Goal: Task Accomplishment & Management: Manage account settings

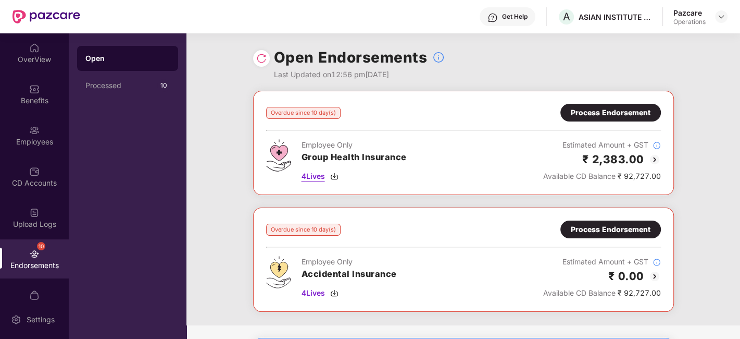
click at [316, 175] on span "4 Lives" at bounding box center [313, 175] width 23 height 11
click at [222, 85] on div "Open Endorsements Last Updated on 12:56 pm[DATE]" at bounding box center [463, 61] width 554 height 57
click at [590, 110] on div "Process Endorsement" at bounding box center [611, 112] width 80 height 11
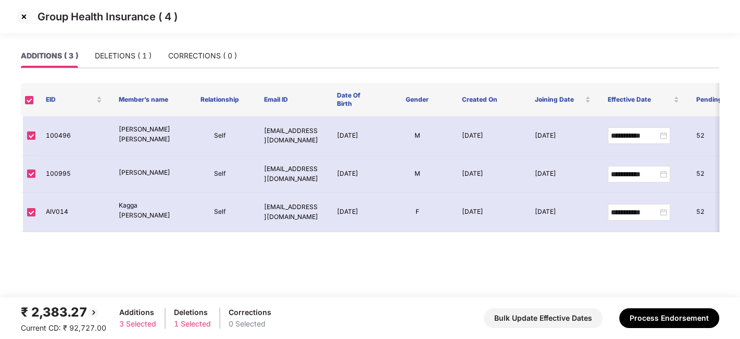
click at [23, 14] on img at bounding box center [24, 16] width 17 height 17
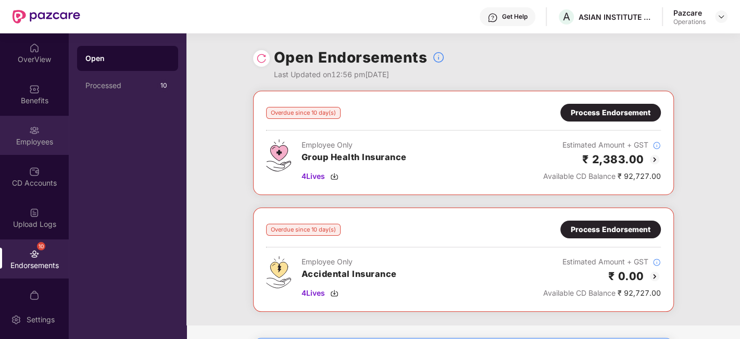
click at [42, 129] on div "Employees" at bounding box center [34, 135] width 69 height 39
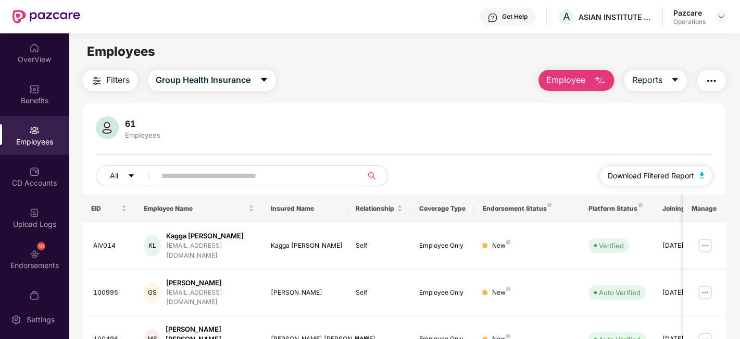
click at [652, 173] on span "Download Filtered Report" at bounding box center [651, 175] width 86 height 11
click at [31, 249] on img at bounding box center [34, 253] width 10 height 10
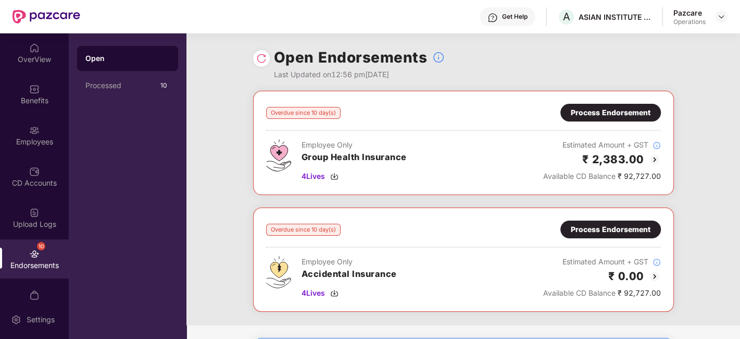
scroll to position [87, 0]
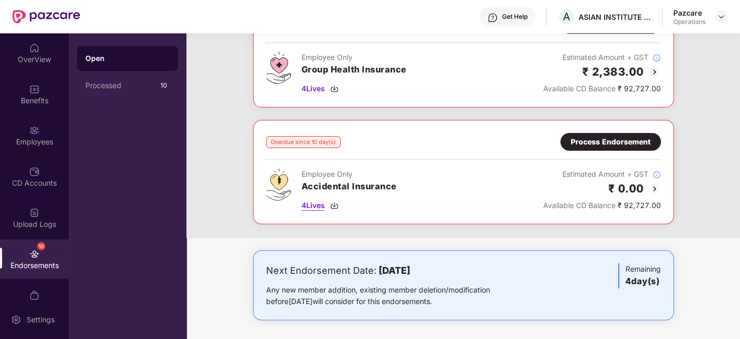
click at [311, 205] on span "4 Lives" at bounding box center [313, 204] width 23 height 11
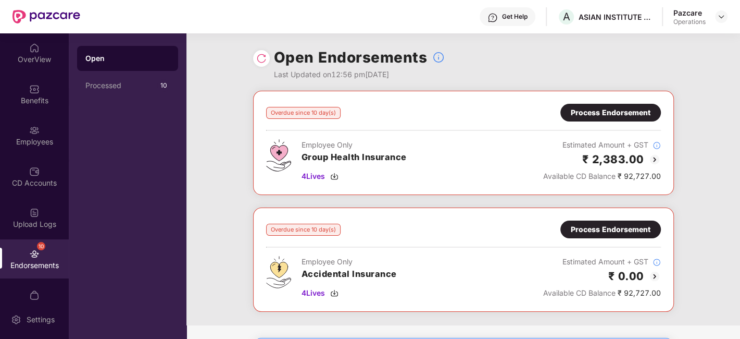
click at [597, 110] on div "Process Endorsement" at bounding box center [611, 112] width 80 height 11
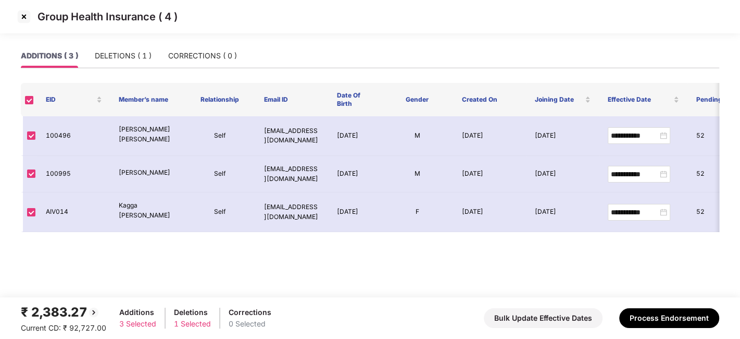
click at [90, 65] on div "ADDITIONS ( 3 ) DELETIONS ( 1 ) CORRECTIONS ( 0 )" at bounding box center [129, 56] width 216 height 24
click at [121, 56] on div "DELETIONS ( 1 )" at bounding box center [123, 55] width 57 height 11
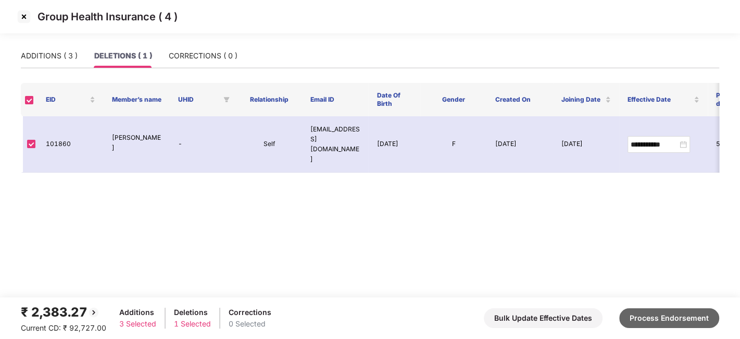
click at [645, 313] on button "Process Endorsement" at bounding box center [669, 318] width 100 height 20
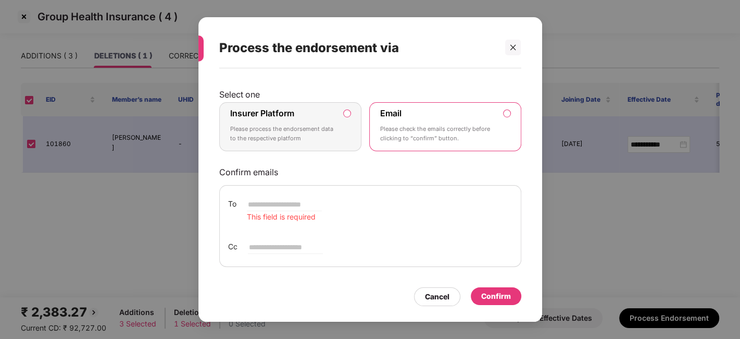
click at [305, 111] on div "Insurer Platform Please process the endorsement data to the respective platform" at bounding box center [283, 126] width 106 height 37
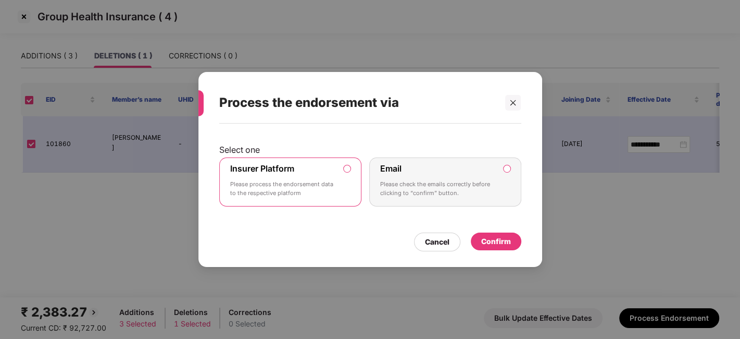
click at [495, 240] on div "Confirm" at bounding box center [496, 240] width 30 height 11
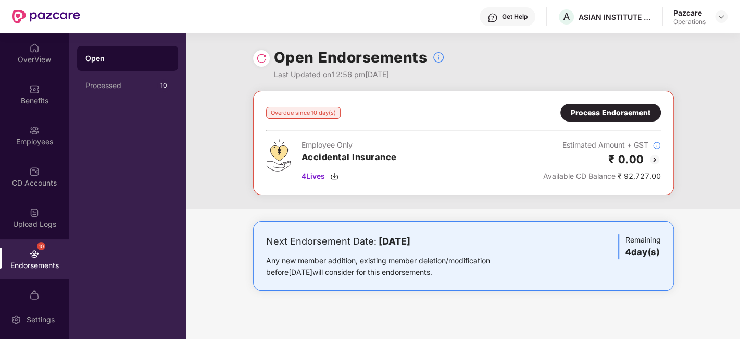
click at [609, 118] on div "Process Endorsement" at bounding box center [610, 113] width 101 height 18
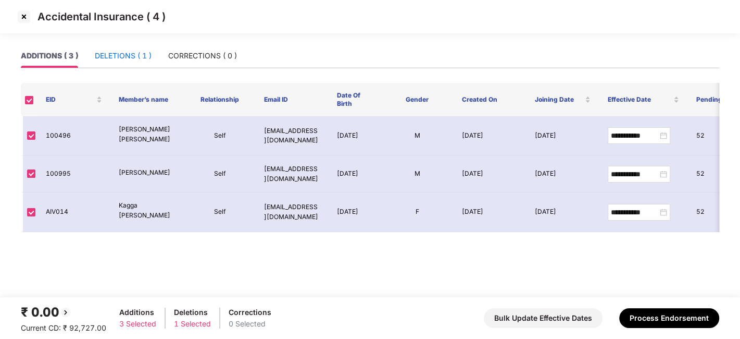
click at [108, 57] on div "DELETIONS ( 1 )" at bounding box center [123, 55] width 57 height 11
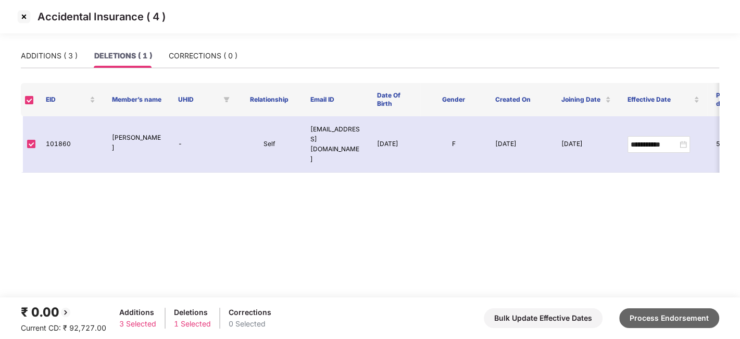
click at [671, 321] on button "Process Endorsement" at bounding box center [669, 318] width 100 height 20
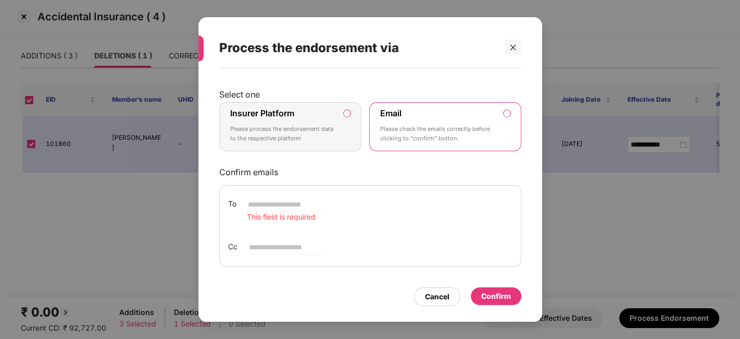
click at [326, 129] on p "Please process the endorsement data to the respective platform" at bounding box center [283, 133] width 106 height 18
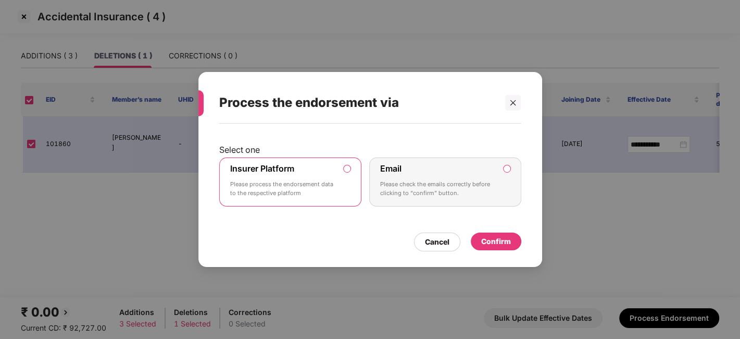
click at [488, 236] on div "Confirm" at bounding box center [496, 240] width 30 height 11
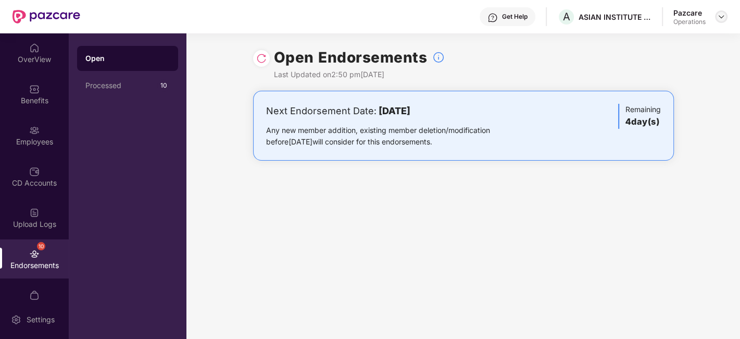
click at [719, 12] on img at bounding box center [721, 16] width 8 height 8
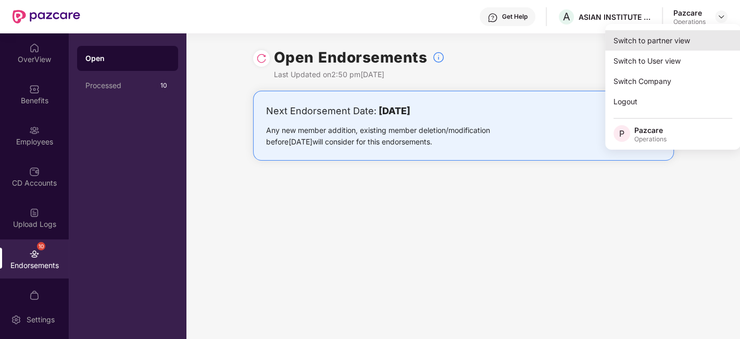
click at [649, 43] on div "Switch to partner view" at bounding box center [672, 40] width 135 height 20
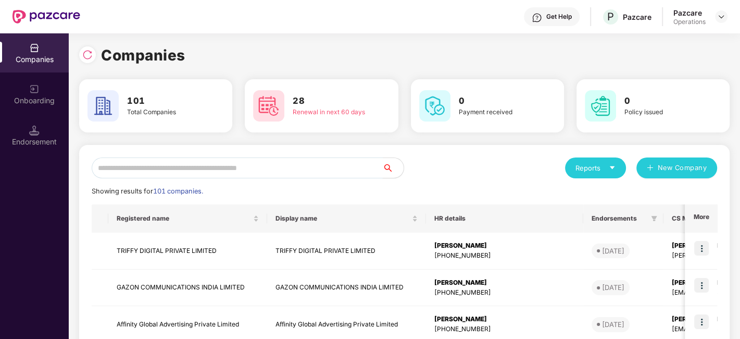
click at [316, 164] on input "text" at bounding box center [237, 167] width 291 height 21
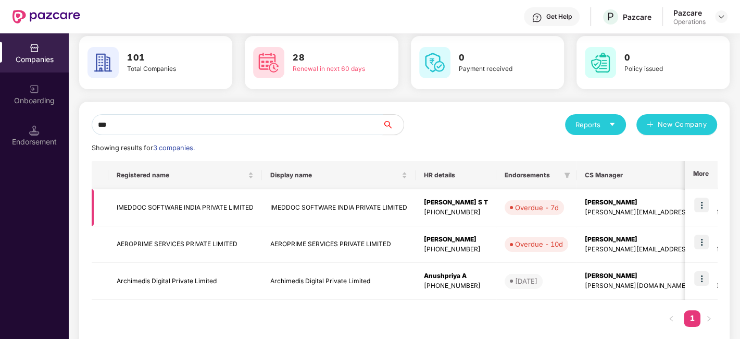
scroll to position [44, 0]
type input "*"
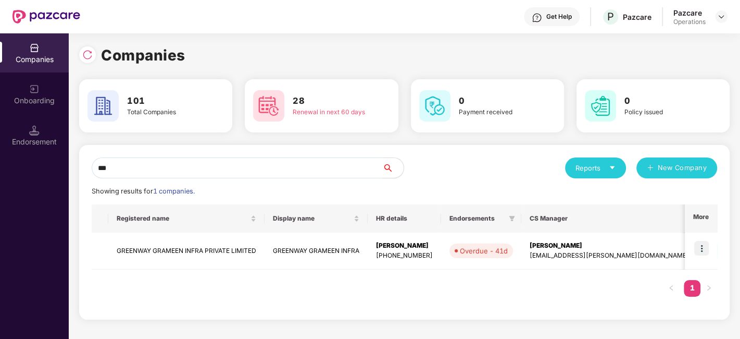
scroll to position [0, 0]
type input "***"
click at [701, 245] on img at bounding box center [701, 248] width 15 height 15
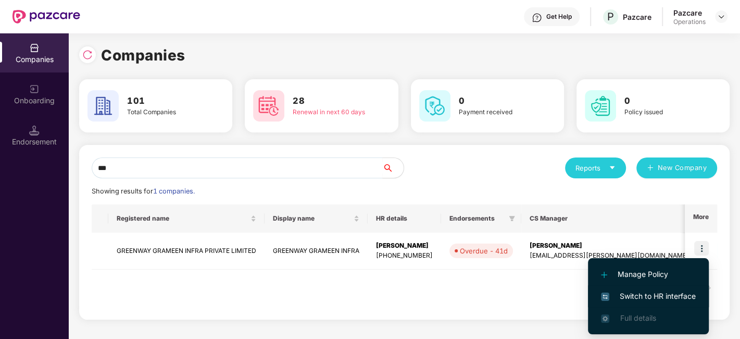
click at [653, 294] on span "Switch to HR interface" at bounding box center [648, 295] width 95 height 11
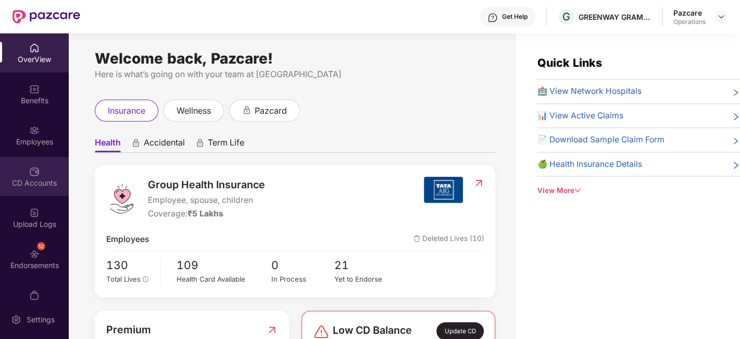
scroll to position [21, 0]
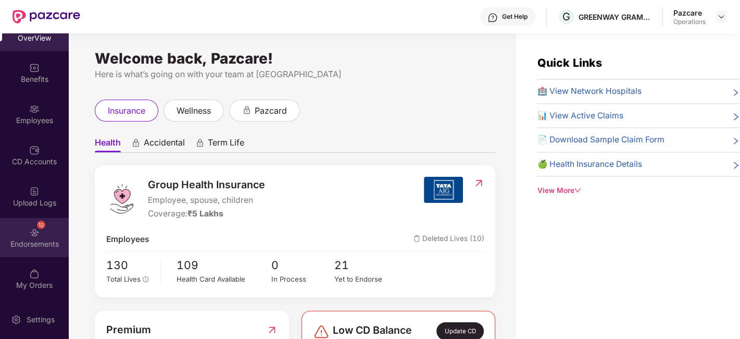
click at [16, 228] on div "12 Endorsements" at bounding box center [34, 237] width 69 height 39
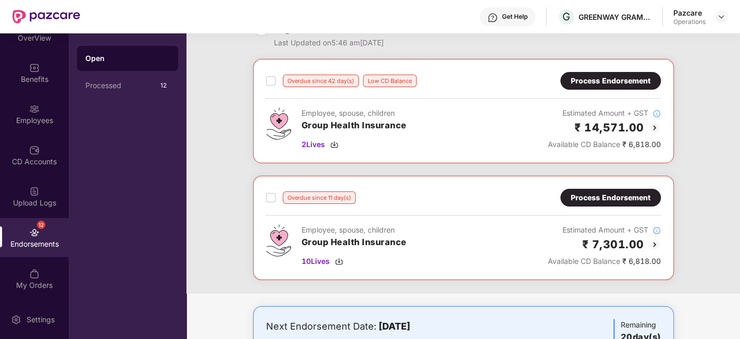
scroll to position [17, 0]
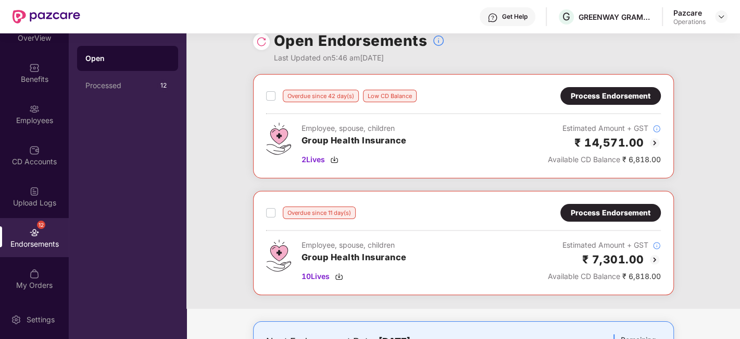
click at [599, 99] on div "Process Endorsement" at bounding box center [611, 95] width 80 height 11
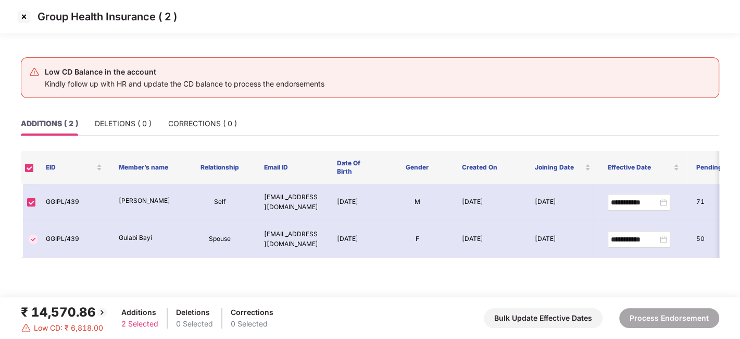
click at [23, 15] on img at bounding box center [24, 16] width 17 height 17
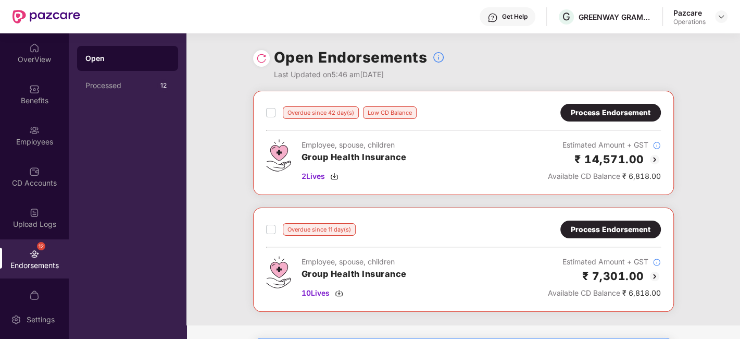
scroll to position [28, 0]
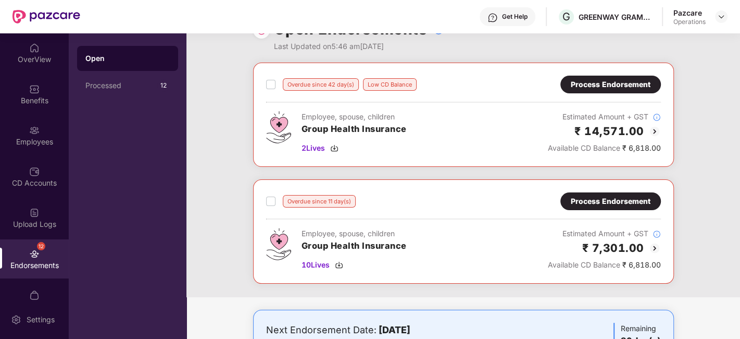
click at [588, 202] on div "Process Endorsement" at bounding box center [611, 200] width 80 height 11
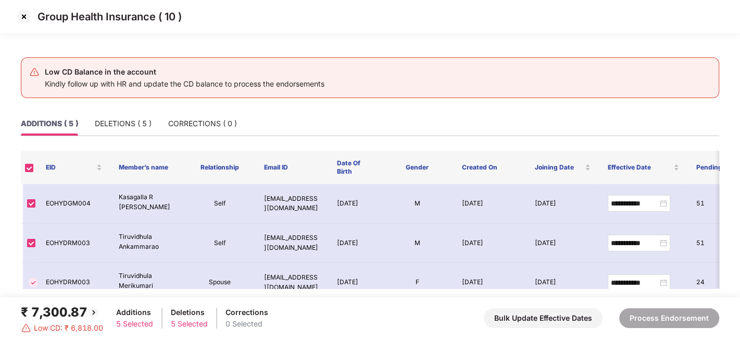
click at [23, 16] on img at bounding box center [24, 16] width 17 height 17
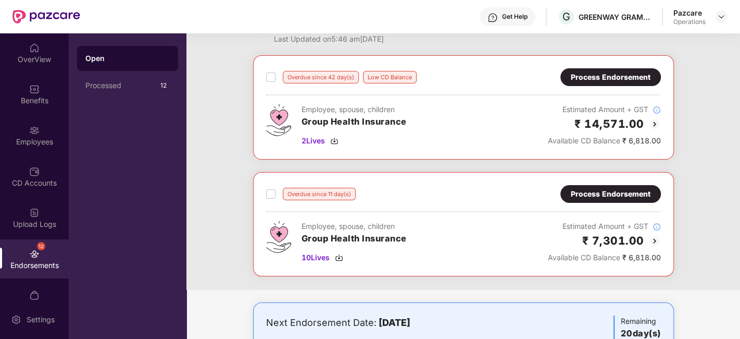
scroll to position [35, 0]
click at [654, 237] on img at bounding box center [654, 240] width 12 height 12
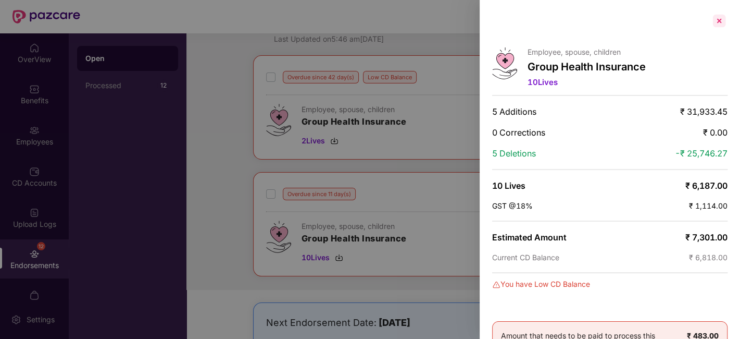
click at [717, 19] on div at bounding box center [719, 20] width 17 height 17
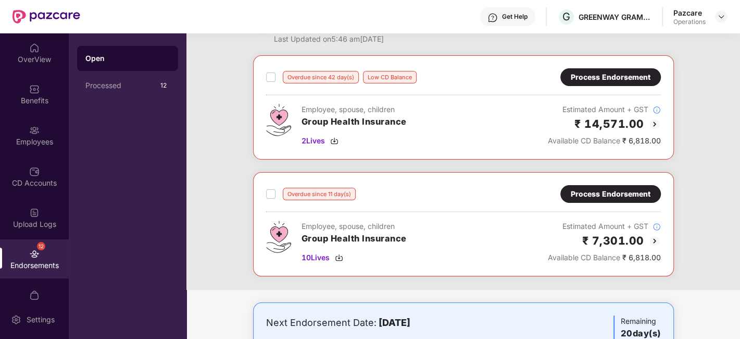
scroll to position [34, 0]
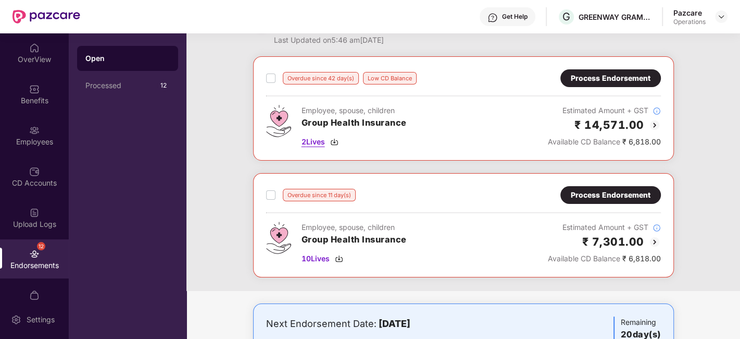
click at [315, 141] on span "2 Lives" at bounding box center [313, 141] width 23 height 11
click at [321, 258] on span "10 Lives" at bounding box center [316, 258] width 28 height 11
click at [581, 77] on div "Process Endorsement" at bounding box center [611, 77] width 80 height 11
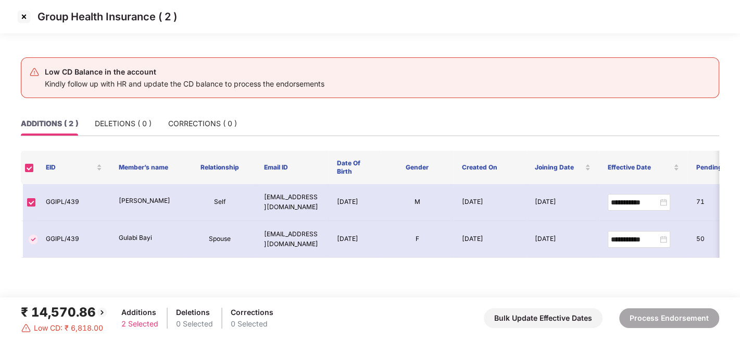
click at [26, 14] on img at bounding box center [24, 16] width 17 height 17
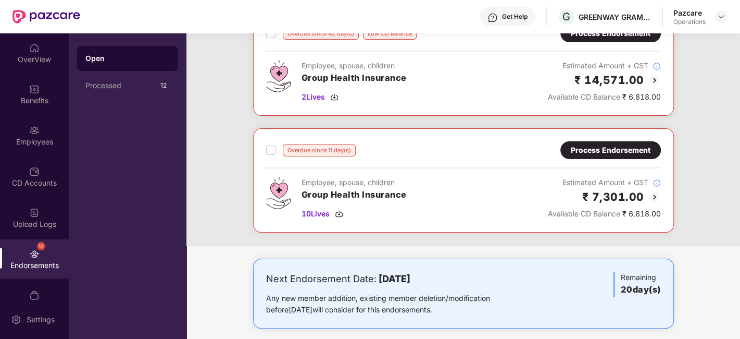
scroll to position [77, 0]
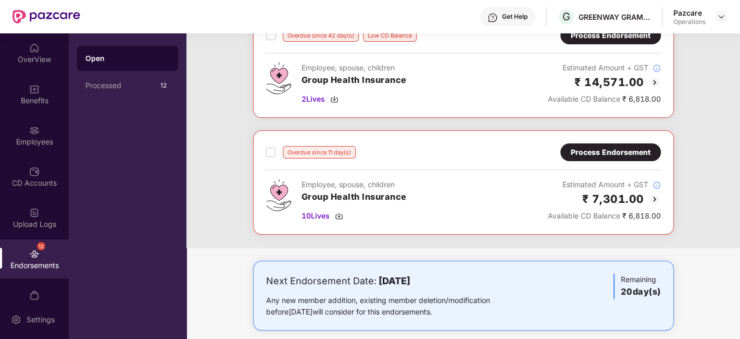
click at [589, 152] on div "Process Endorsement" at bounding box center [611, 151] width 80 height 11
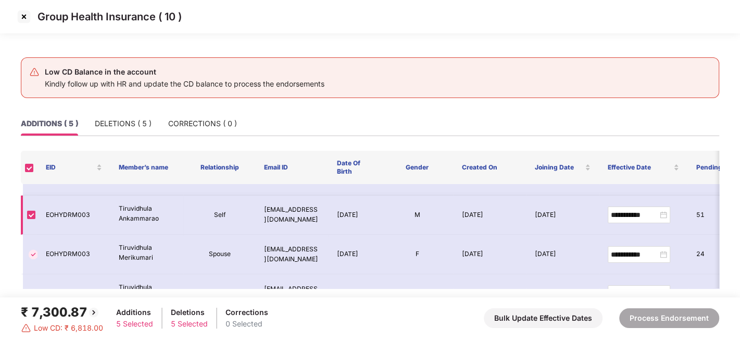
scroll to position [28, 0]
click at [19, 19] on img at bounding box center [24, 16] width 17 height 17
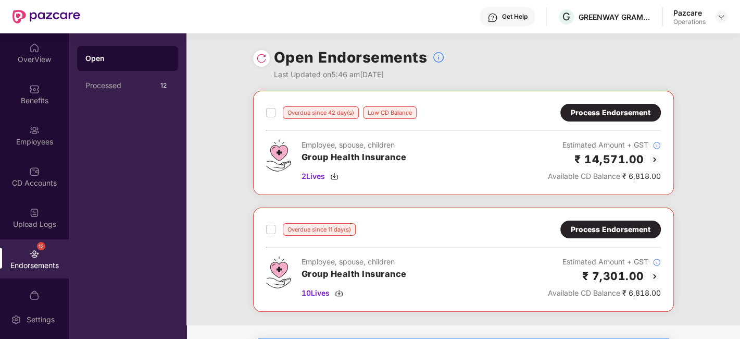
click at [585, 110] on div "Process Endorsement" at bounding box center [611, 112] width 80 height 11
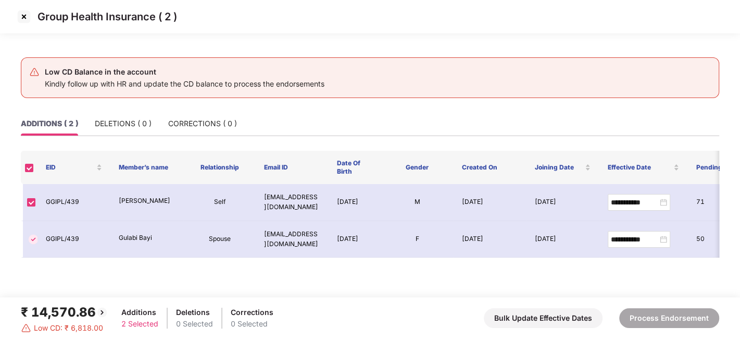
click at [22, 21] on img at bounding box center [24, 16] width 17 height 17
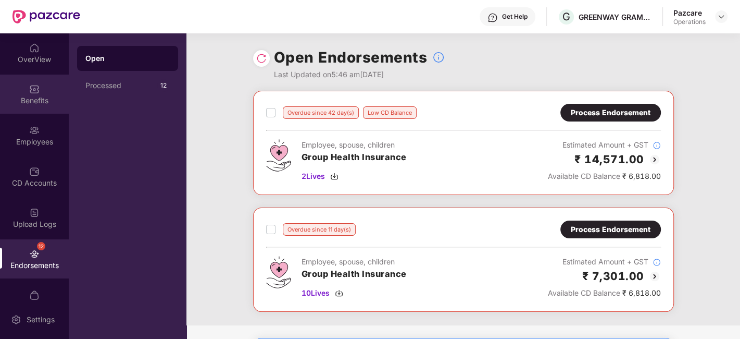
scroll to position [1, 0]
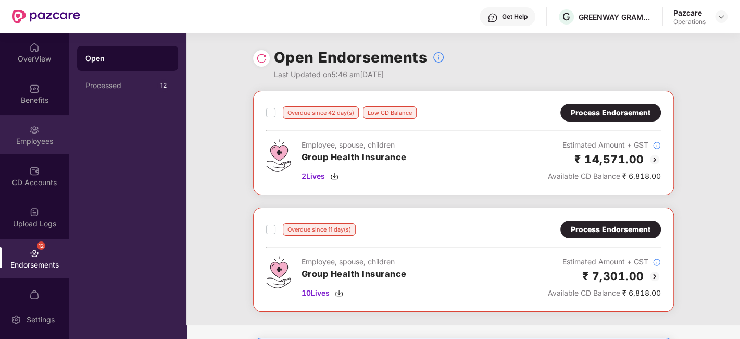
click at [21, 122] on div "Employees" at bounding box center [34, 134] width 69 height 39
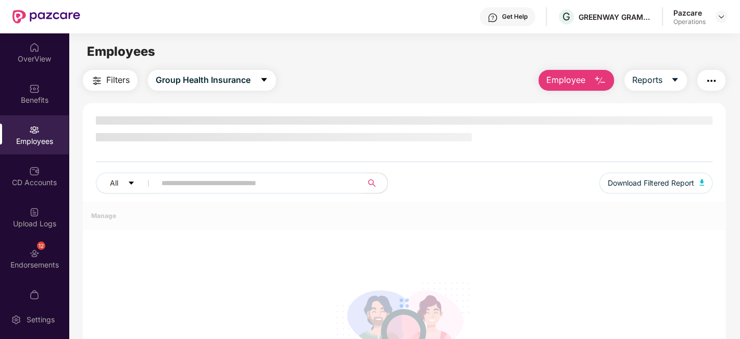
click at [214, 180] on input "text" at bounding box center [254, 183] width 187 height 16
paste input "**********"
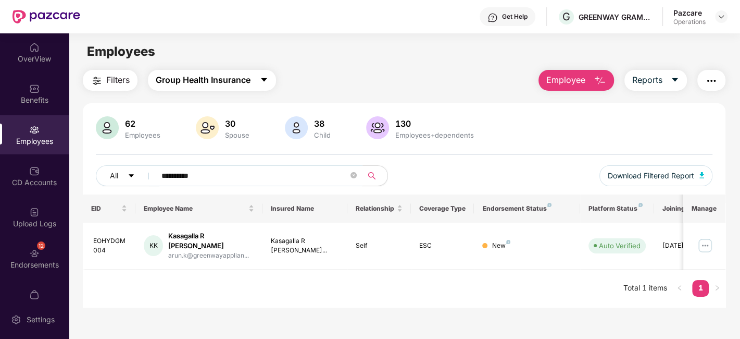
type input "**********"
click at [267, 80] on icon "caret-down" at bounding box center [264, 80] width 8 height 8
click at [306, 73] on div "Filters Group Health Insurance Employee Reports" at bounding box center [404, 80] width 643 height 21
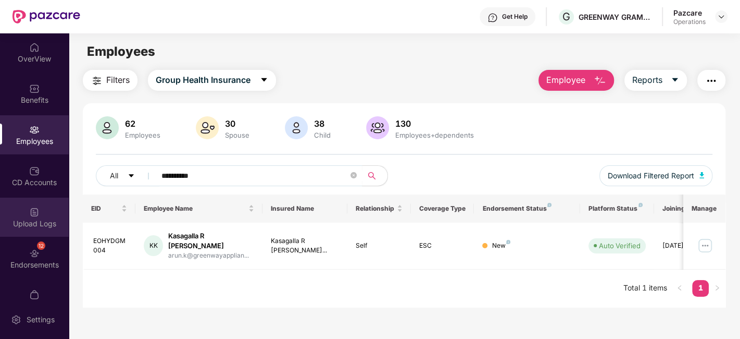
scroll to position [21, 0]
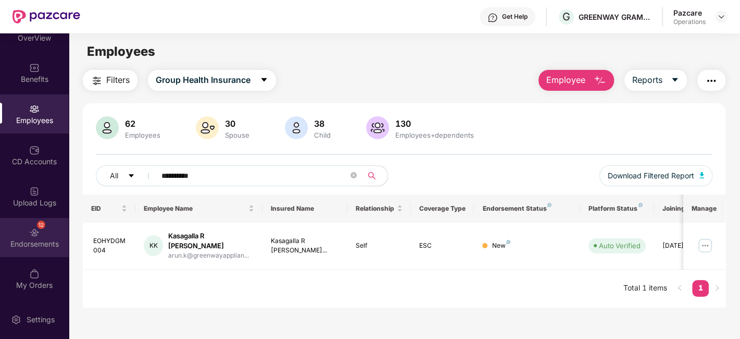
click at [24, 224] on div "12 Endorsements" at bounding box center [34, 237] width 69 height 39
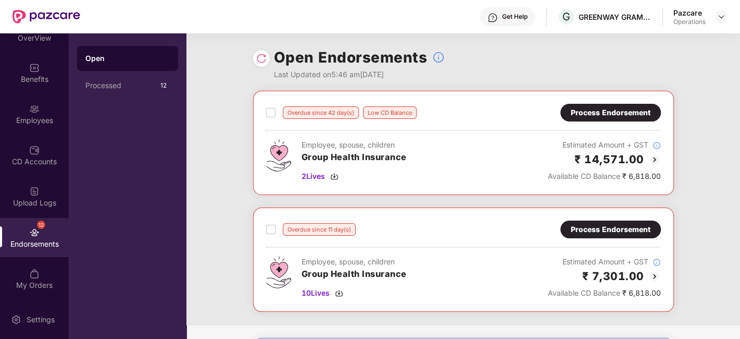
click at [599, 112] on div "Process Endorsement" at bounding box center [611, 112] width 80 height 11
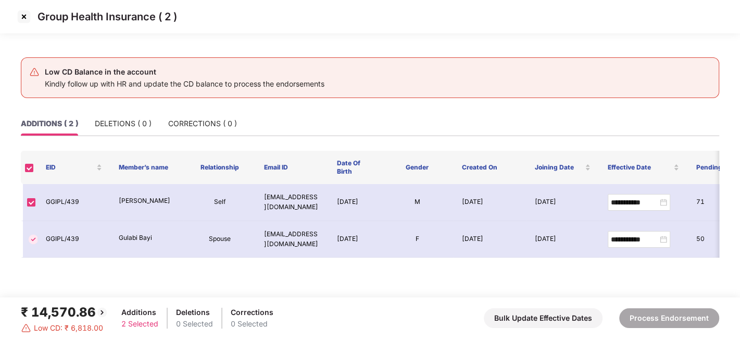
click at [23, 17] on img at bounding box center [24, 16] width 17 height 17
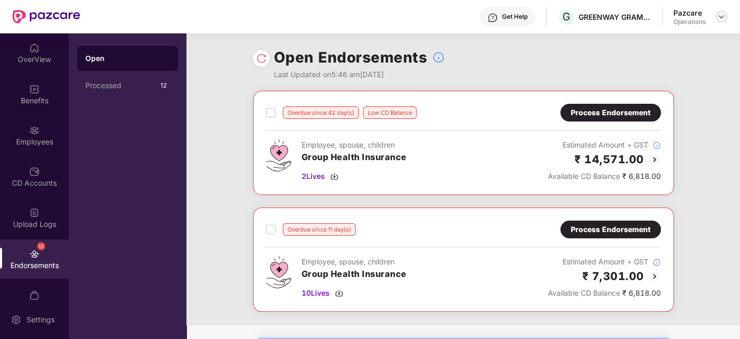
click at [720, 17] on img at bounding box center [721, 16] width 8 height 8
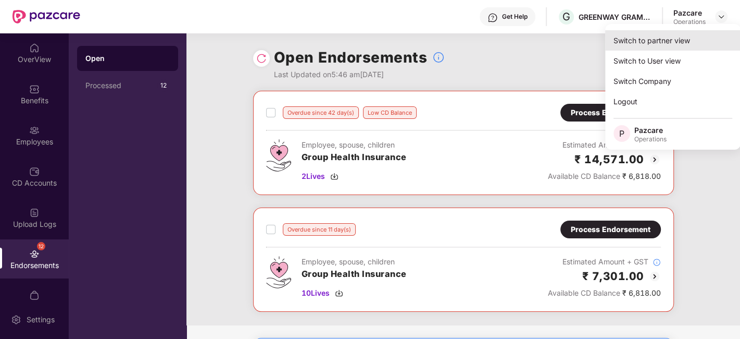
click at [646, 37] on div "Switch to partner view" at bounding box center [672, 40] width 135 height 20
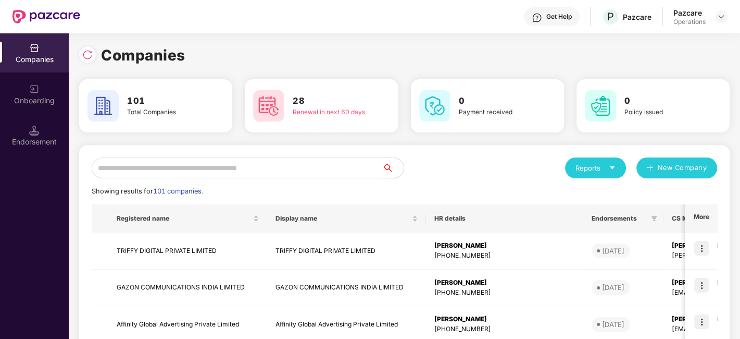
click at [276, 169] on input "text" at bounding box center [237, 167] width 291 height 21
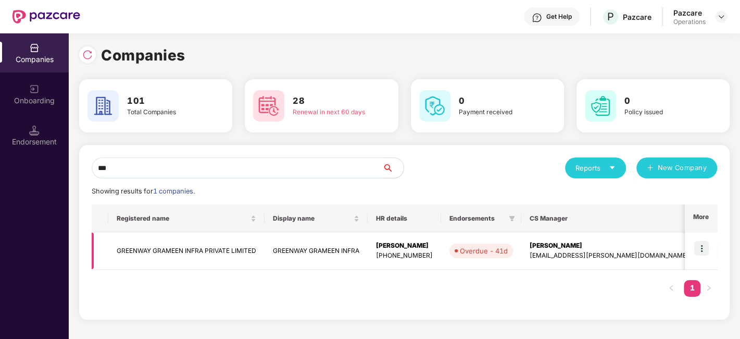
type input "***"
click at [698, 245] on img at bounding box center [701, 248] width 15 height 15
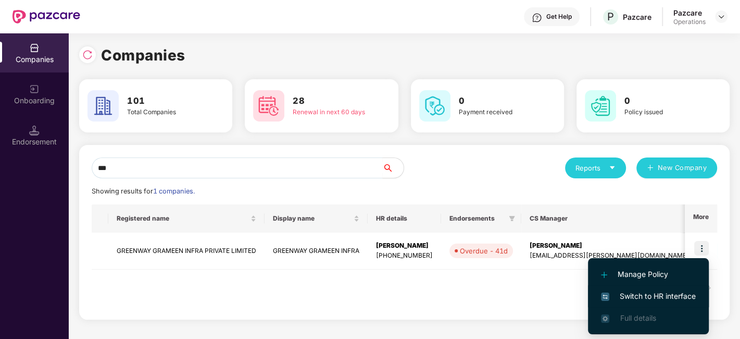
click at [641, 297] on span "Switch to HR interface" at bounding box center [648, 295] width 95 height 11
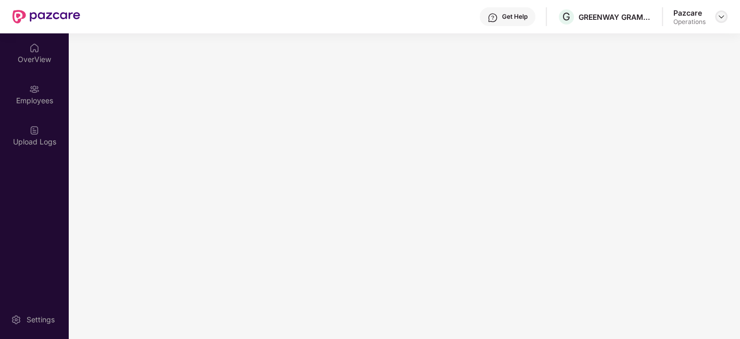
click at [721, 16] on img at bounding box center [721, 16] width 8 height 8
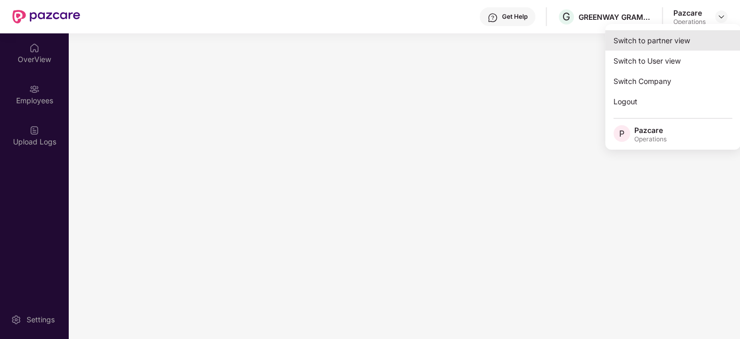
click at [657, 44] on div "Switch to partner view" at bounding box center [672, 40] width 135 height 20
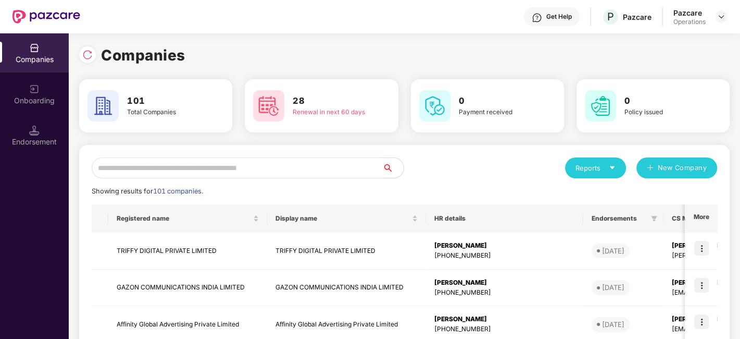
click at [281, 173] on input "text" at bounding box center [237, 167] width 291 height 21
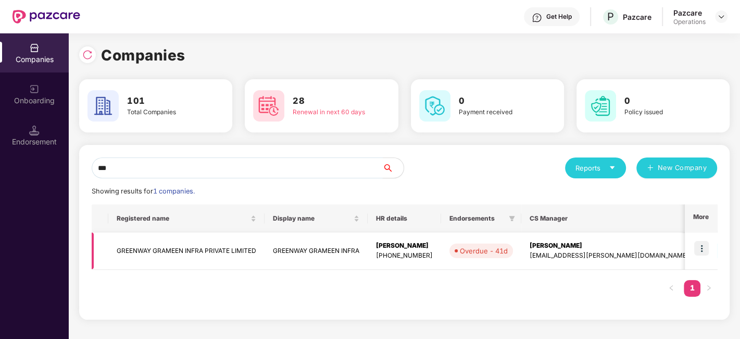
type input "***"
click at [169, 247] on td "GREENWAY GRAMEEN INFRA PRIVATE LIMITED" at bounding box center [186, 250] width 156 height 37
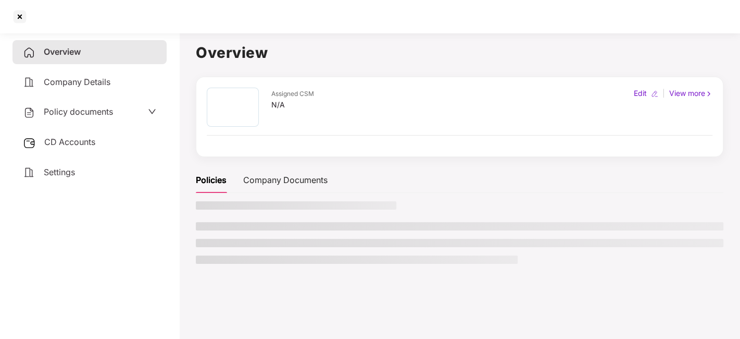
click at [68, 142] on span "CD Accounts" at bounding box center [69, 141] width 51 height 10
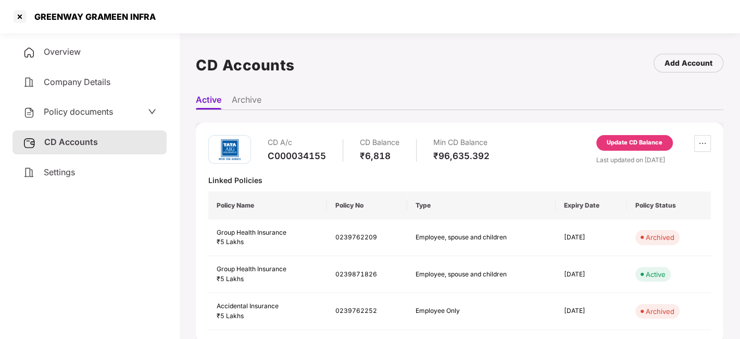
click at [617, 145] on div "Update CD Balance" at bounding box center [635, 142] width 56 height 9
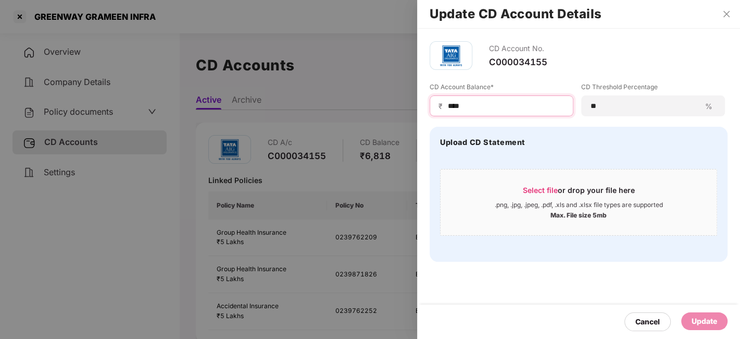
click at [468, 102] on input "****" at bounding box center [506, 106] width 118 height 11
type input "*"
type input "*****"
click at [699, 319] on div "Update" at bounding box center [705, 320] width 26 height 11
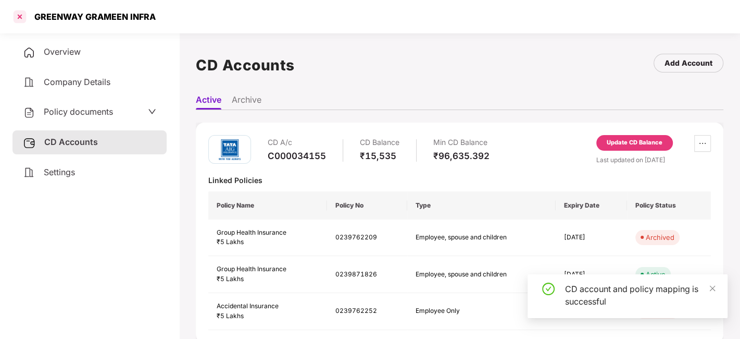
click at [19, 17] on div at bounding box center [19, 16] width 17 height 17
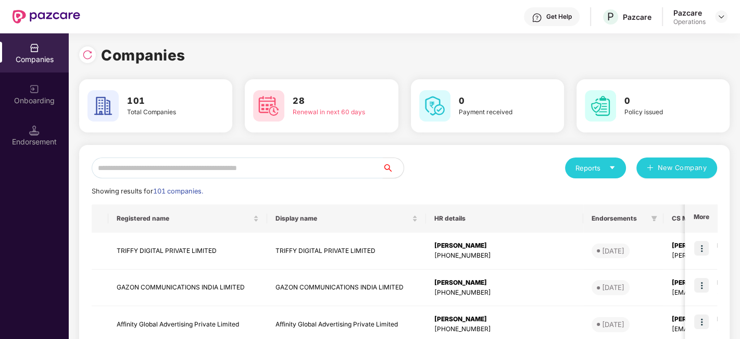
click at [192, 167] on input "text" at bounding box center [237, 167] width 291 height 21
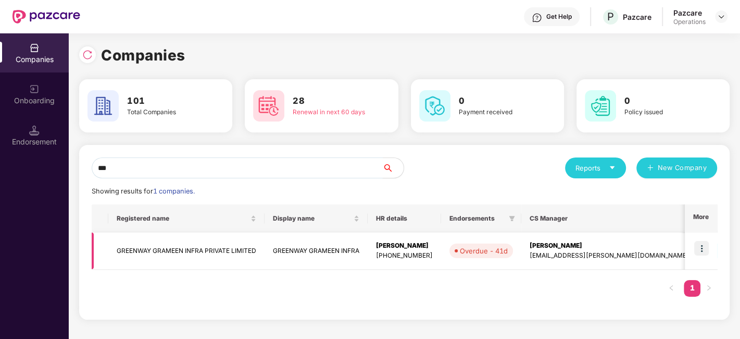
type input "***"
click at [699, 248] on img at bounding box center [701, 248] width 15 height 15
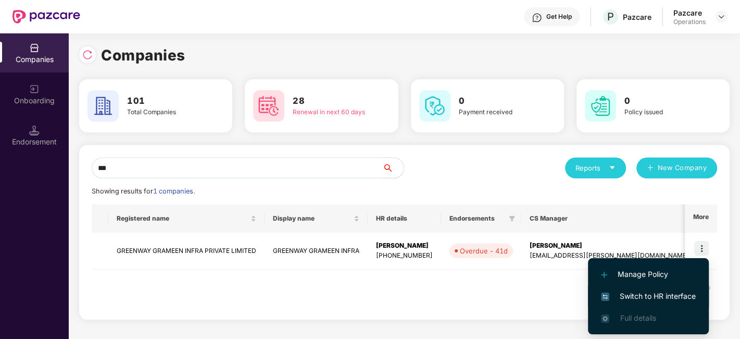
click at [655, 294] on span "Switch to HR interface" at bounding box center [648, 295] width 95 height 11
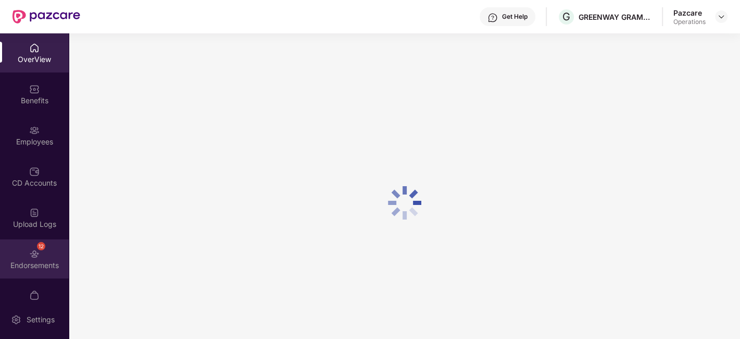
click at [21, 239] on div "12 Endorsements" at bounding box center [34, 258] width 69 height 39
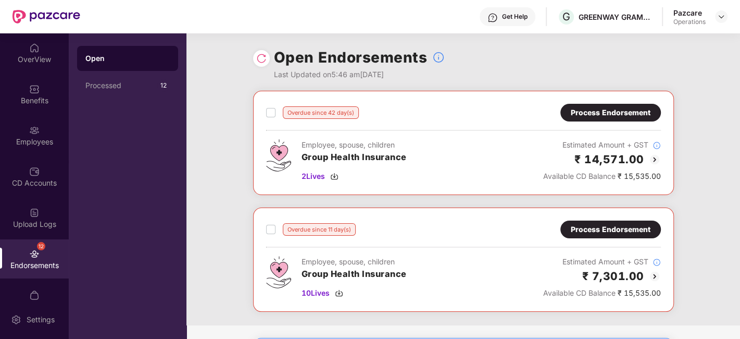
click at [595, 110] on div "Process Endorsement" at bounding box center [611, 112] width 80 height 11
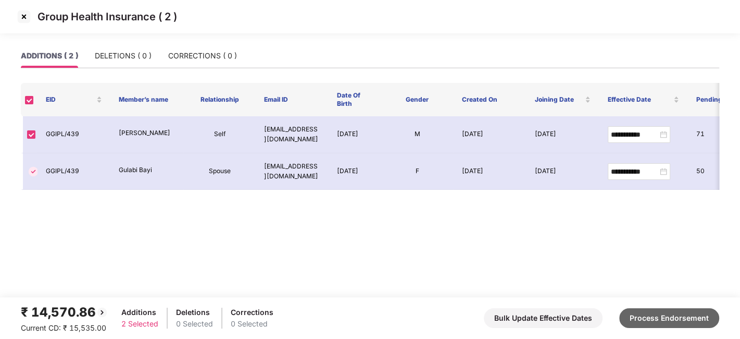
click at [646, 314] on button "Process Endorsement" at bounding box center [669, 318] width 100 height 20
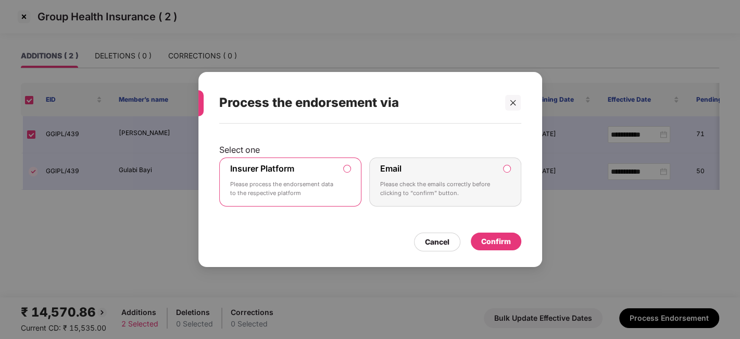
click at [485, 236] on div "Confirm" at bounding box center [496, 240] width 30 height 11
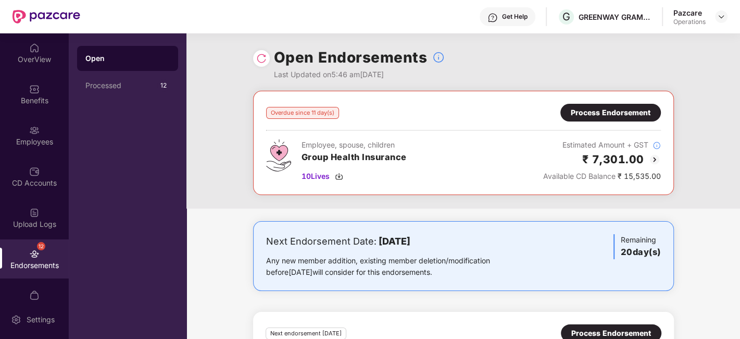
click at [627, 100] on div "Overdue since 11 day(s) Process Endorsement Employee, spouse, children Group He…" at bounding box center [463, 143] width 421 height 104
click at [605, 117] on div "Process Endorsement" at bounding box center [611, 112] width 80 height 11
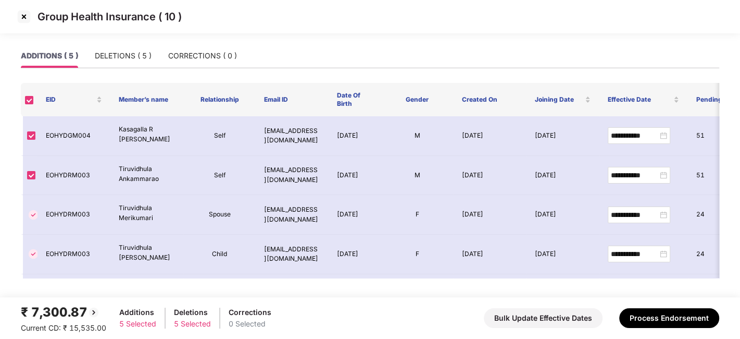
click at [61, 49] on div "ADDITIONS ( 5 )" at bounding box center [49, 56] width 57 height 24
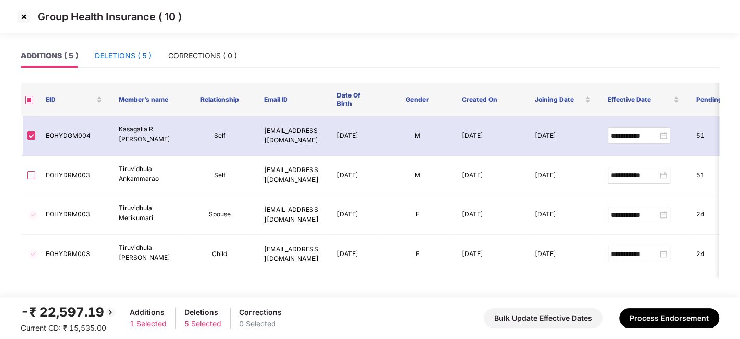
click at [118, 55] on div "DELETIONS ( 5 )" at bounding box center [123, 55] width 57 height 11
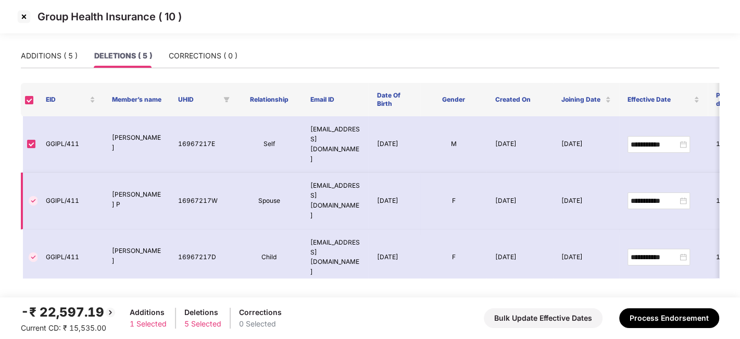
scroll to position [34, 0]
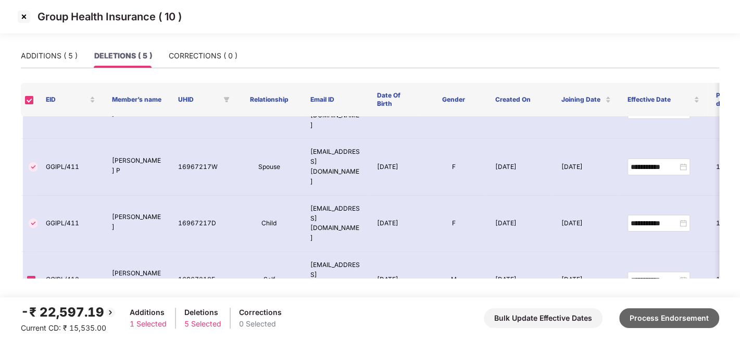
click at [650, 319] on button "Process Endorsement" at bounding box center [669, 318] width 100 height 20
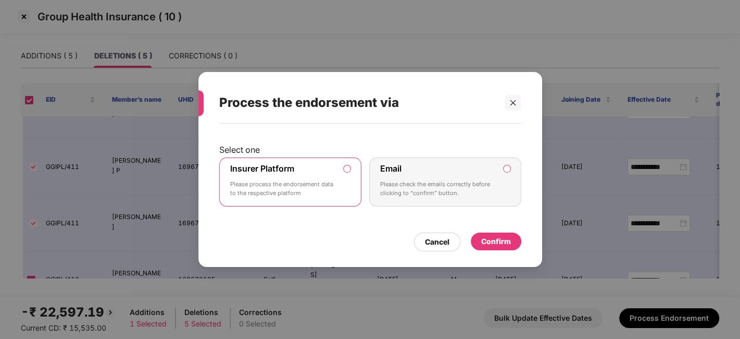
click at [486, 244] on div "Confirm" at bounding box center [496, 240] width 30 height 11
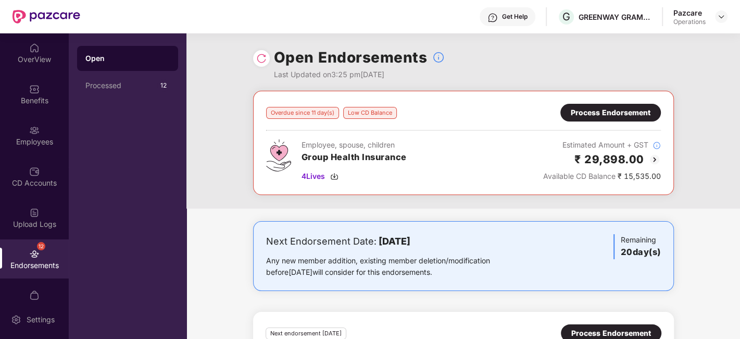
scroll to position [144, 0]
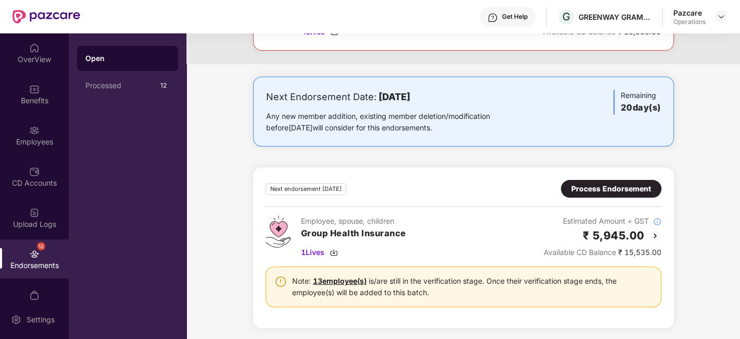
click at [591, 192] on div "Process Endorsement" at bounding box center [611, 188] width 80 height 11
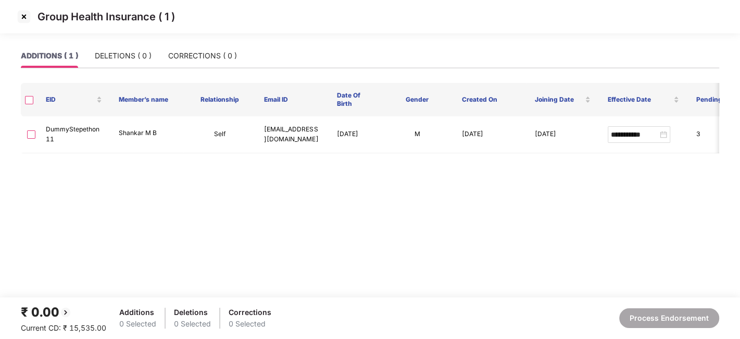
click at [22, 16] on img at bounding box center [24, 16] width 17 height 17
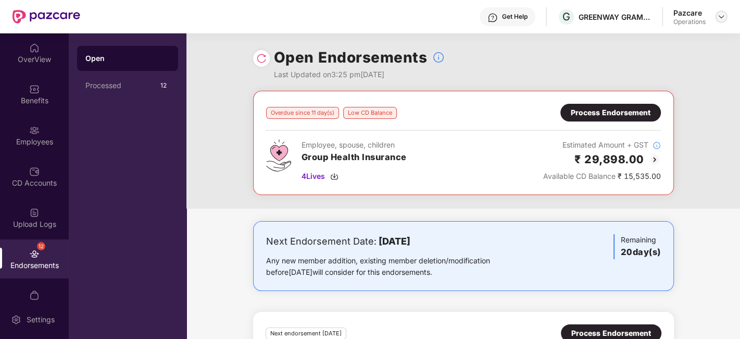
click at [720, 17] on img at bounding box center [721, 16] width 8 height 8
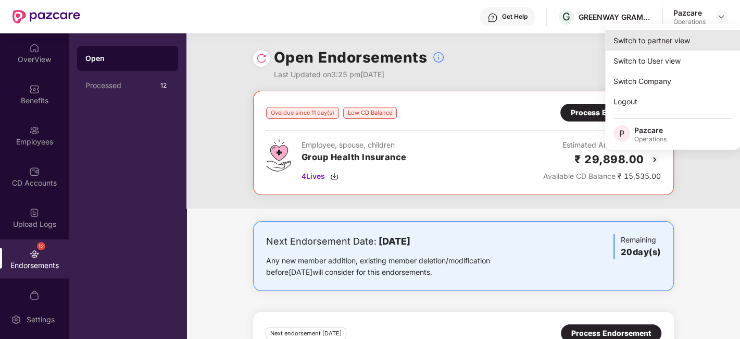
click at [653, 45] on div "Switch to partner view" at bounding box center [672, 40] width 135 height 20
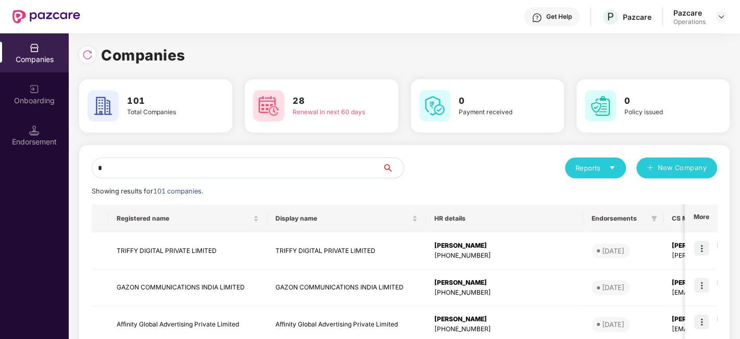
click at [246, 173] on input "*" at bounding box center [237, 167] width 291 height 21
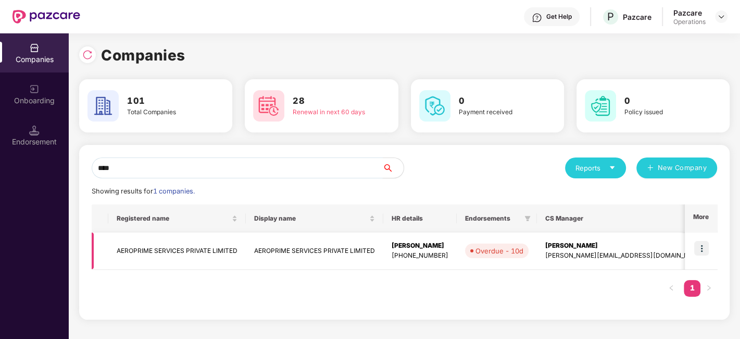
type input "****"
click at [696, 246] on img at bounding box center [701, 248] width 15 height 15
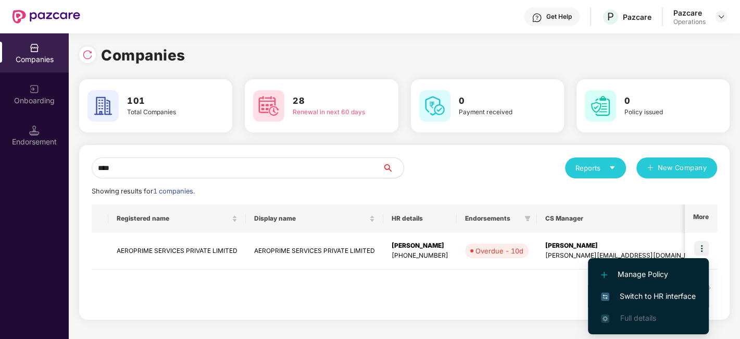
click at [647, 294] on span "Switch to HR interface" at bounding box center [648, 295] width 95 height 11
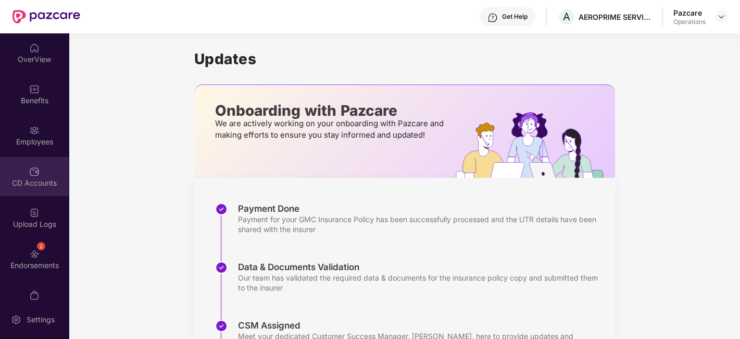
scroll to position [21, 0]
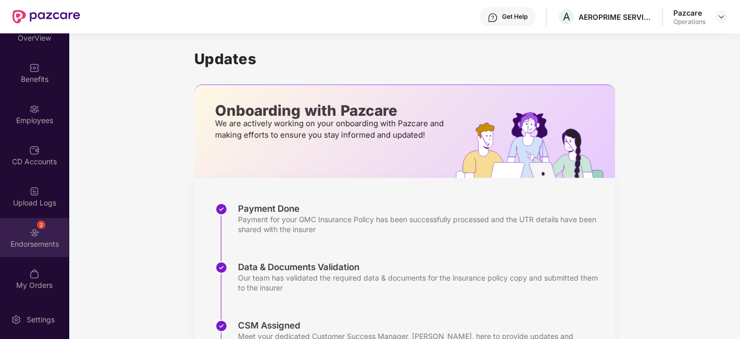
click at [15, 230] on div "2 Endorsements" at bounding box center [34, 237] width 69 height 39
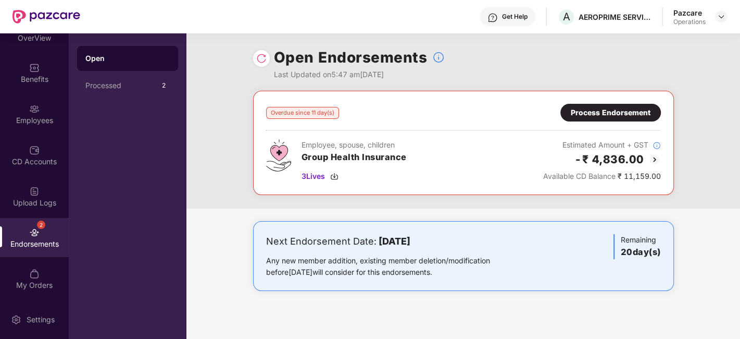
click at [608, 110] on div "Process Endorsement" at bounding box center [611, 112] width 80 height 11
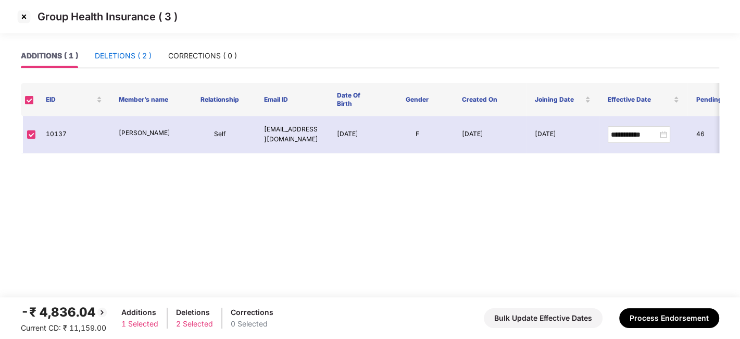
click at [116, 59] on div "DELETIONS ( 2 )" at bounding box center [123, 55] width 57 height 11
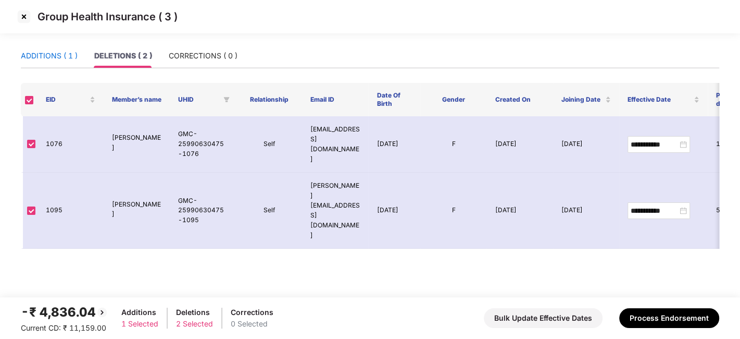
click at [54, 58] on div "ADDITIONS ( 1 )" at bounding box center [49, 55] width 57 height 11
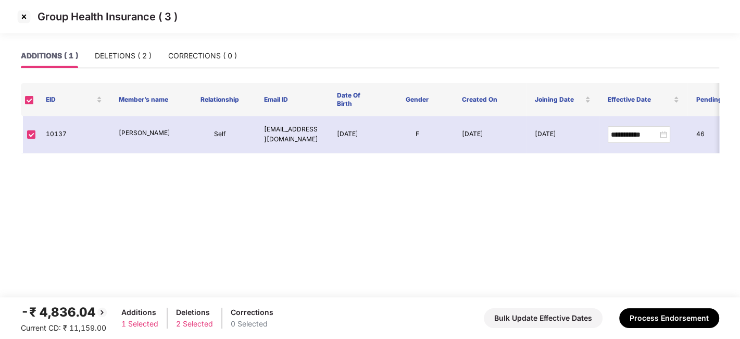
click at [25, 18] on img at bounding box center [24, 16] width 17 height 17
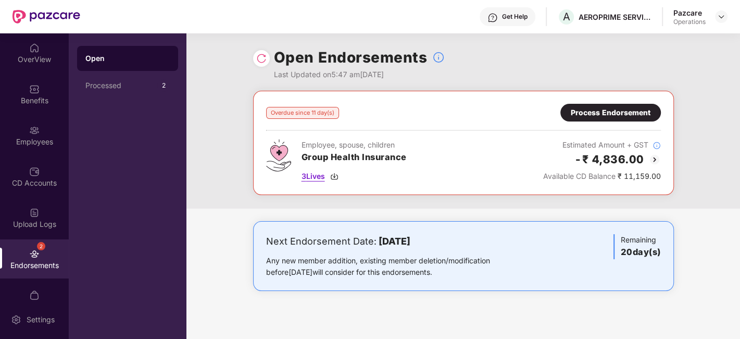
click at [311, 174] on span "3 Lives" at bounding box center [313, 175] width 23 height 11
click at [597, 116] on div "Process Endorsement" at bounding box center [611, 112] width 80 height 11
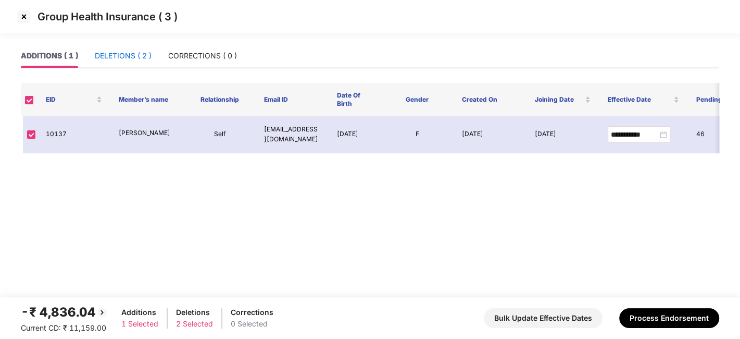
click at [119, 56] on div "DELETIONS ( 2 )" at bounding box center [123, 55] width 57 height 11
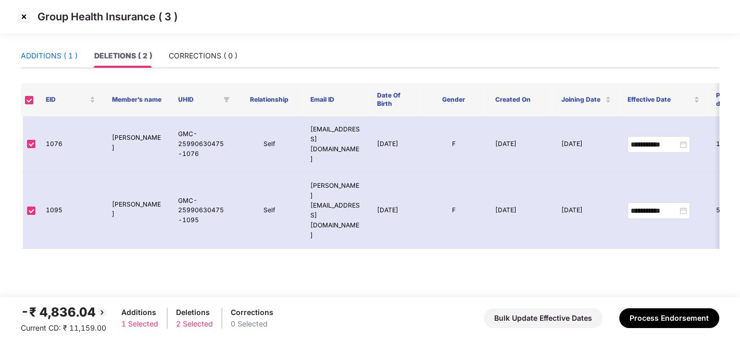
click at [51, 51] on div "ADDITIONS ( 1 )" at bounding box center [49, 55] width 57 height 11
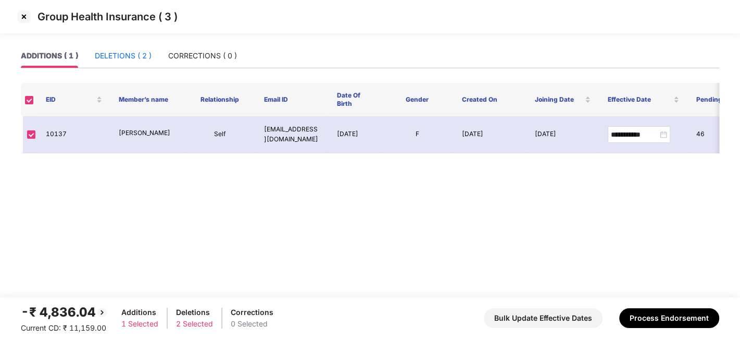
click at [104, 55] on div "DELETIONS ( 2 )" at bounding box center [123, 55] width 57 height 11
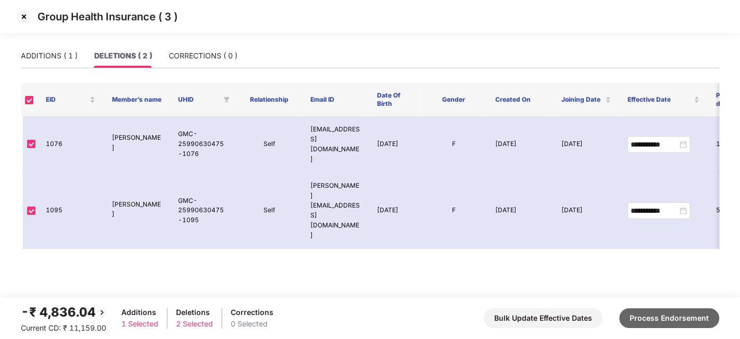
click at [660, 318] on button "Process Endorsement" at bounding box center [669, 318] width 100 height 20
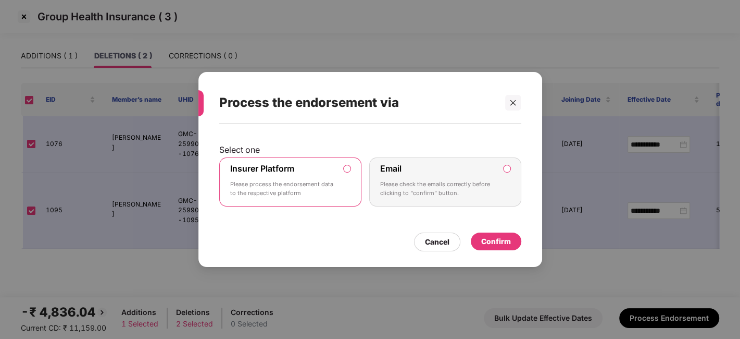
click at [494, 237] on div "Confirm" at bounding box center [496, 240] width 30 height 11
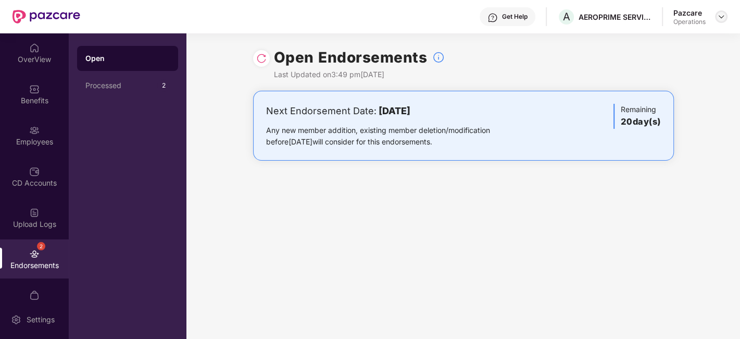
click at [721, 16] on img at bounding box center [721, 16] width 8 height 8
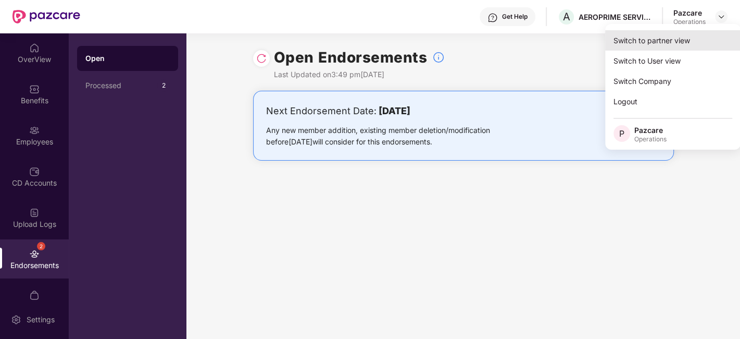
click at [664, 40] on div "Switch to partner view" at bounding box center [672, 40] width 135 height 20
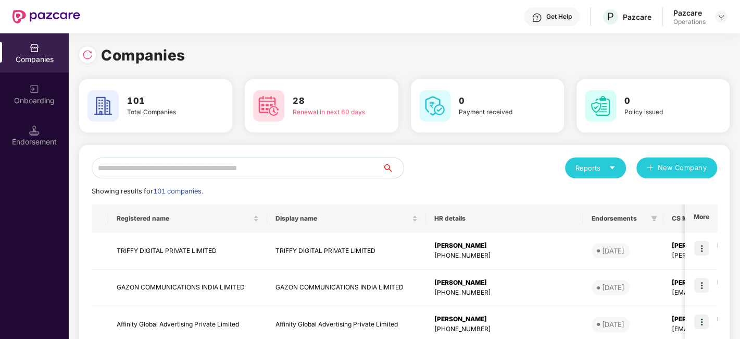
click at [331, 170] on input "text" at bounding box center [237, 167] width 291 height 21
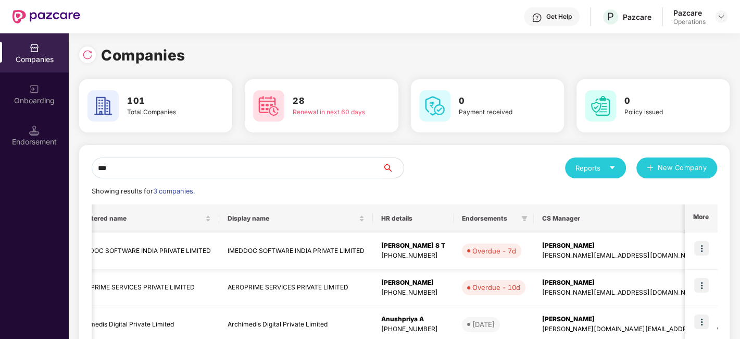
scroll to position [0, 0]
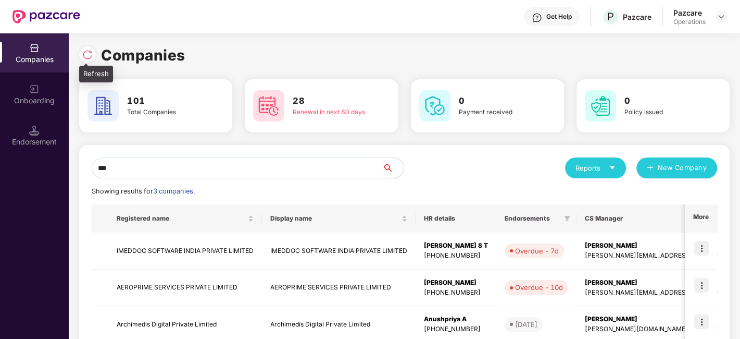
click at [83, 53] on img at bounding box center [87, 54] width 10 height 10
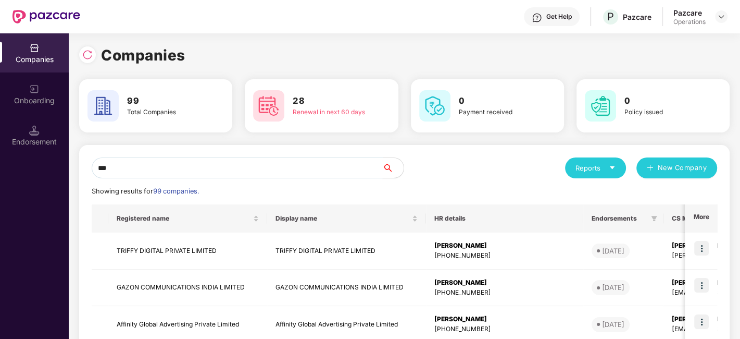
click at [187, 159] on input "***" at bounding box center [237, 167] width 291 height 21
type input "*"
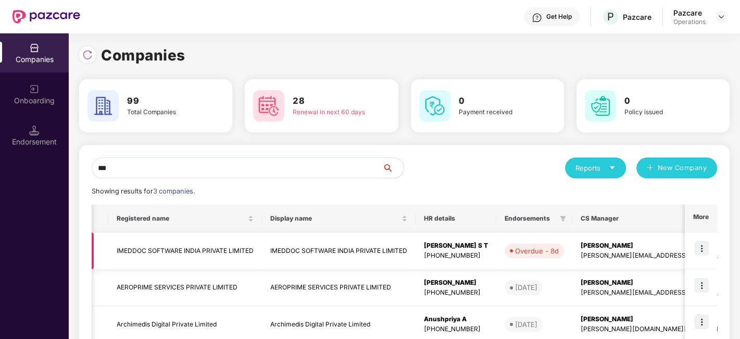
scroll to position [0, 185]
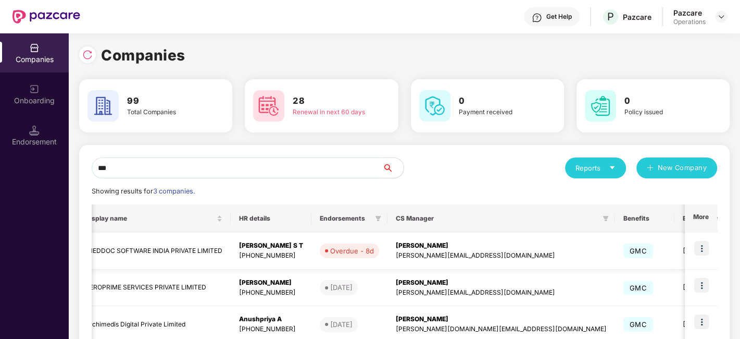
type input "***"
click at [703, 246] on img at bounding box center [701, 248] width 15 height 15
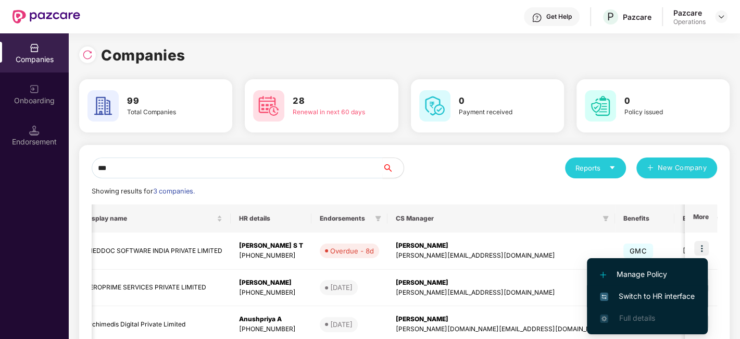
click at [643, 291] on span "Switch to HR interface" at bounding box center [647, 295] width 95 height 11
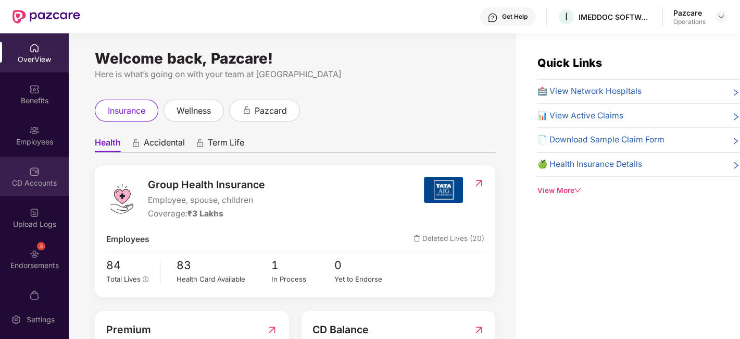
scroll to position [21, 0]
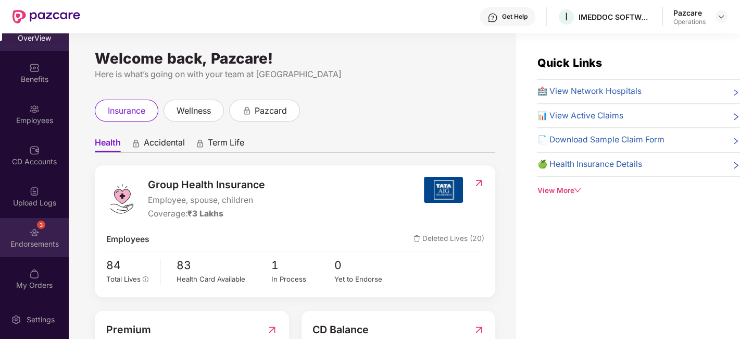
click at [19, 224] on div "3 Endorsements" at bounding box center [34, 237] width 69 height 39
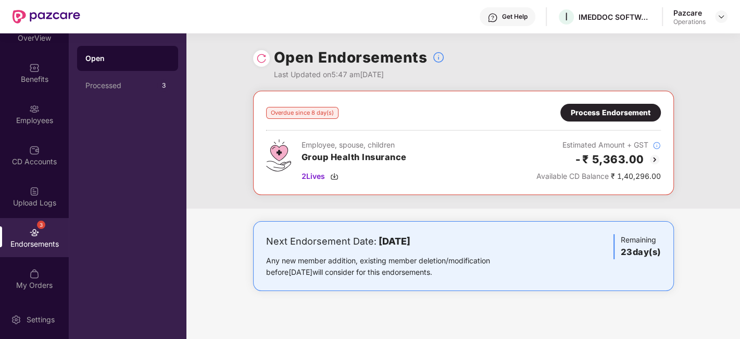
click at [575, 109] on div "Process Endorsement" at bounding box center [611, 112] width 80 height 11
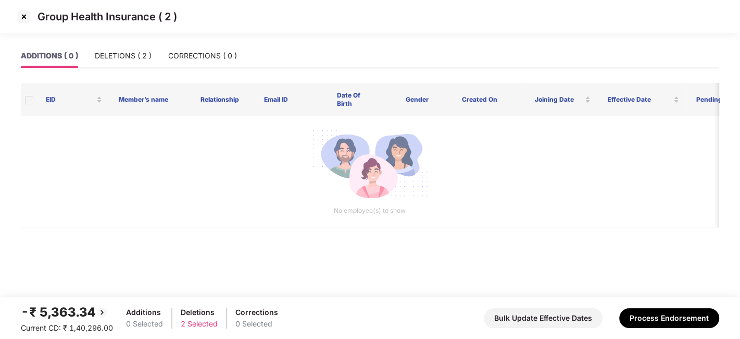
click at [23, 18] on img at bounding box center [24, 16] width 17 height 17
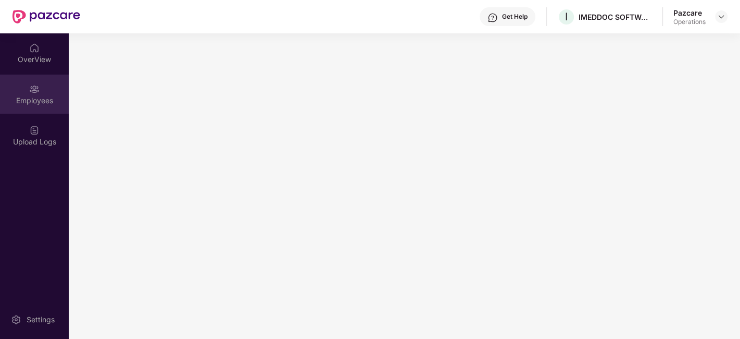
click at [30, 94] on div "Employees" at bounding box center [34, 93] width 69 height 39
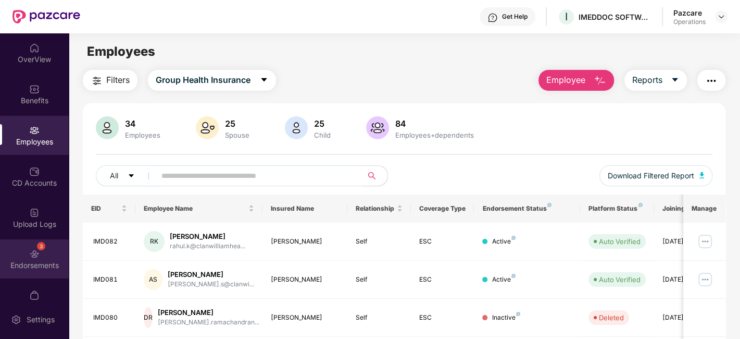
click at [29, 251] on img at bounding box center [34, 253] width 10 height 10
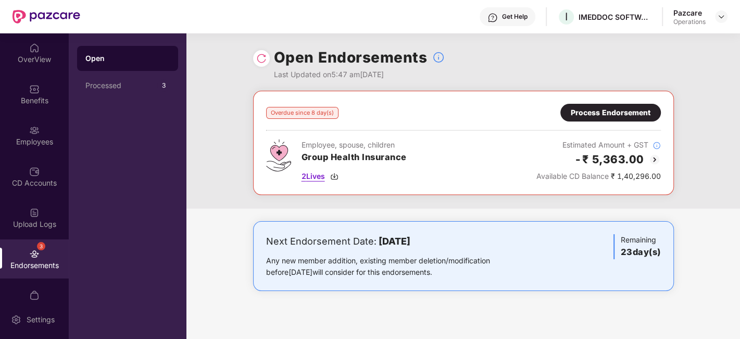
click at [304, 176] on span "2 Lives" at bounding box center [313, 175] width 23 height 11
click at [509, 72] on div "Open Endorsements Last Updated on 5:47 am[DATE]" at bounding box center [463, 61] width 421 height 57
click at [579, 116] on div "Process Endorsement" at bounding box center [611, 112] width 80 height 11
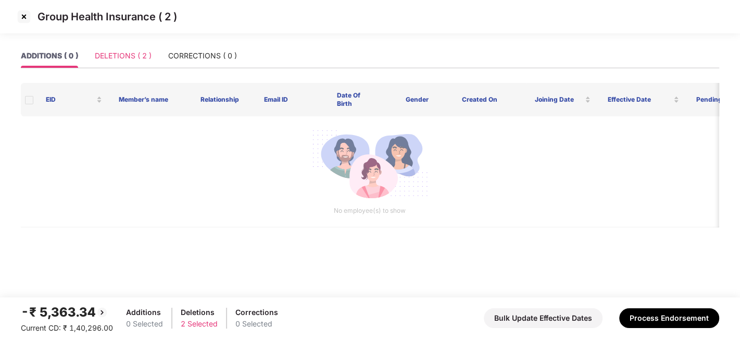
click at [121, 49] on div "DELETIONS ( 2 )" at bounding box center [123, 56] width 57 height 24
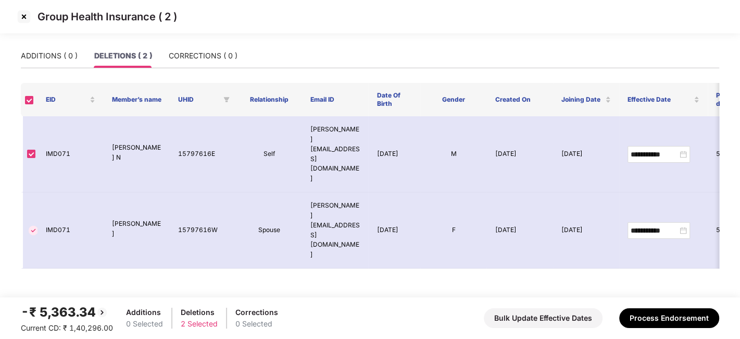
click at [24, 16] on img at bounding box center [24, 16] width 17 height 17
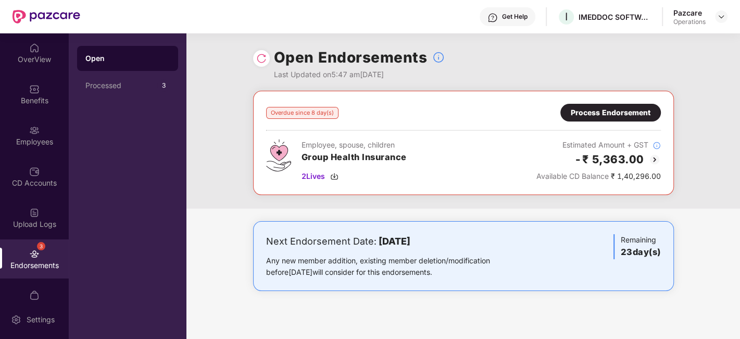
click at [591, 109] on div "Process Endorsement" at bounding box center [611, 112] width 80 height 11
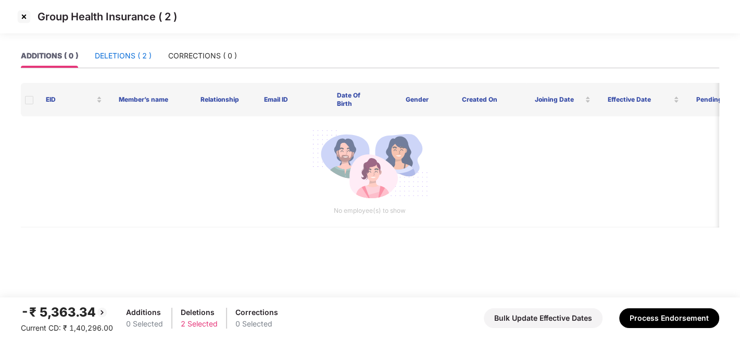
click at [123, 53] on div "DELETIONS ( 2 )" at bounding box center [123, 55] width 57 height 11
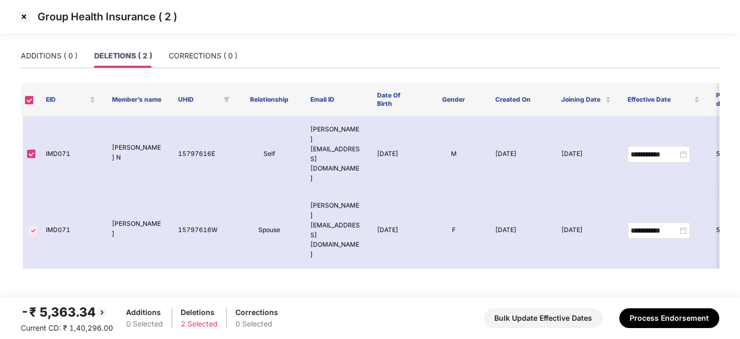
click at [22, 16] on img at bounding box center [24, 16] width 17 height 17
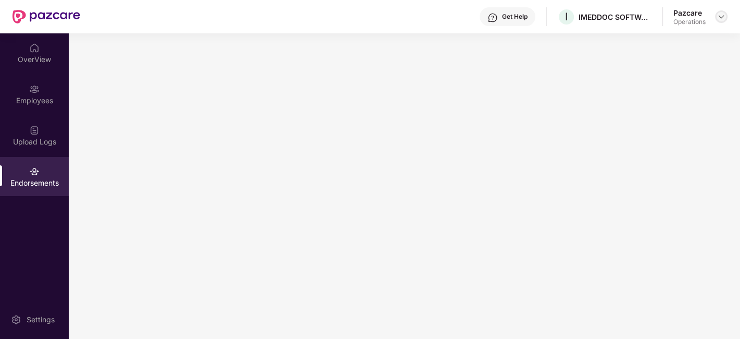
click at [722, 19] on img at bounding box center [721, 16] width 8 height 8
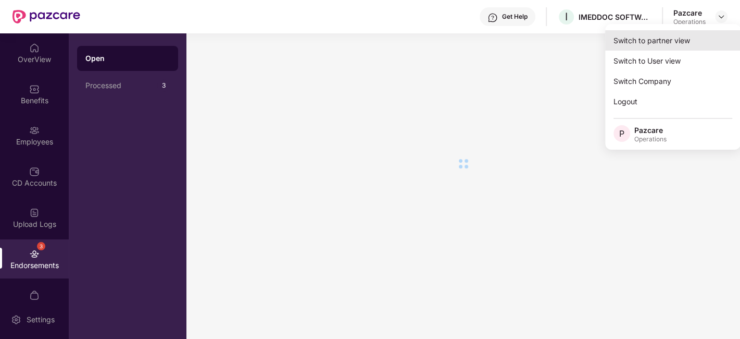
click at [653, 44] on div "Switch to partner view" at bounding box center [672, 40] width 135 height 20
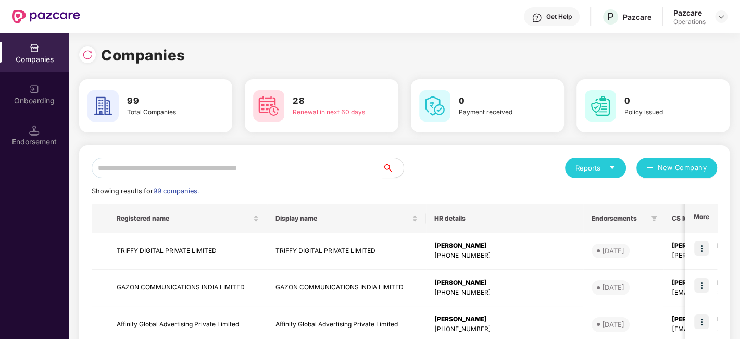
click at [346, 160] on input "text" at bounding box center [237, 167] width 291 height 21
click at [330, 168] on input "text" at bounding box center [237, 167] width 291 height 21
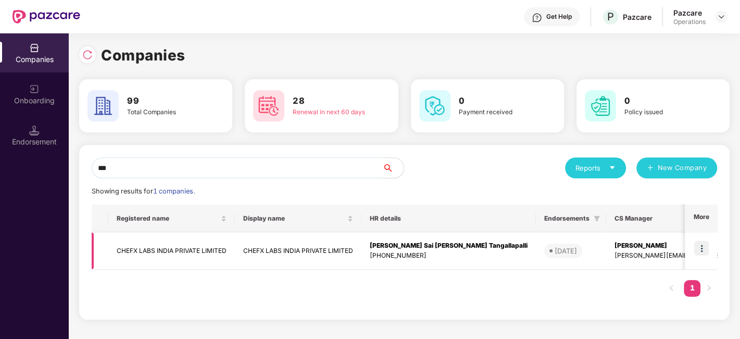
type input "***"
click at [698, 248] on img at bounding box center [701, 248] width 15 height 15
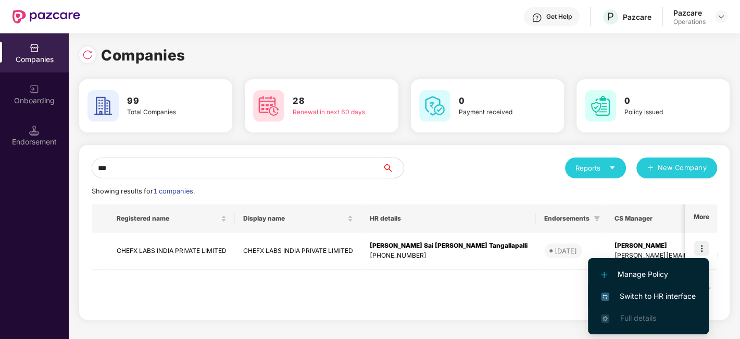
click at [644, 292] on span "Switch to HR interface" at bounding box center [648, 295] width 95 height 11
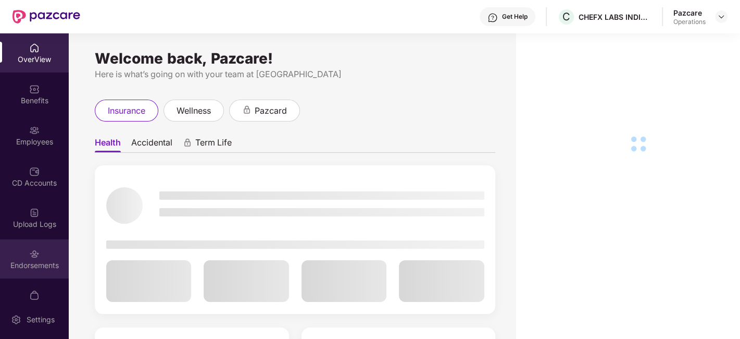
click at [24, 260] on div "Endorsements" at bounding box center [34, 265] width 69 height 10
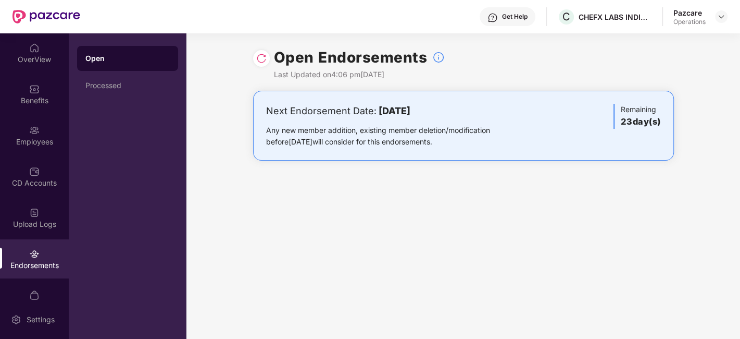
click at [256, 58] on img at bounding box center [261, 58] width 10 height 10
click at [723, 14] on img at bounding box center [721, 16] width 8 height 8
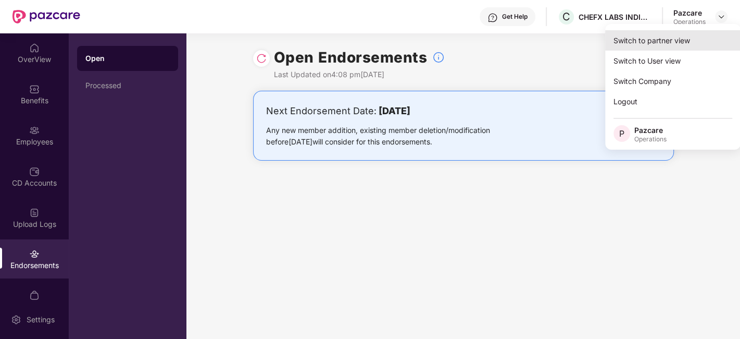
click at [670, 40] on div "Switch to partner view" at bounding box center [672, 40] width 135 height 20
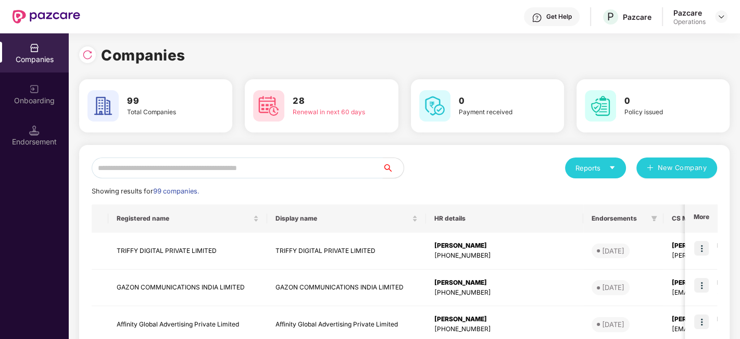
click at [234, 167] on input "text" at bounding box center [237, 167] width 291 height 21
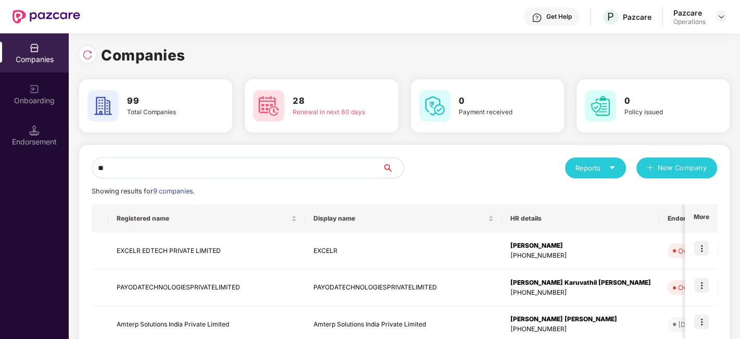
type input "*"
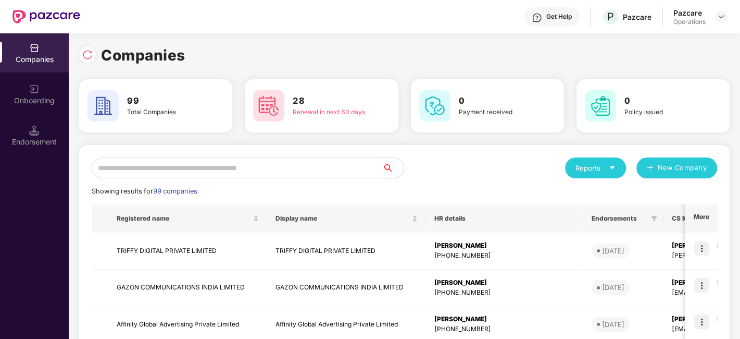
click at [157, 172] on input "text" at bounding box center [237, 167] width 291 height 21
drag, startPoint x: 181, startPoint y: 182, endPoint x: 161, endPoint y: 172, distance: 21.7
click at [161, 172] on input "text" at bounding box center [237, 167] width 291 height 21
click at [154, 170] on input "text" at bounding box center [237, 167] width 291 height 21
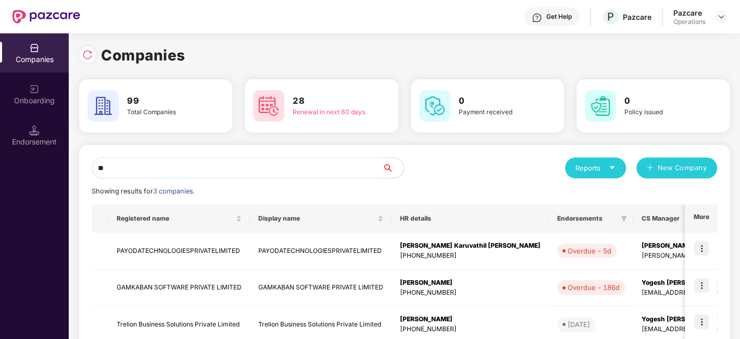
type input "*"
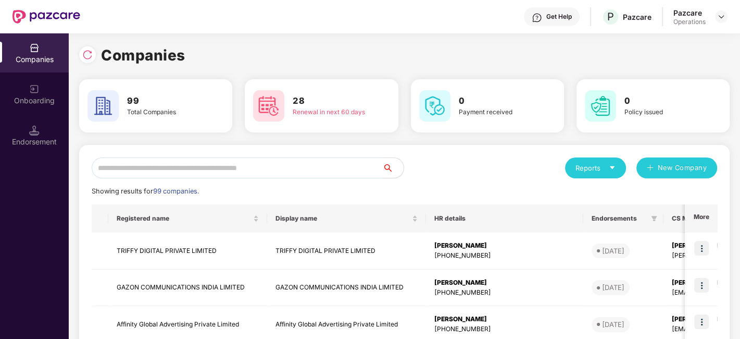
click at [171, 169] on input "text" at bounding box center [237, 167] width 291 height 21
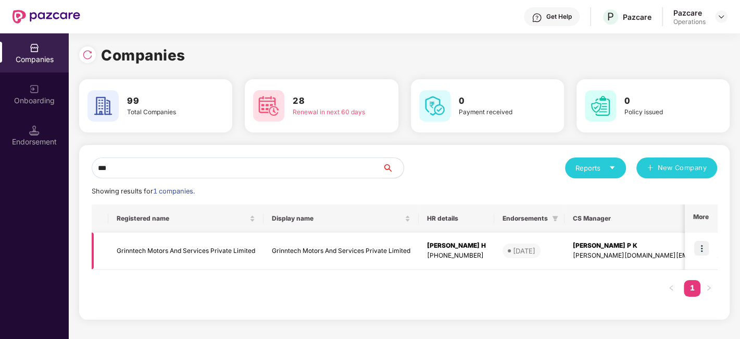
type input "***"
drag, startPoint x: 146, startPoint y: 251, endPoint x: 119, endPoint y: 255, distance: 27.9
click at [119, 255] on td "Grinntech Motors And Services Private Limited" at bounding box center [185, 250] width 155 height 37
copy td "Grinntech"
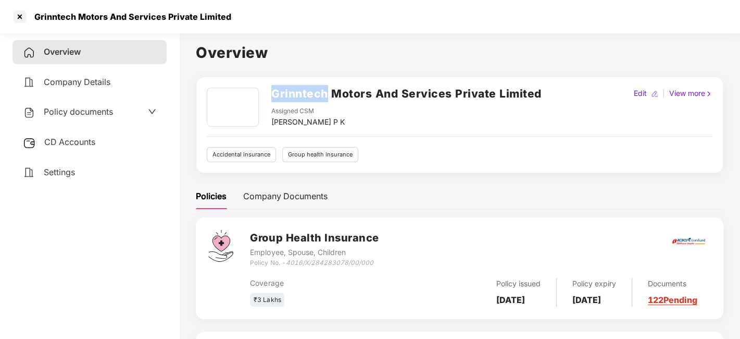
drag, startPoint x: 272, startPoint y: 92, endPoint x: 326, endPoint y: 96, distance: 53.8
click at [326, 96] on h2 "Grinntech Motors And Services Private Limited" at bounding box center [406, 93] width 270 height 17
copy h2 "Grinntech"
click at [21, 15] on div at bounding box center [19, 16] width 17 height 17
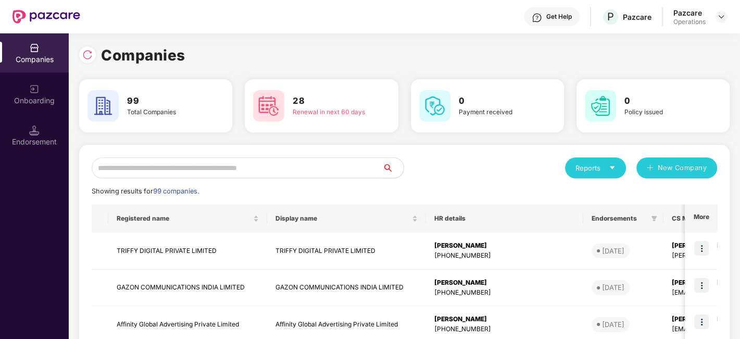
click at [212, 167] on input "text" at bounding box center [237, 167] width 291 height 21
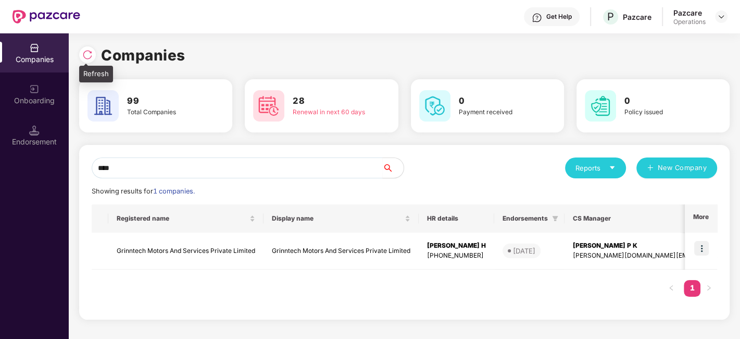
click at [87, 51] on img at bounding box center [87, 54] width 10 height 10
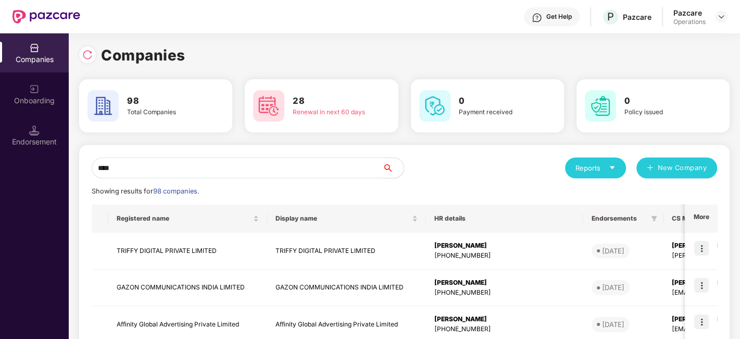
click at [142, 164] on input "****" at bounding box center [237, 167] width 291 height 21
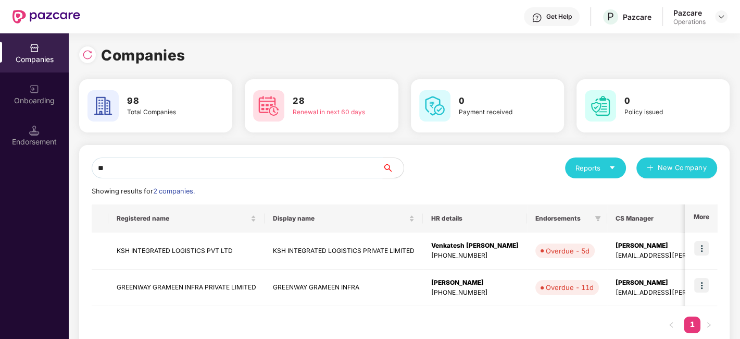
type input "*"
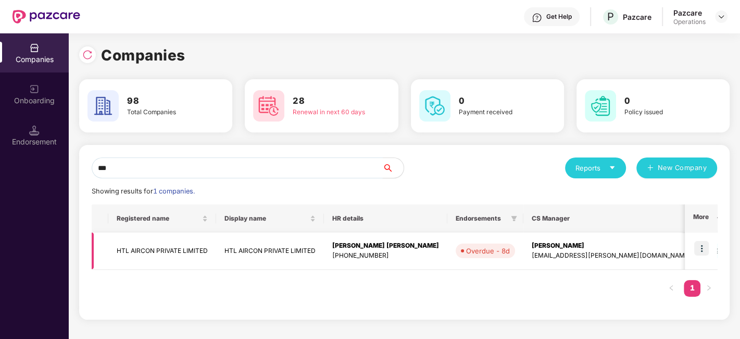
type input "***"
click at [704, 249] on img at bounding box center [701, 248] width 15 height 15
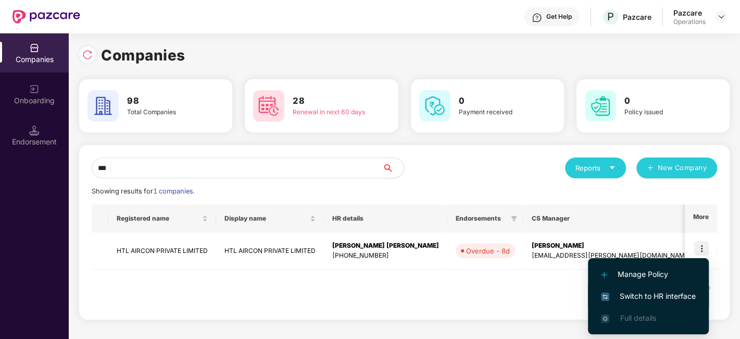
click at [641, 298] on span "Switch to HR interface" at bounding box center [648, 295] width 95 height 11
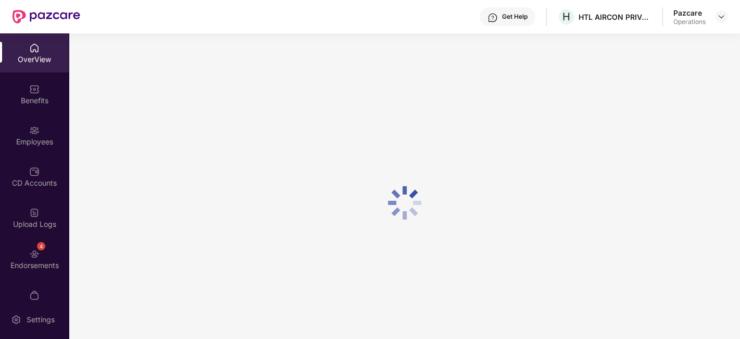
scroll to position [21, 0]
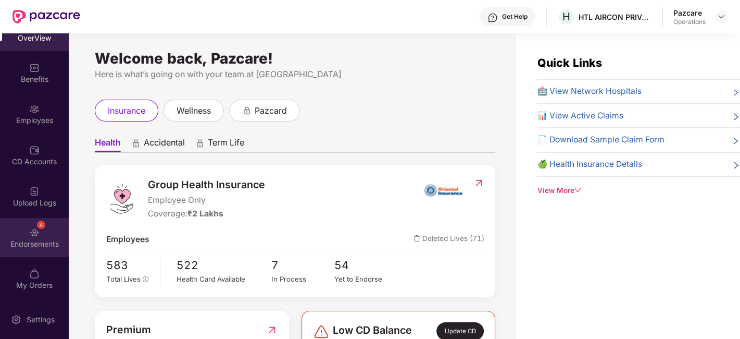
click at [21, 228] on div "4 Endorsements" at bounding box center [34, 237] width 69 height 39
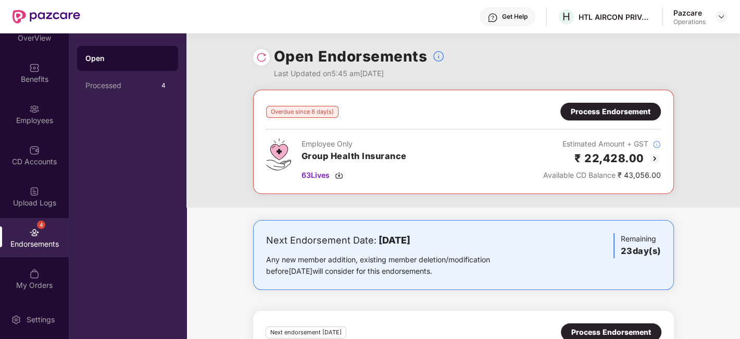
scroll to position [0, 0]
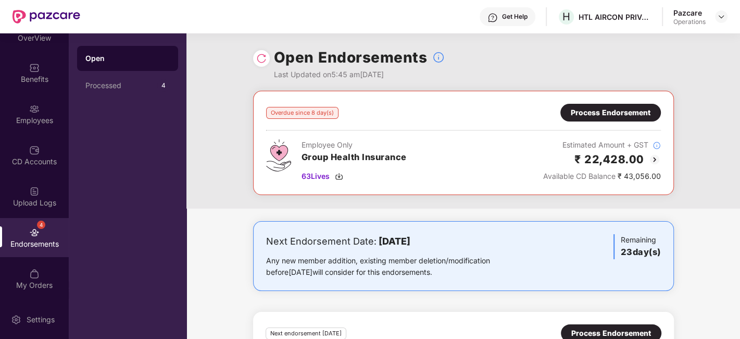
click at [599, 108] on div "Process Endorsement" at bounding box center [611, 112] width 80 height 11
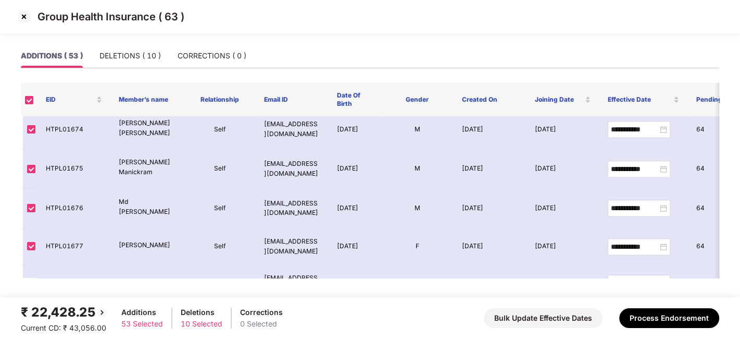
scroll to position [1100, 0]
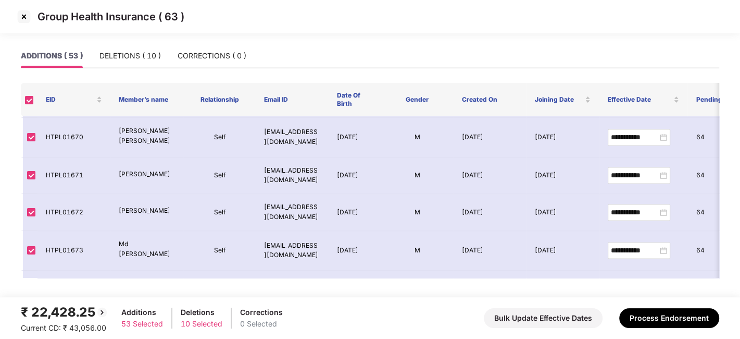
click at [23, 16] on img at bounding box center [24, 16] width 17 height 17
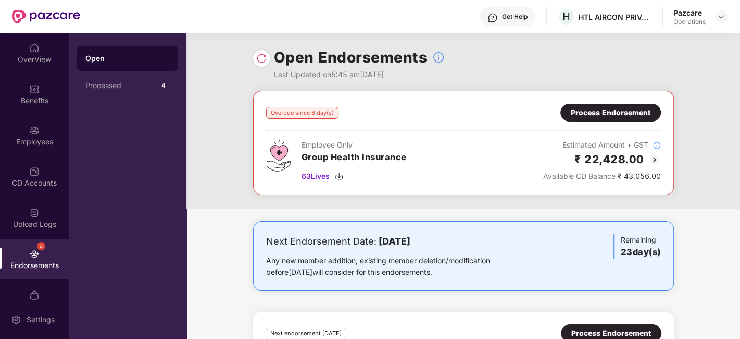
click at [311, 172] on span "63 Lives" at bounding box center [316, 175] width 28 height 11
click at [589, 111] on div "Process Endorsement" at bounding box center [611, 112] width 80 height 11
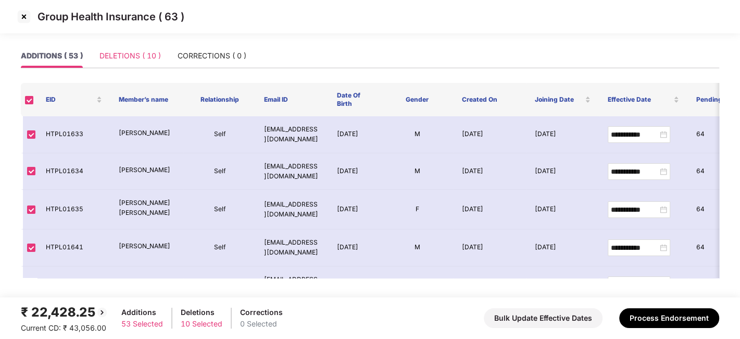
click at [135, 65] on div "DELETIONS ( 10 )" at bounding box center [129, 56] width 61 height 24
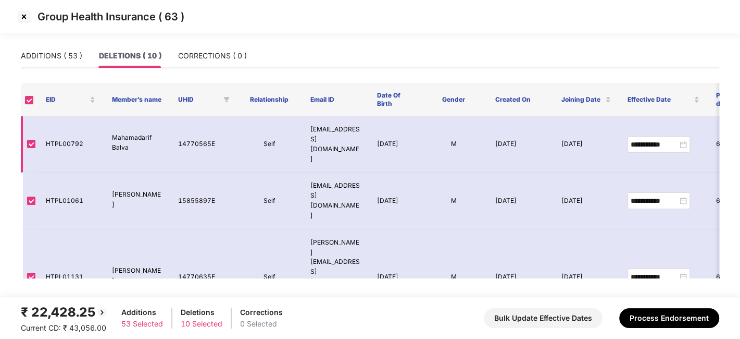
scroll to position [228, 0]
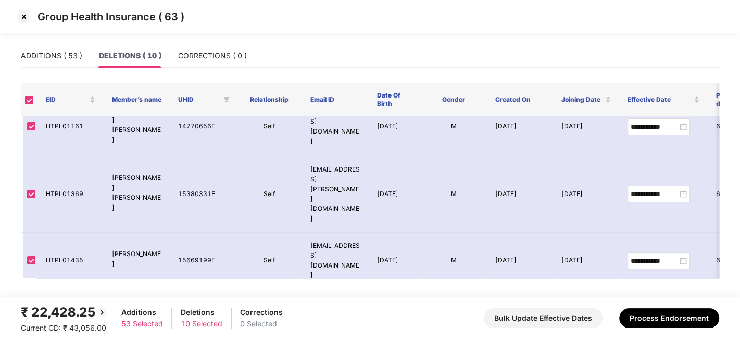
click at [21, 18] on img at bounding box center [24, 16] width 17 height 17
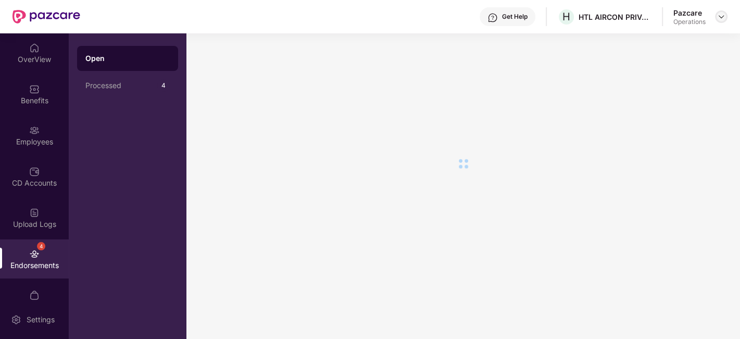
click at [722, 21] on div at bounding box center [721, 16] width 12 height 12
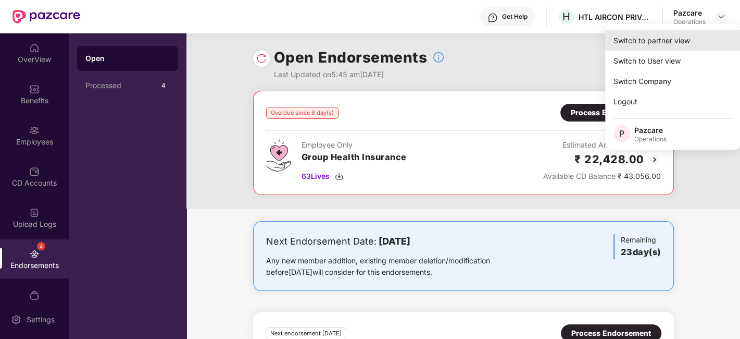
click at [638, 42] on div "Switch to partner view" at bounding box center [672, 40] width 135 height 20
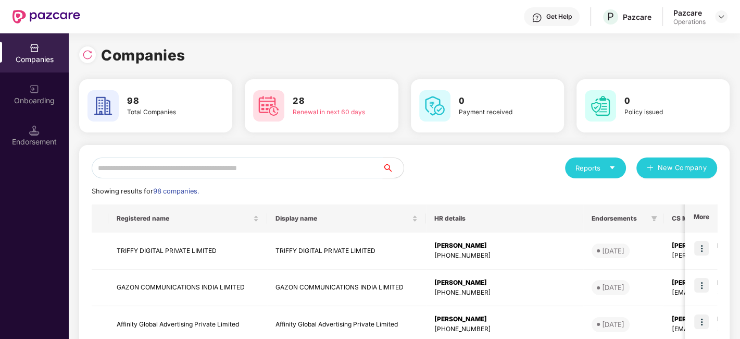
click at [314, 162] on input "text" at bounding box center [237, 167] width 291 height 21
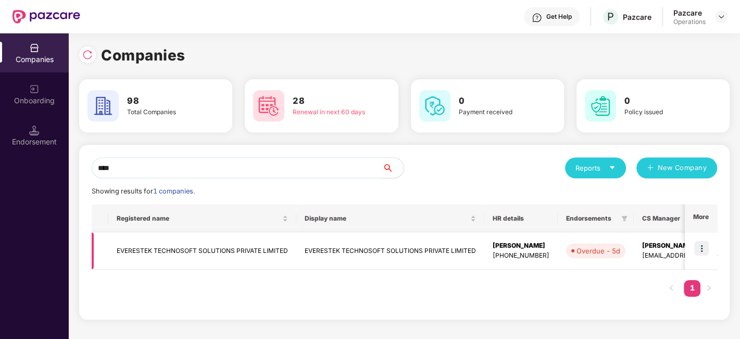
type input "****"
click at [700, 246] on img at bounding box center [701, 248] width 15 height 15
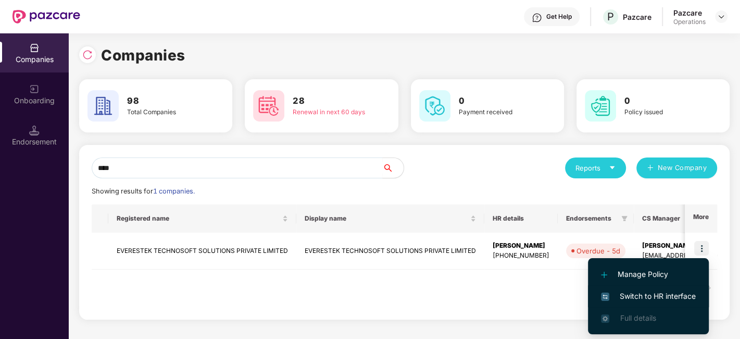
click at [647, 294] on span "Switch to HR interface" at bounding box center [648, 295] width 95 height 11
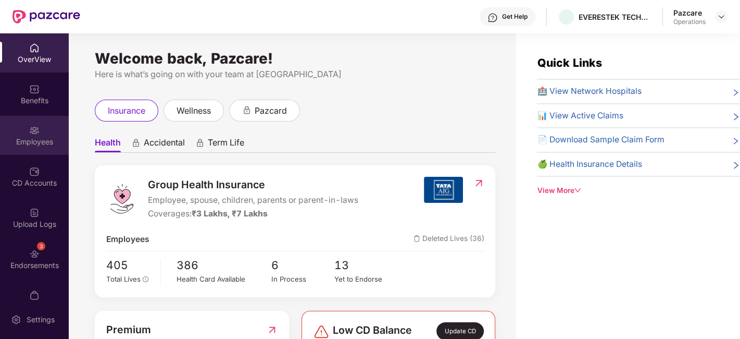
click at [7, 133] on div "Employees" at bounding box center [34, 135] width 69 height 39
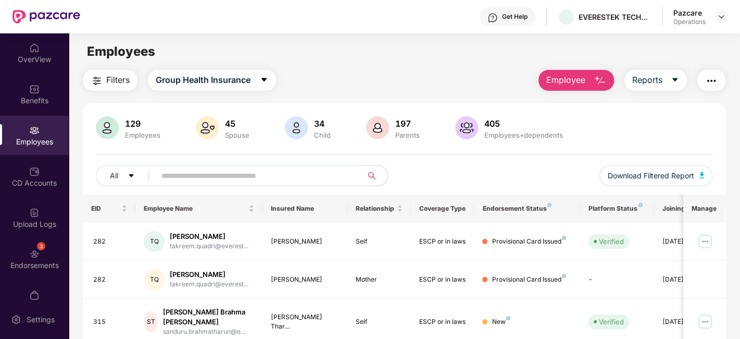
click at [705, 84] on img "button" at bounding box center [711, 80] width 12 height 12
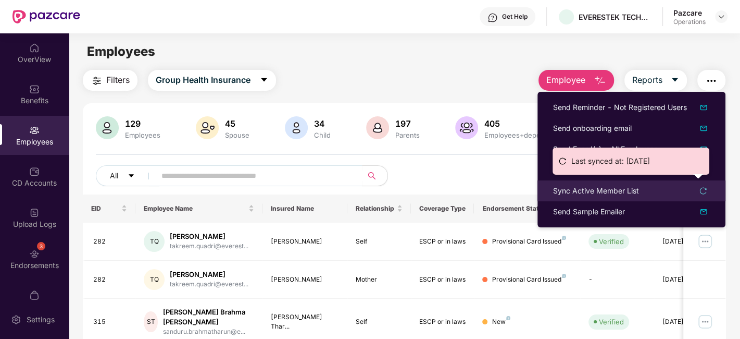
click at [596, 186] on div "Sync Active Member List" at bounding box center [596, 190] width 86 height 11
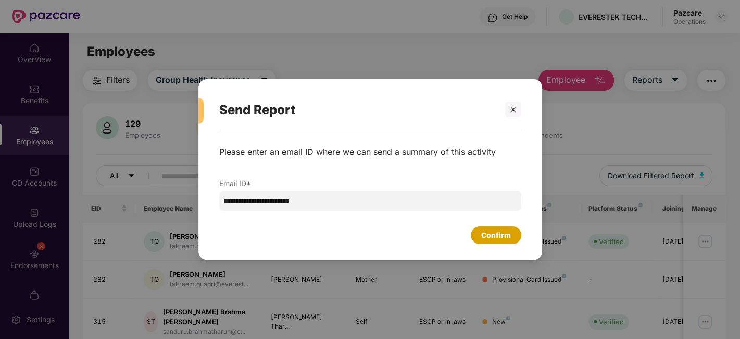
click at [492, 232] on div "Confirm" at bounding box center [496, 234] width 30 height 11
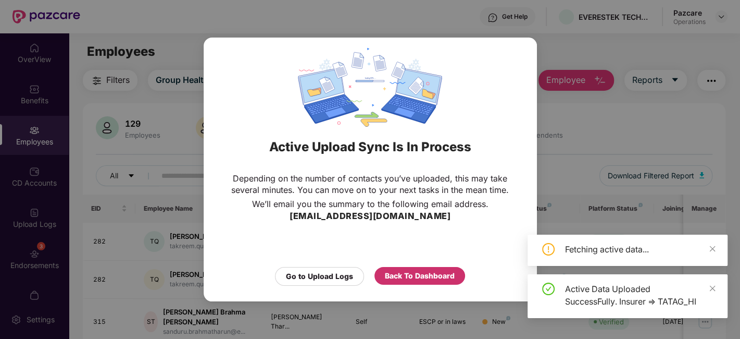
click at [414, 274] on div "Back To Dashboard" at bounding box center [420, 275] width 70 height 11
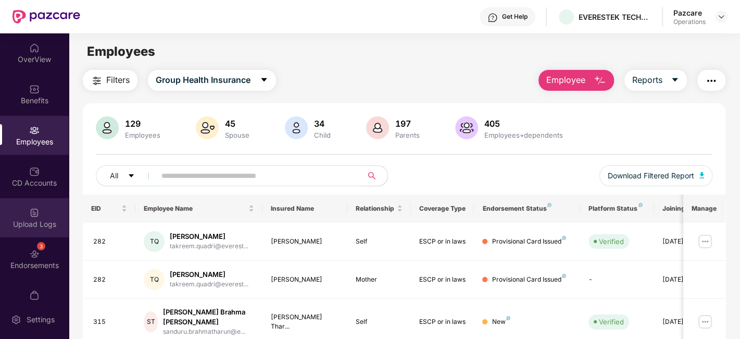
click at [29, 209] on img at bounding box center [34, 212] width 10 height 10
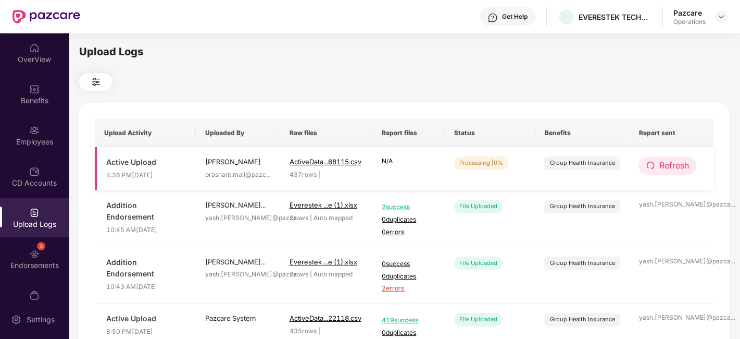
click at [678, 165] on span "Refresh" at bounding box center [674, 165] width 30 height 13
click at [674, 162] on span "Refresh" at bounding box center [674, 165] width 30 height 13
click at [674, 162] on span "Refresh" at bounding box center [675, 165] width 30 height 13
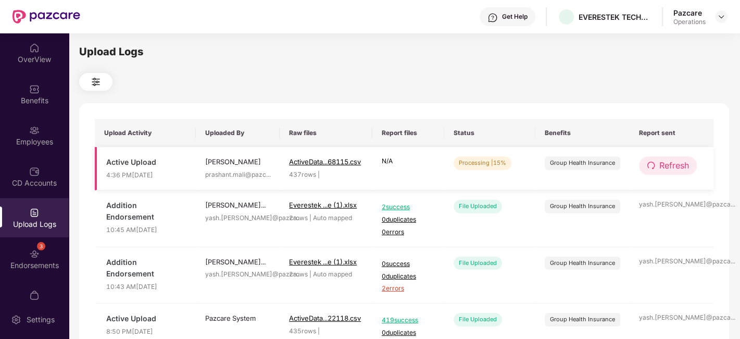
click at [671, 168] on span "Refresh" at bounding box center [674, 165] width 30 height 13
click at [671, 168] on span "Refresh" at bounding box center [675, 165] width 30 height 13
click at [669, 166] on span "Refresh" at bounding box center [674, 165] width 30 height 13
click at [669, 166] on span "Refresh" at bounding box center [675, 165] width 30 height 13
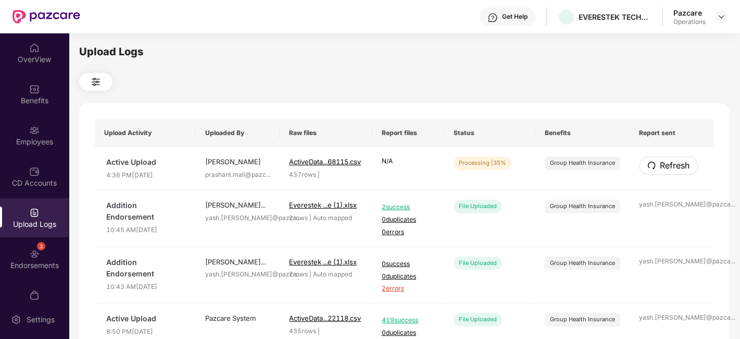
click at [669, 166] on span "Refresh" at bounding box center [675, 165] width 30 height 13
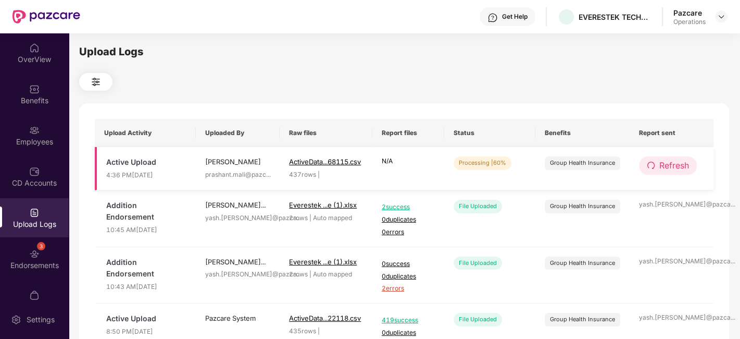
click at [671, 166] on span "Refresh" at bounding box center [674, 165] width 30 height 13
click at [671, 166] on span "Refresh" at bounding box center [675, 165] width 30 height 13
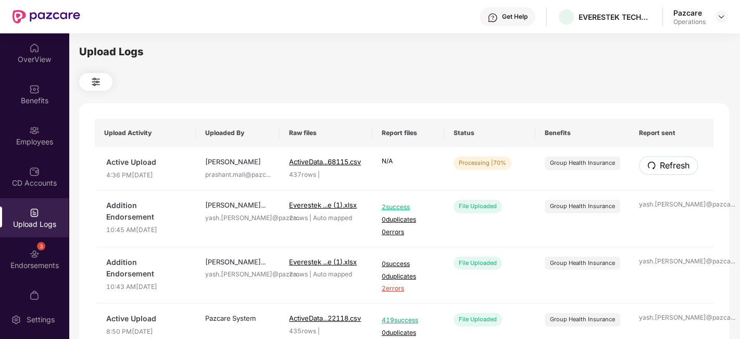
click at [671, 166] on span "Refresh" at bounding box center [675, 165] width 30 height 13
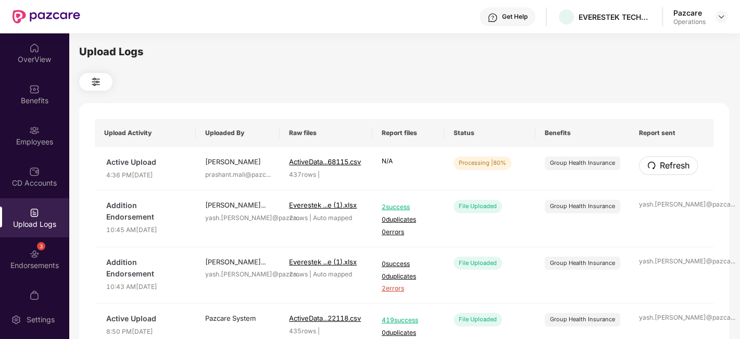
click at [671, 166] on span "Refresh" at bounding box center [675, 165] width 30 height 13
click at [672, 166] on span "Refresh" at bounding box center [674, 165] width 30 height 13
click at [672, 166] on span "Refresh" at bounding box center [675, 165] width 30 height 13
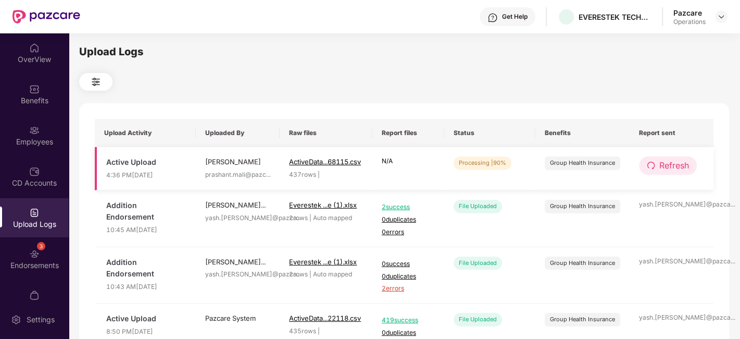
click at [663, 161] on span "Refresh" at bounding box center [674, 165] width 30 height 13
click at [673, 168] on span "Refresh" at bounding box center [674, 165] width 30 height 13
click at [670, 164] on span "Refresh" at bounding box center [674, 165] width 30 height 13
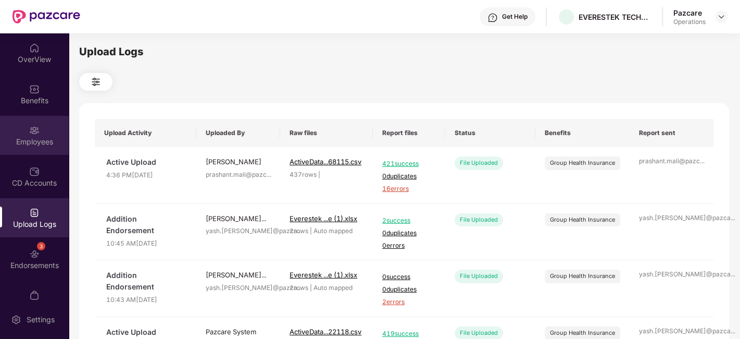
click at [21, 144] on div "Employees" at bounding box center [34, 141] width 69 height 10
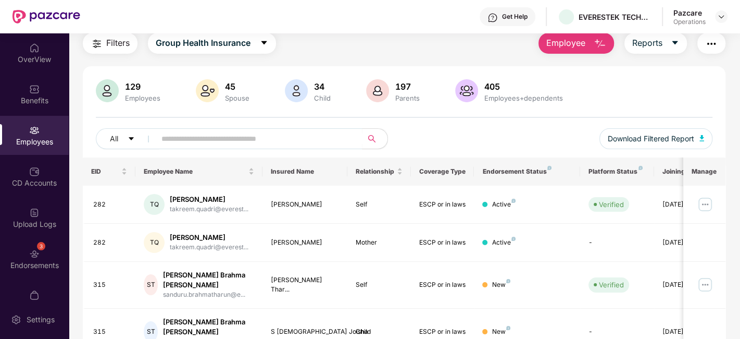
scroll to position [0, 0]
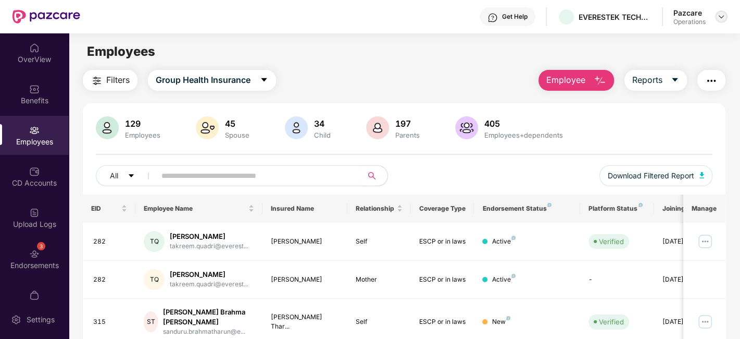
click at [726, 16] on div at bounding box center [721, 16] width 12 height 12
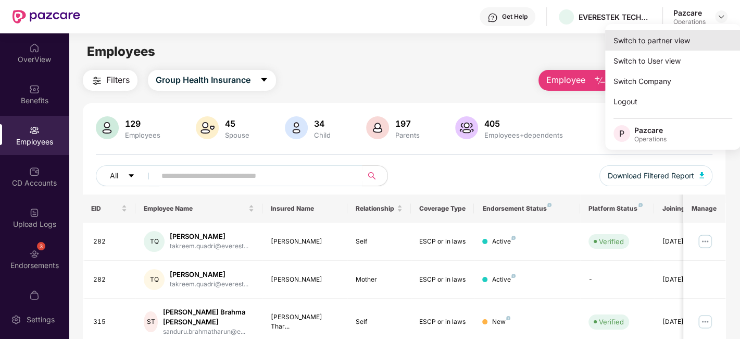
click at [659, 41] on div "Switch to partner view" at bounding box center [672, 40] width 135 height 20
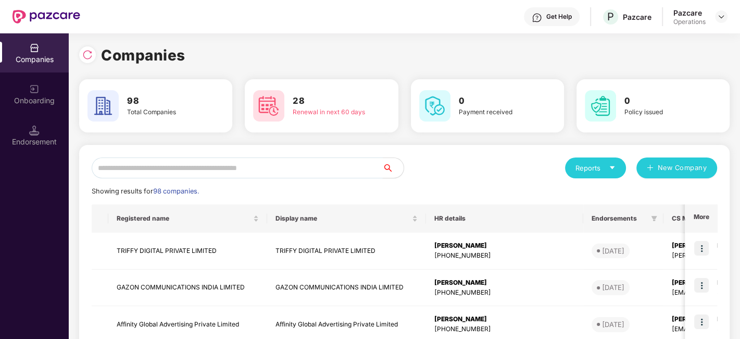
click at [289, 164] on input "text" at bounding box center [237, 167] width 291 height 21
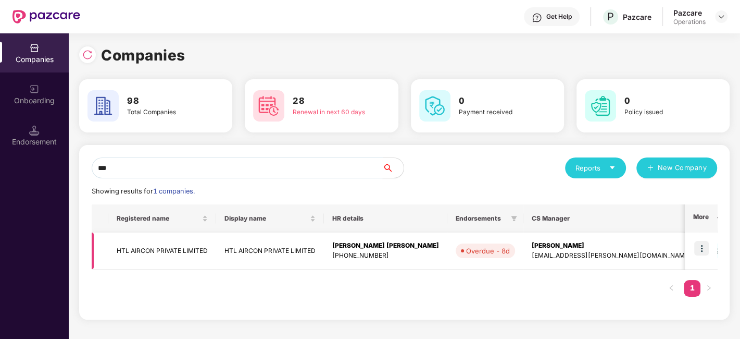
type input "***"
click at [701, 247] on img at bounding box center [701, 248] width 15 height 15
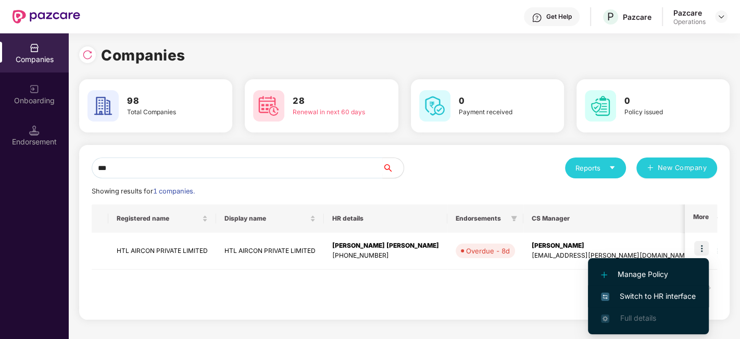
click at [640, 296] on span "Switch to HR interface" at bounding box center [648, 295] width 95 height 11
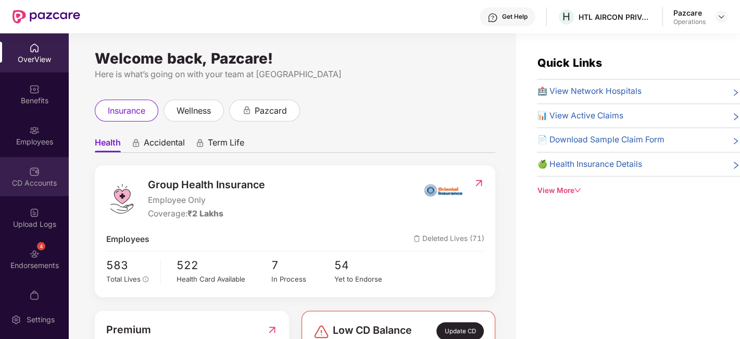
scroll to position [21, 0]
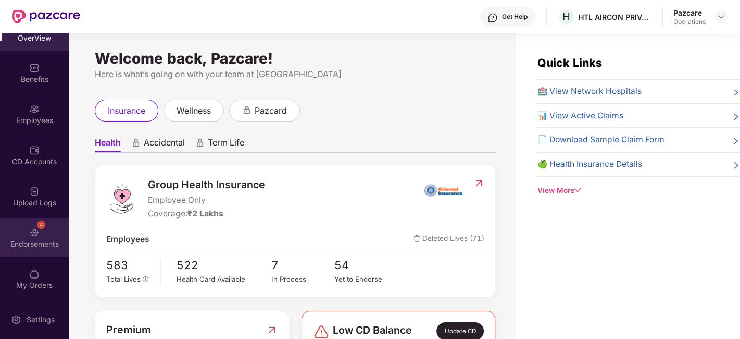
click at [11, 227] on div "4 Endorsements" at bounding box center [34, 237] width 69 height 39
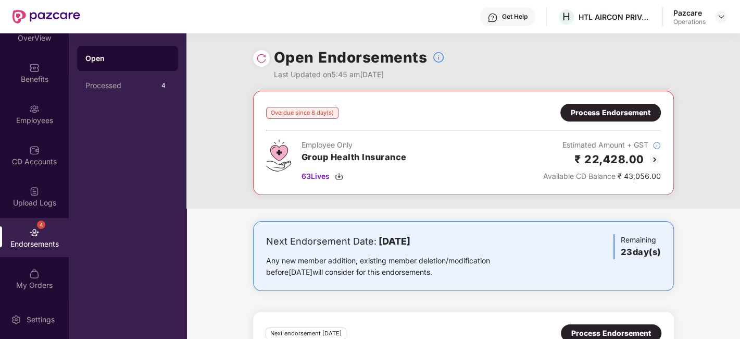
click at [618, 110] on div "Process Endorsement" at bounding box center [611, 112] width 80 height 11
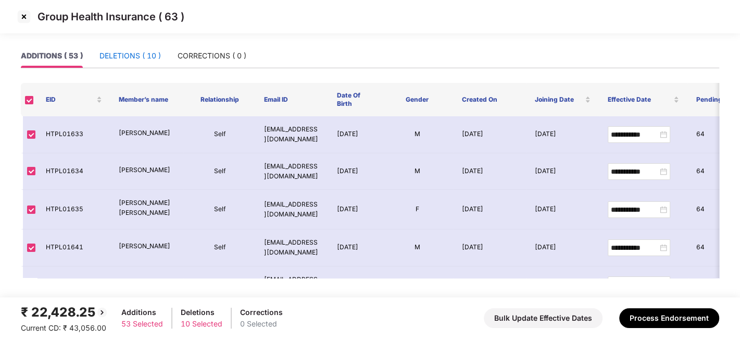
click at [126, 57] on div "DELETIONS ( 10 )" at bounding box center [129, 55] width 61 height 11
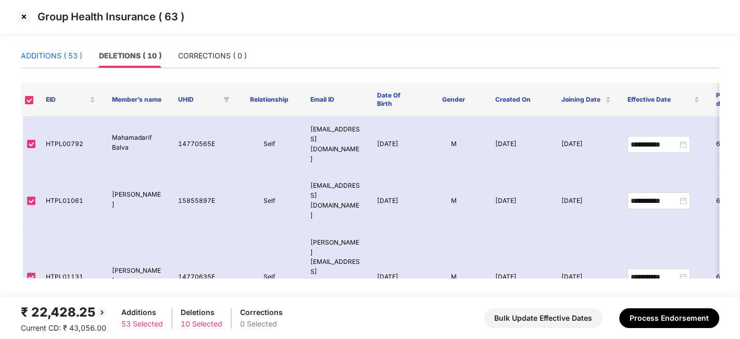
click at [62, 59] on div "ADDITIONS ( 53 )" at bounding box center [51, 55] width 61 height 11
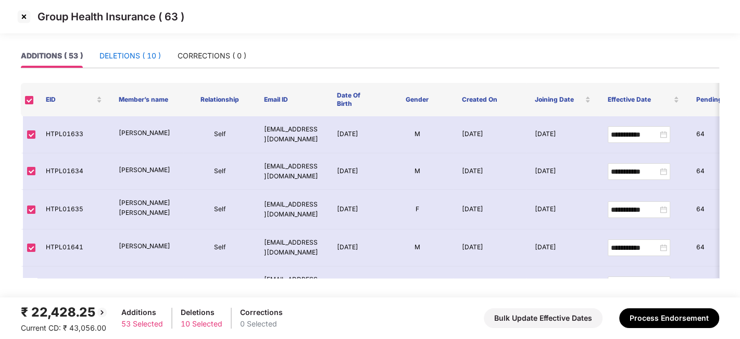
click at [115, 61] on div "DELETIONS ( 10 )" at bounding box center [129, 55] width 61 height 11
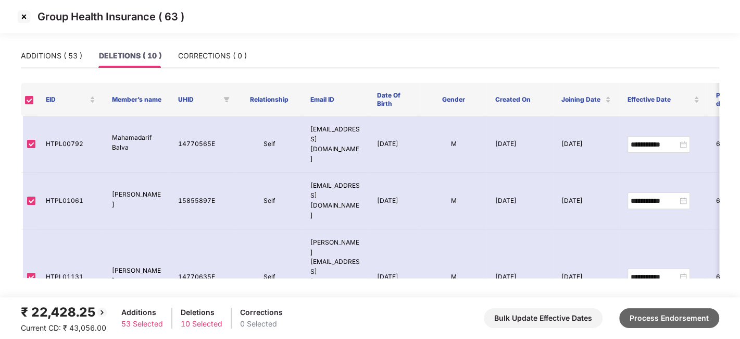
click at [652, 312] on button "Process Endorsement" at bounding box center [669, 318] width 100 height 20
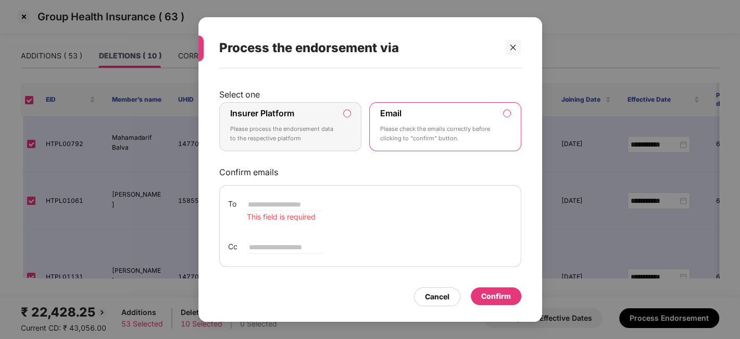
click at [327, 130] on p "Please process the endorsement data to the respective platform" at bounding box center [283, 133] width 106 height 18
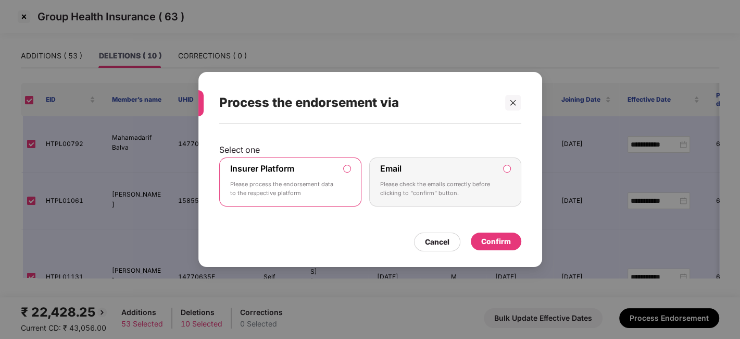
click at [492, 241] on div "Confirm" at bounding box center [496, 240] width 30 height 11
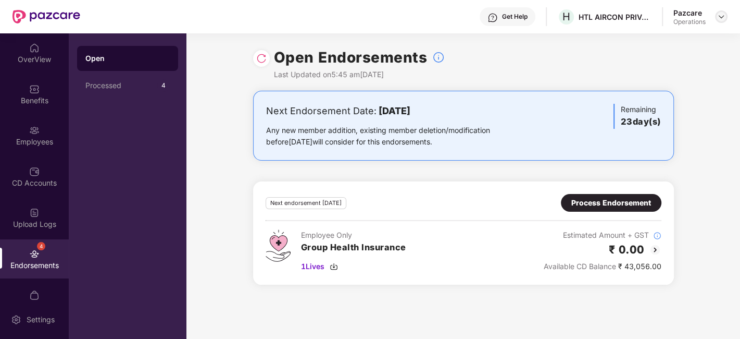
click at [719, 16] on img at bounding box center [721, 16] width 8 height 8
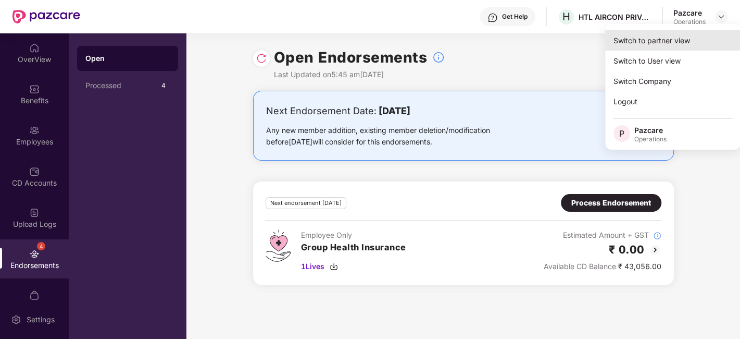
click at [668, 36] on div "Switch to partner view" at bounding box center [672, 40] width 135 height 20
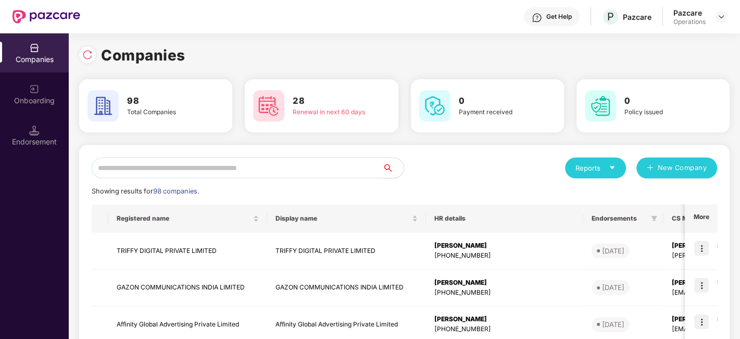
click at [131, 174] on input "text" at bounding box center [237, 167] width 291 height 21
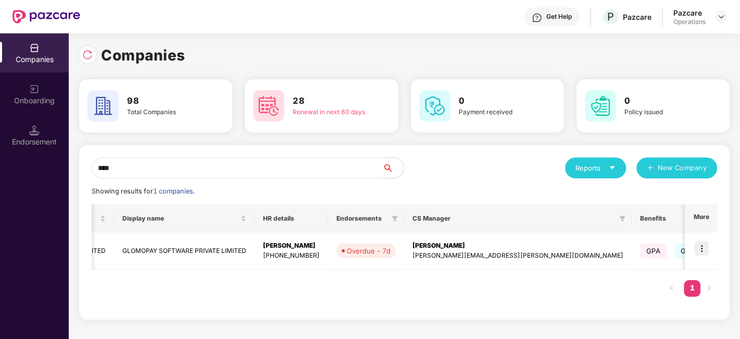
scroll to position [0, 0]
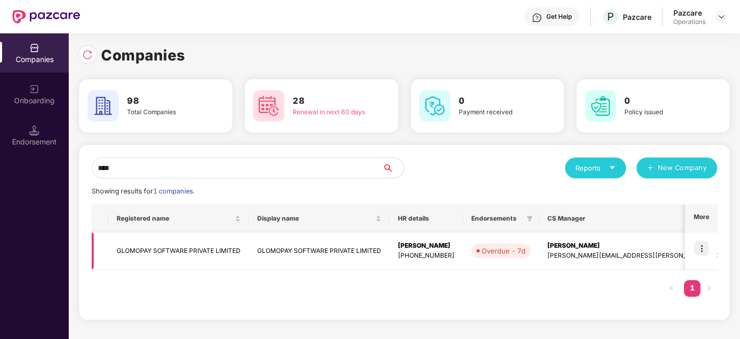
type input "****"
click at [704, 245] on img at bounding box center [701, 248] width 15 height 15
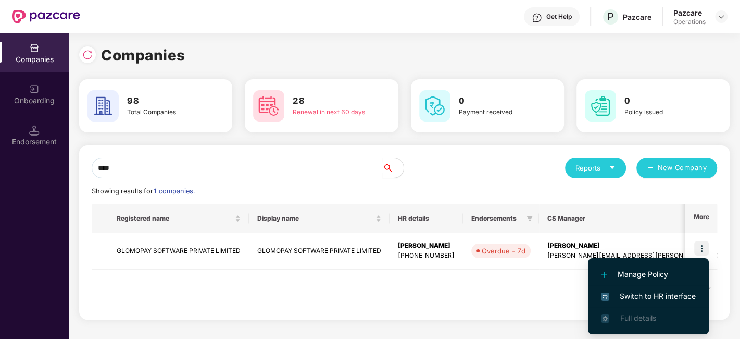
click at [647, 293] on span "Switch to HR interface" at bounding box center [648, 295] width 95 height 11
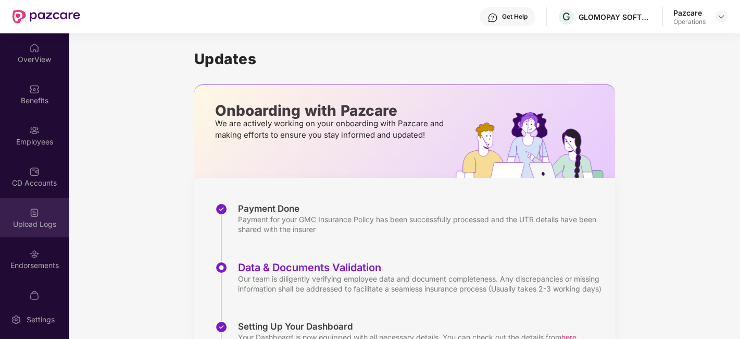
scroll to position [21, 0]
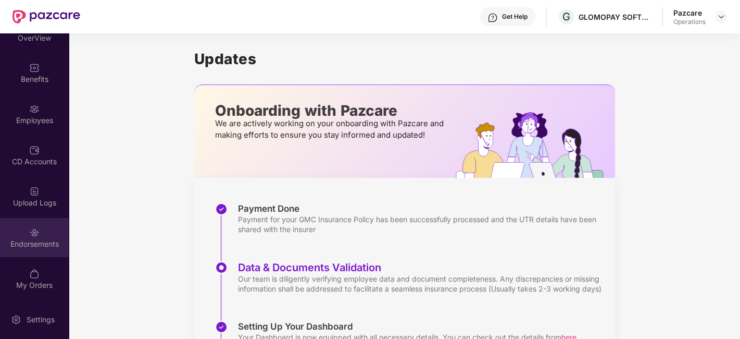
click at [26, 233] on div "Endorsements" at bounding box center [34, 237] width 69 height 39
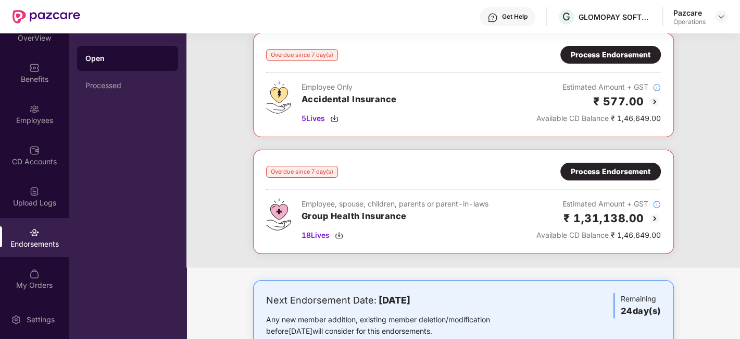
scroll to position [55, 0]
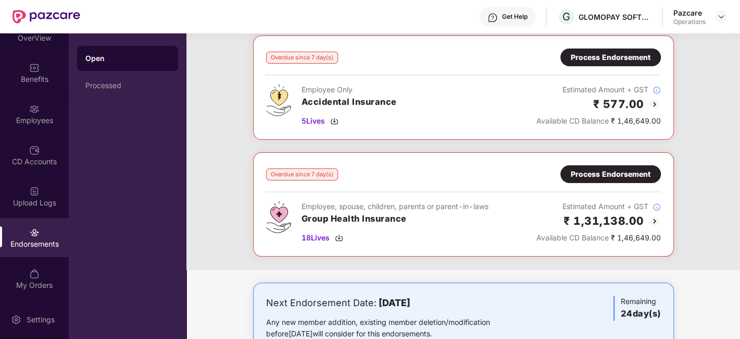
click at [601, 168] on div "Process Endorsement" at bounding box center [611, 173] width 80 height 11
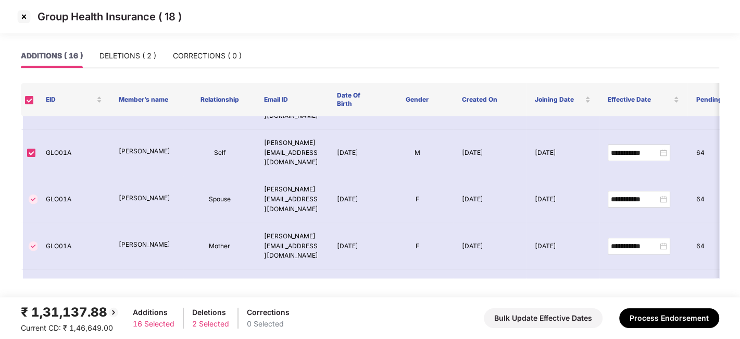
scroll to position [0, 0]
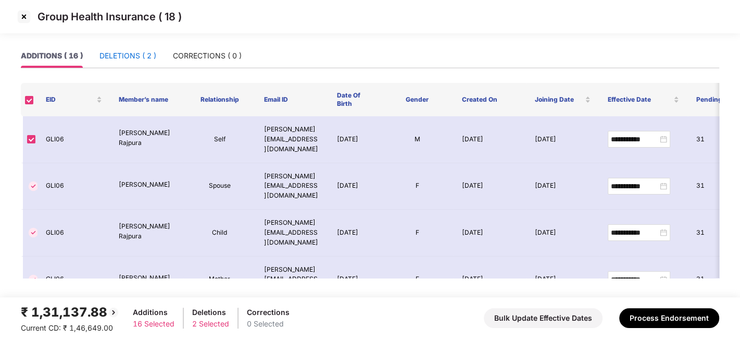
click at [131, 60] on div "DELETIONS ( 2 )" at bounding box center [127, 55] width 57 height 11
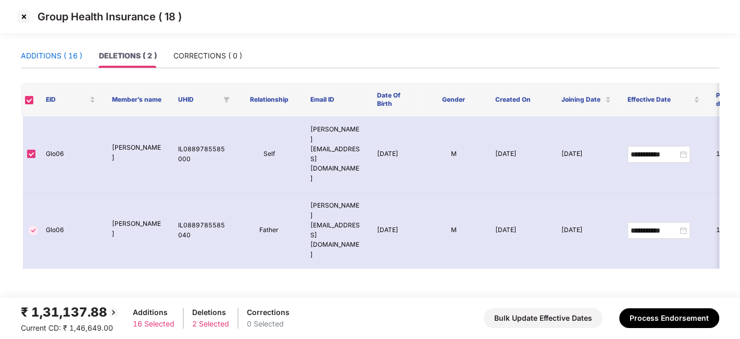
click at [43, 53] on div "ADDITIONS ( 16 )" at bounding box center [51, 55] width 61 height 11
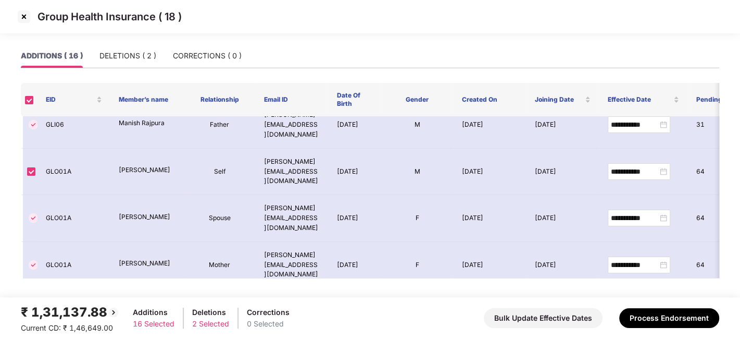
scroll to position [201, 0]
click at [24, 16] on img at bounding box center [24, 16] width 17 height 17
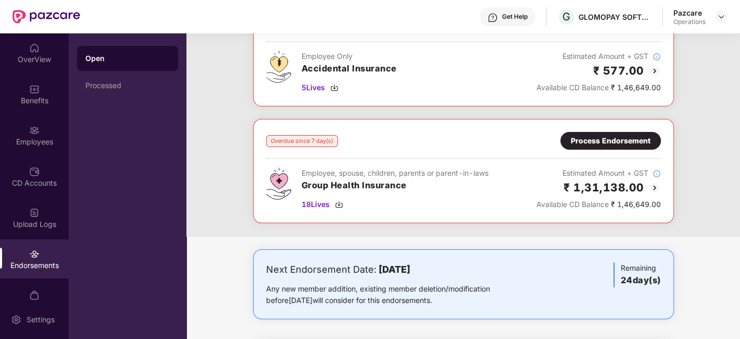
scroll to position [89, 0]
click at [317, 204] on span "18 Lives" at bounding box center [316, 203] width 28 height 11
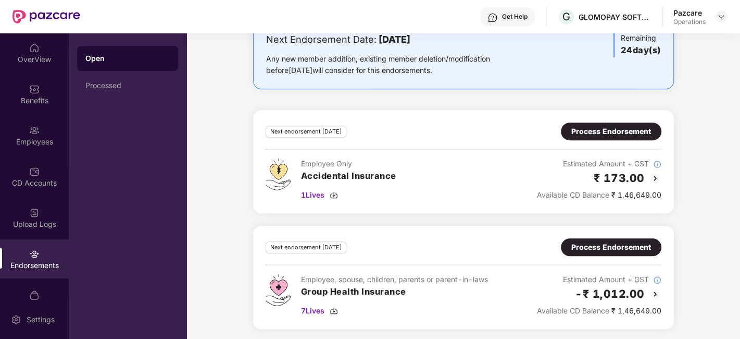
scroll to position [0, 0]
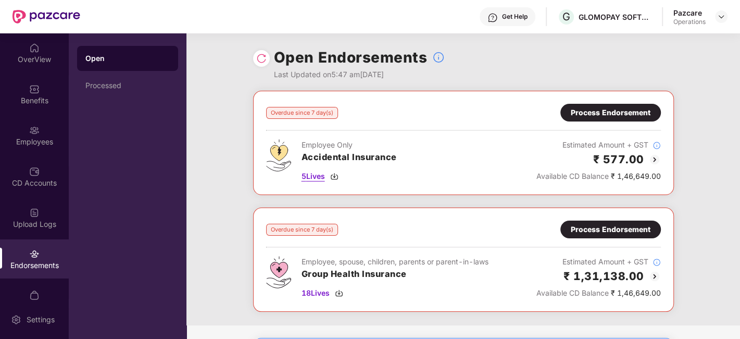
click at [309, 178] on span "5 Lives" at bounding box center [313, 175] width 23 height 11
click at [42, 95] on div "Benefits" at bounding box center [34, 100] width 69 height 10
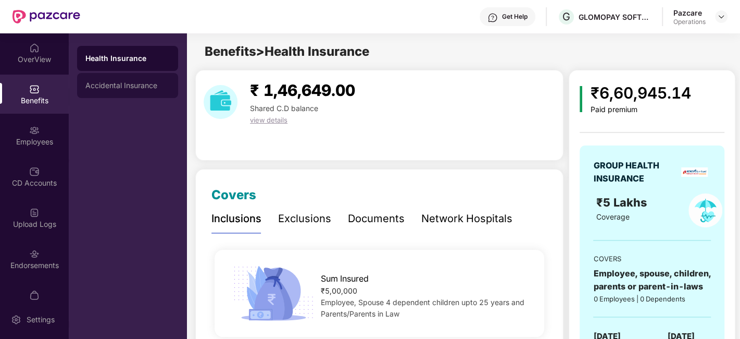
click at [131, 81] on div "Accidental Insurance" at bounding box center [127, 85] width 101 height 25
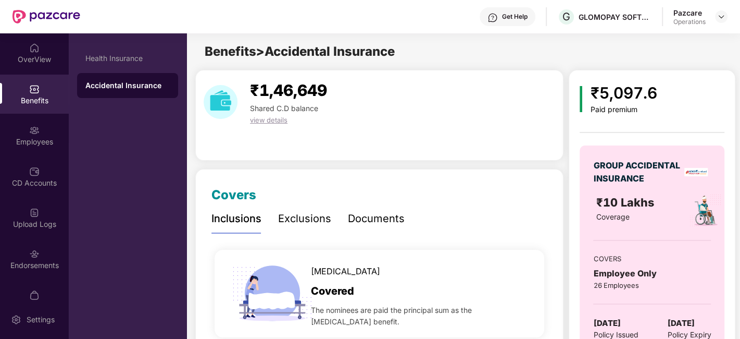
scroll to position [21, 0]
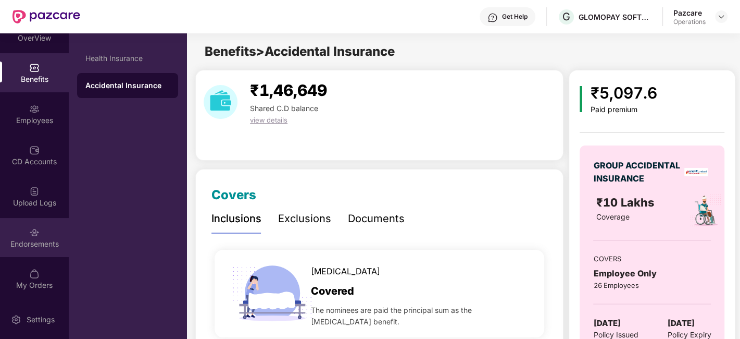
click at [23, 225] on div "Endorsements" at bounding box center [34, 237] width 69 height 39
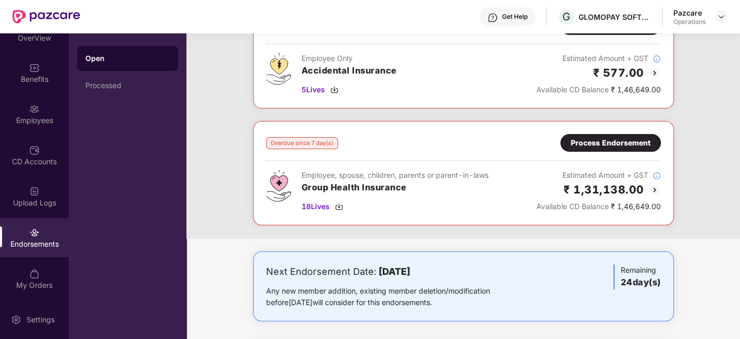
scroll to position [87, 0]
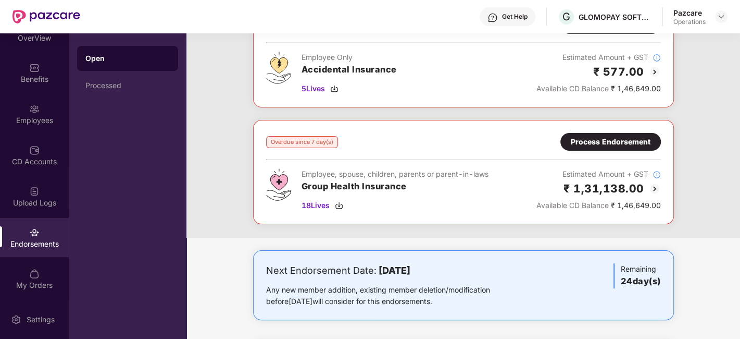
click at [629, 142] on div "Process Endorsement" at bounding box center [611, 141] width 80 height 11
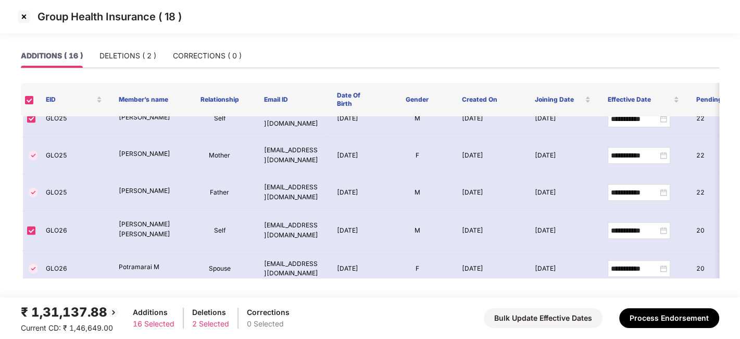
scroll to position [0, 0]
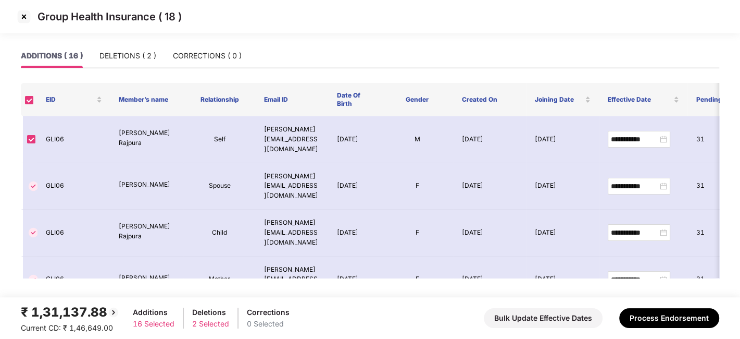
click at [24, 18] on img at bounding box center [24, 16] width 17 height 17
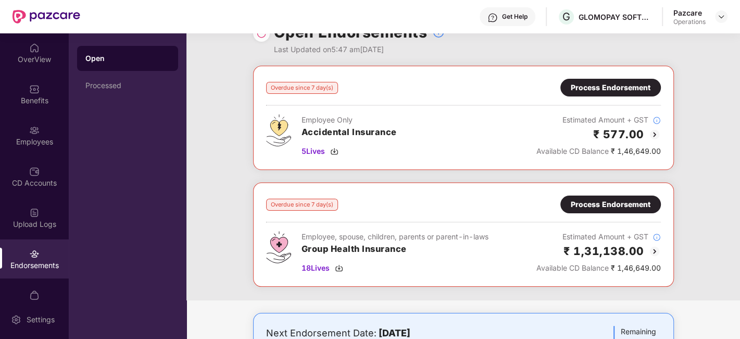
scroll to position [25, 0]
click at [596, 89] on div "Process Endorsement" at bounding box center [611, 87] width 80 height 11
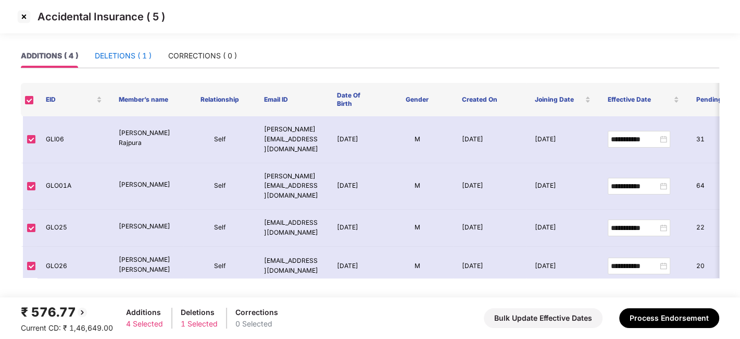
click at [135, 57] on div "DELETIONS ( 1 )" at bounding box center [123, 55] width 57 height 11
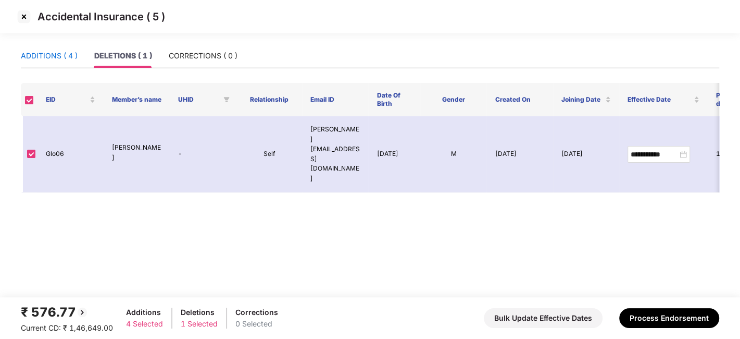
click at [47, 51] on div "ADDITIONS ( 4 )" at bounding box center [49, 55] width 57 height 11
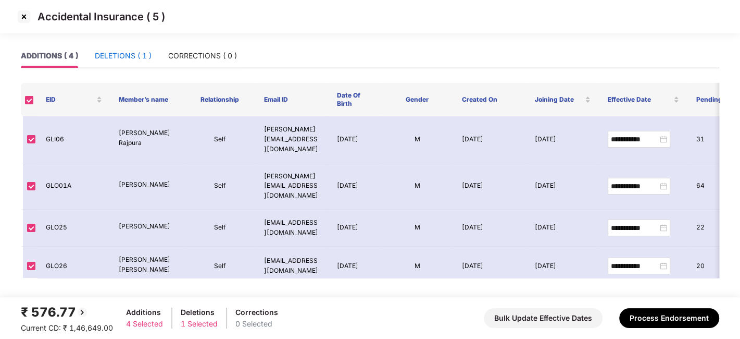
click at [103, 59] on div "DELETIONS ( 1 )" at bounding box center [123, 55] width 57 height 11
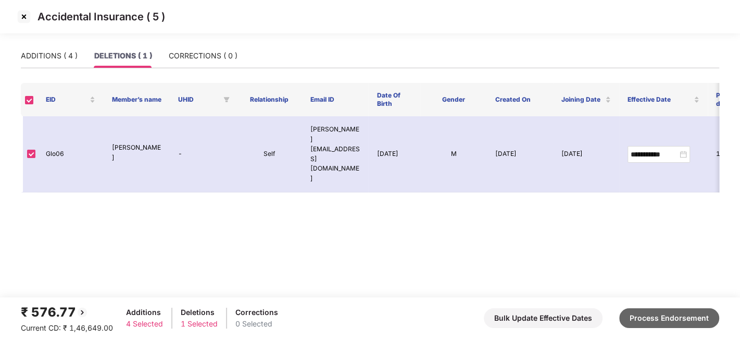
click at [654, 311] on button "Process Endorsement" at bounding box center [669, 318] width 100 height 20
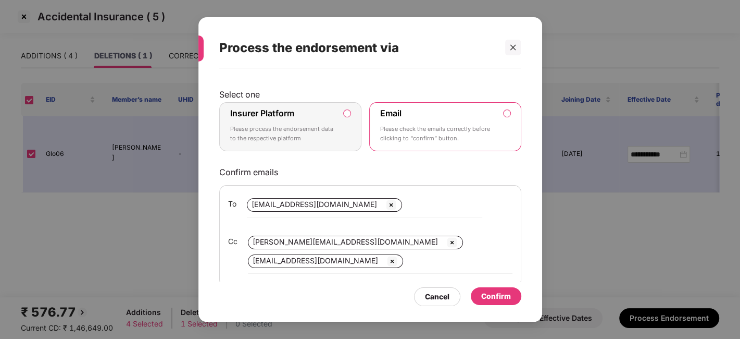
click at [310, 121] on div "Insurer Platform Please process the endorsement data to the respective platform" at bounding box center [283, 126] width 106 height 37
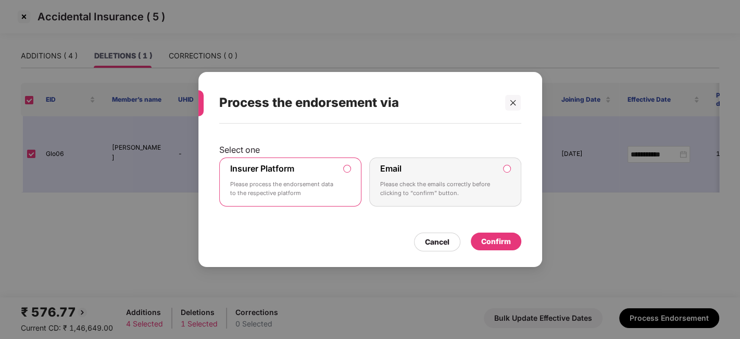
click at [493, 239] on div "Confirm" at bounding box center [496, 240] width 30 height 11
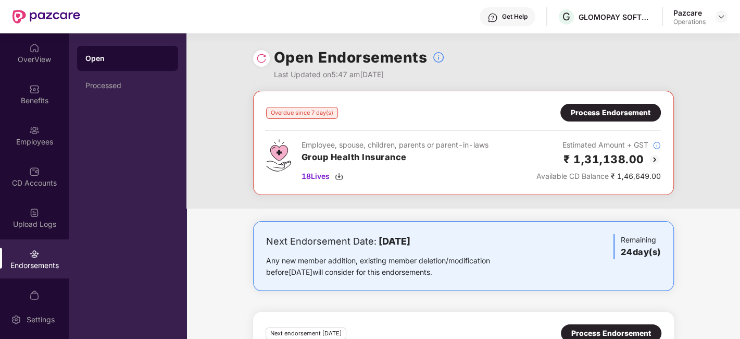
click at [604, 112] on div "Process Endorsement" at bounding box center [611, 112] width 80 height 11
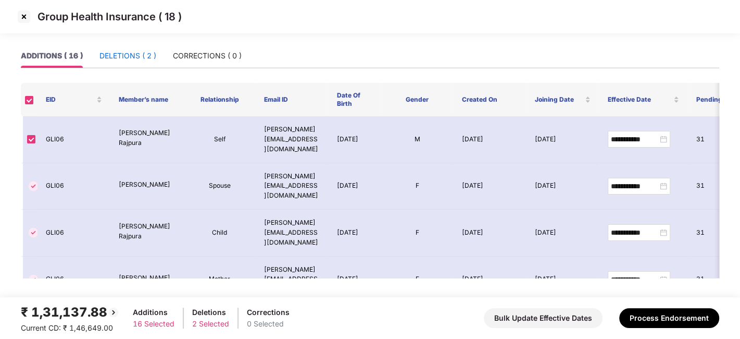
click at [122, 58] on div "DELETIONS ( 2 )" at bounding box center [127, 55] width 57 height 11
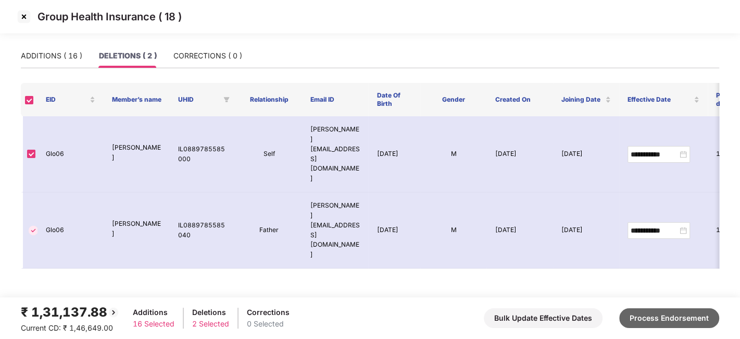
click at [648, 311] on button "Process Endorsement" at bounding box center [669, 318] width 100 height 20
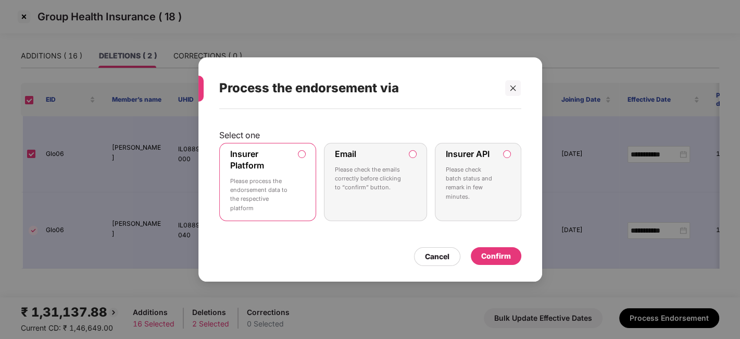
click at [497, 256] on div "Confirm" at bounding box center [496, 255] width 30 height 11
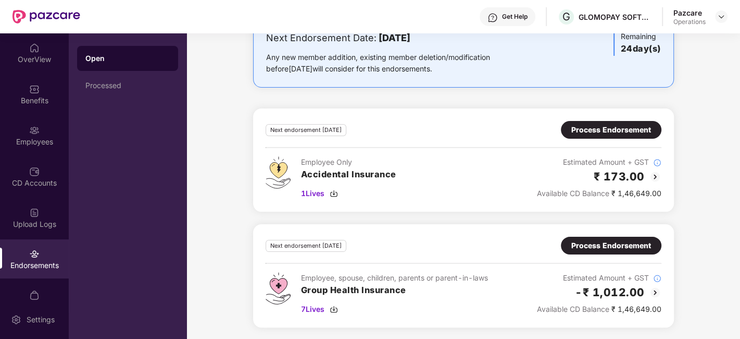
scroll to position [0, 0]
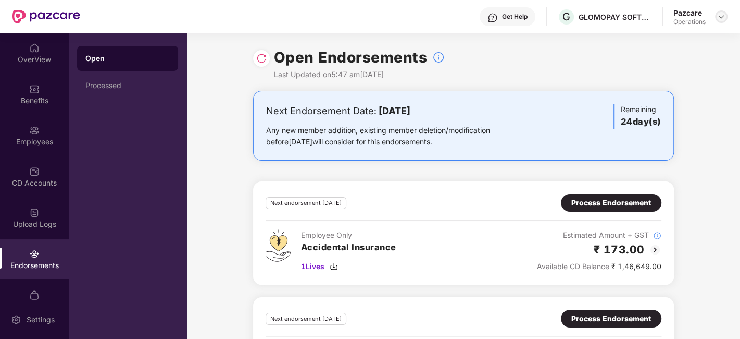
click at [721, 18] on img at bounding box center [721, 16] width 8 height 8
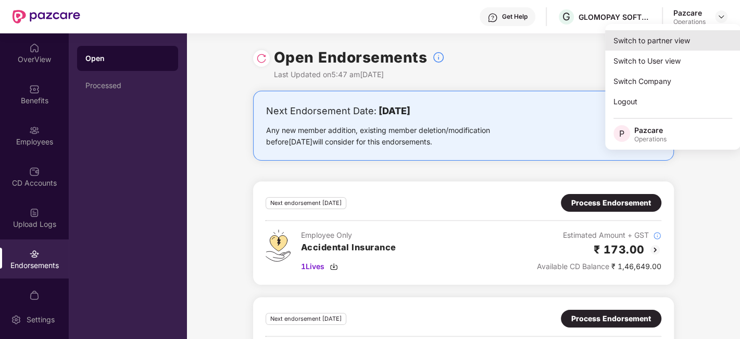
click at [646, 42] on div "Switch to partner view" at bounding box center [672, 40] width 135 height 20
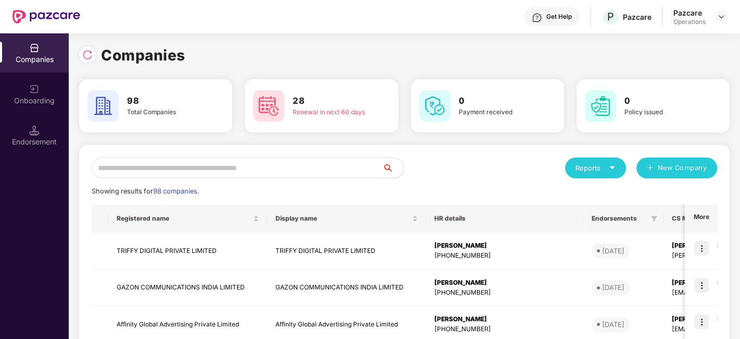
click at [236, 173] on input "text" at bounding box center [237, 167] width 291 height 21
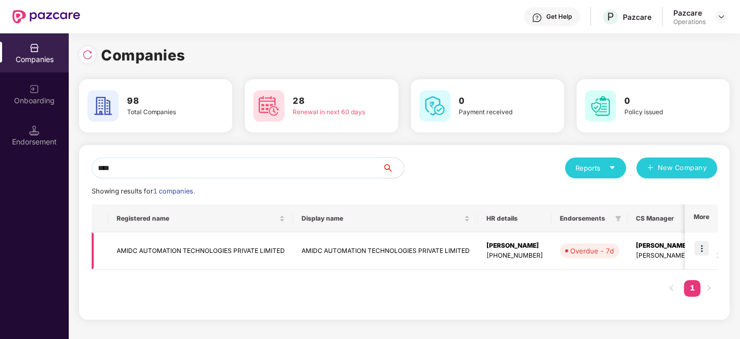
type input "****"
click at [699, 247] on img at bounding box center [701, 248] width 15 height 15
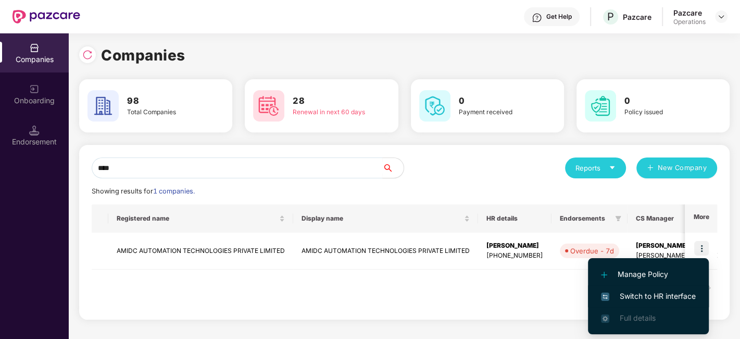
click at [630, 292] on span "Switch to HR interface" at bounding box center [648, 295] width 95 height 11
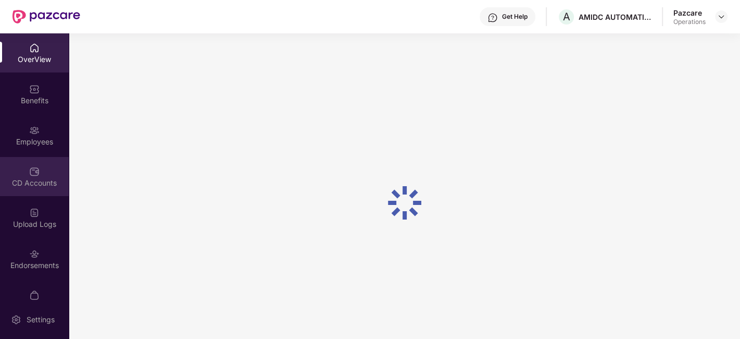
scroll to position [62, 0]
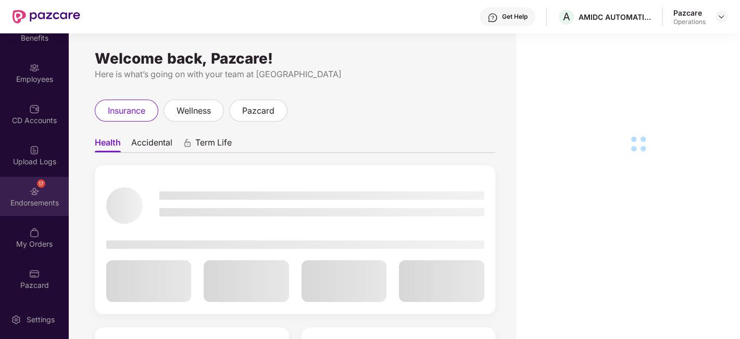
click at [16, 182] on div "17 Endorsements" at bounding box center [34, 196] width 69 height 39
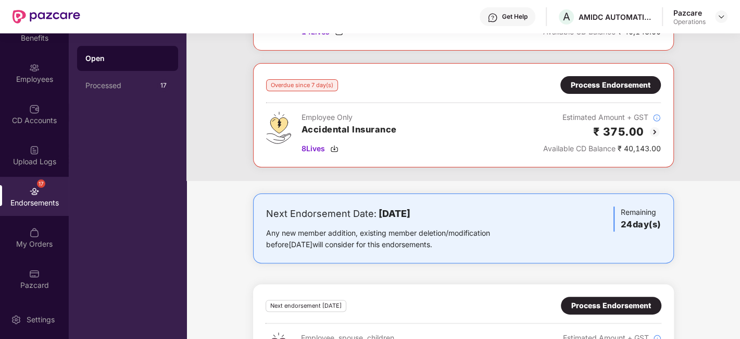
scroll to position [0, 0]
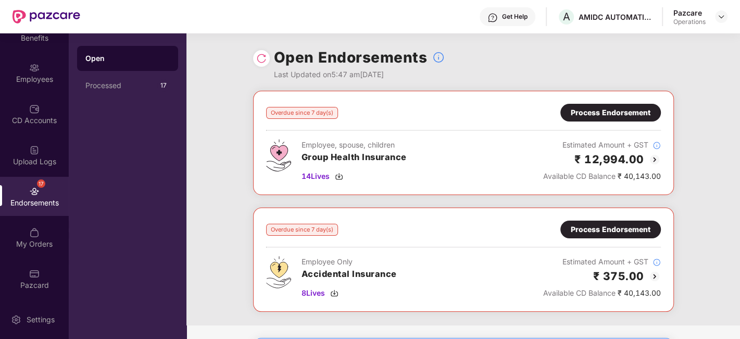
click at [604, 115] on div "Process Endorsement" at bounding box center [611, 112] width 80 height 11
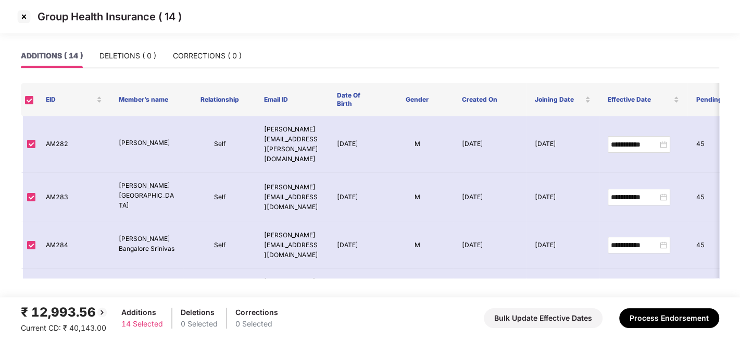
click at [21, 13] on img at bounding box center [24, 16] width 17 height 17
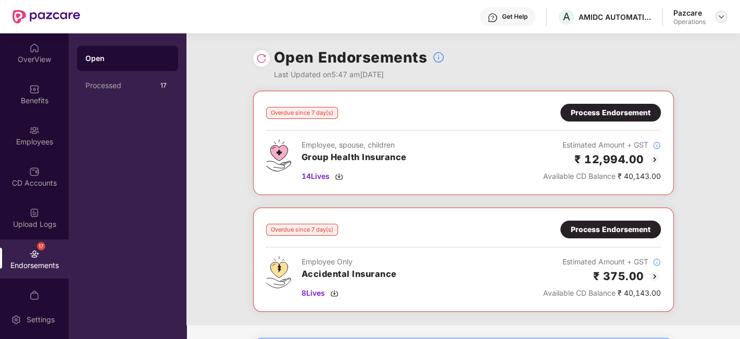
click at [719, 16] on img at bounding box center [721, 16] width 8 height 8
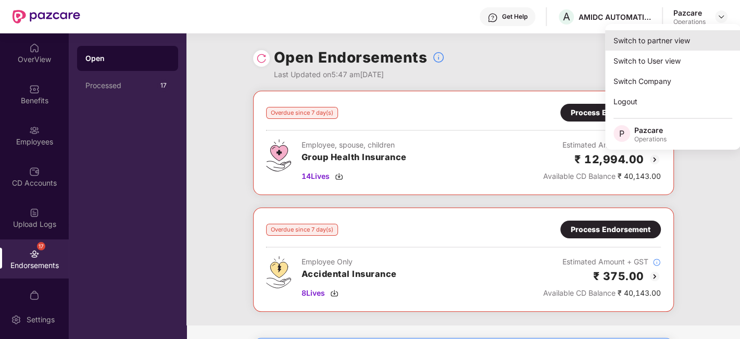
click at [678, 39] on div "Switch to partner view" at bounding box center [672, 40] width 135 height 20
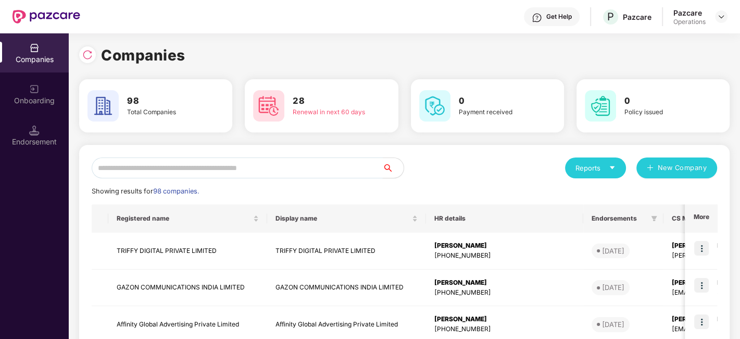
click at [354, 162] on input "text" at bounding box center [237, 167] width 291 height 21
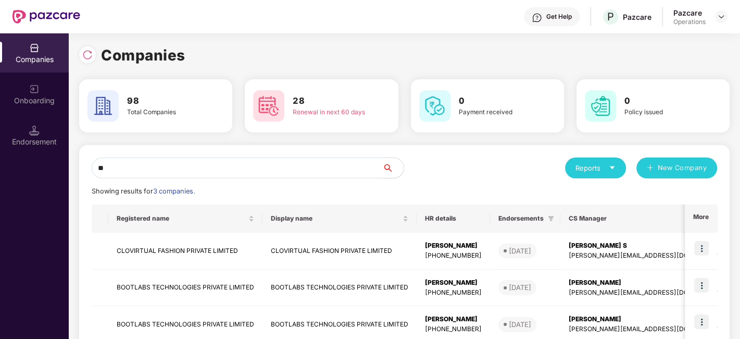
type input "*"
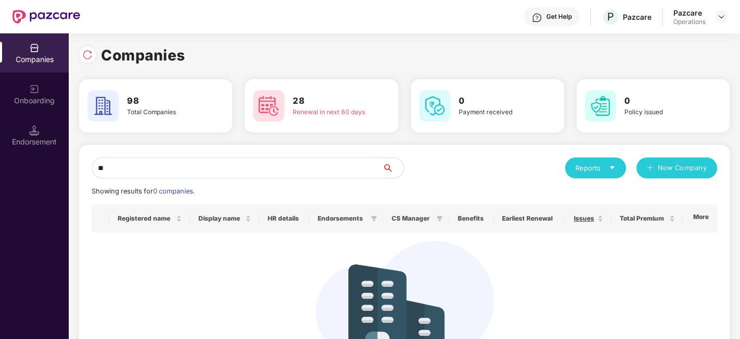
type input "*"
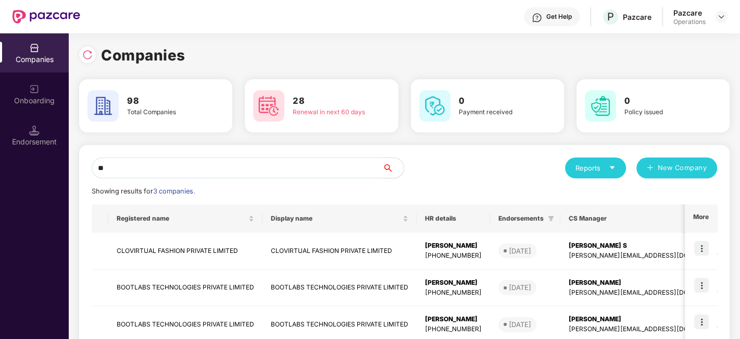
type input "*"
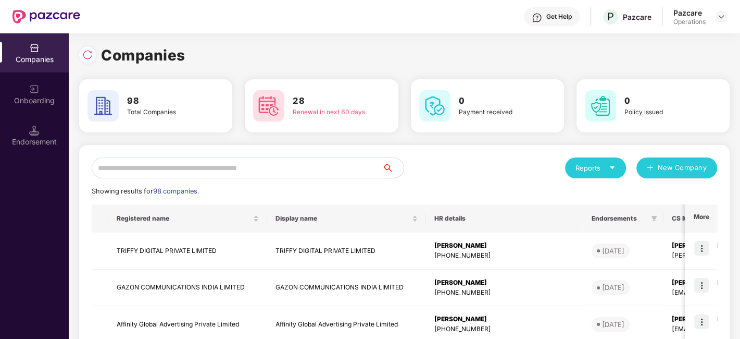
click at [167, 168] on input "text" at bounding box center [237, 167] width 291 height 21
click at [85, 56] on img at bounding box center [87, 54] width 10 height 10
click at [310, 164] on input "text" at bounding box center [237, 167] width 291 height 21
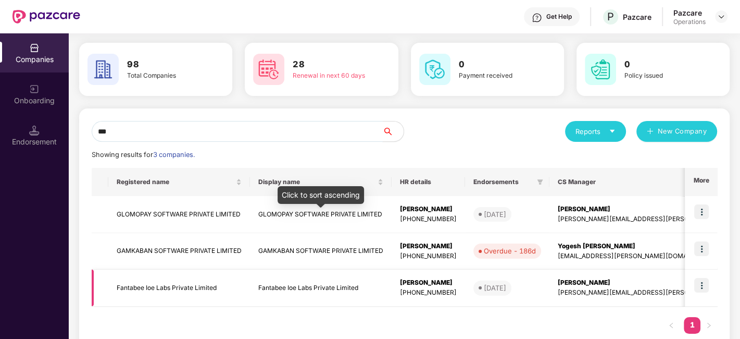
scroll to position [37, 0]
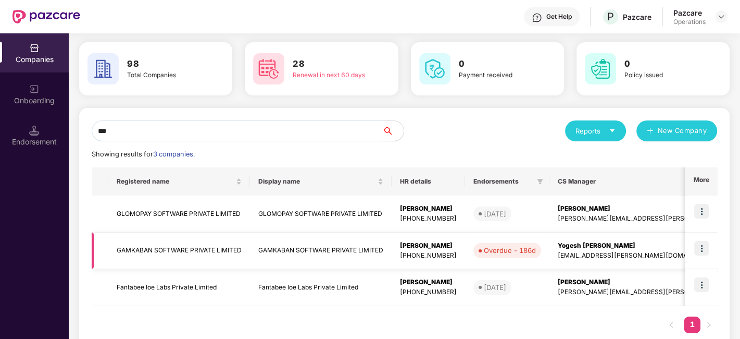
type input "***"
click at [696, 246] on img at bounding box center [701, 248] width 15 height 15
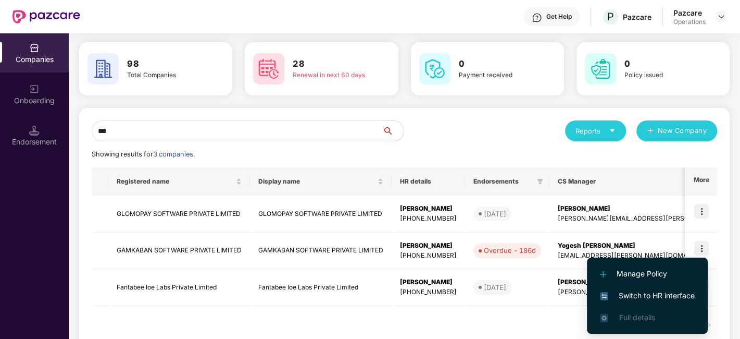
click at [637, 295] on span "Switch to HR interface" at bounding box center [647, 295] width 95 height 11
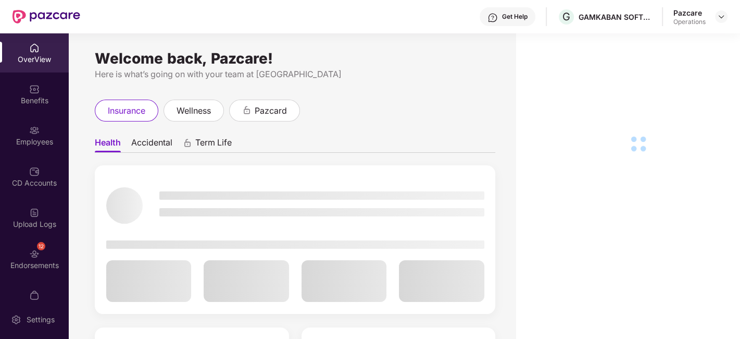
click at [19, 257] on div "12 Endorsements" at bounding box center [34, 258] width 69 height 39
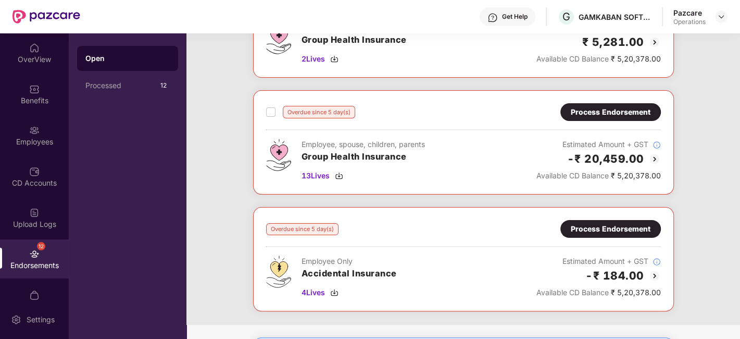
scroll to position [118, 0]
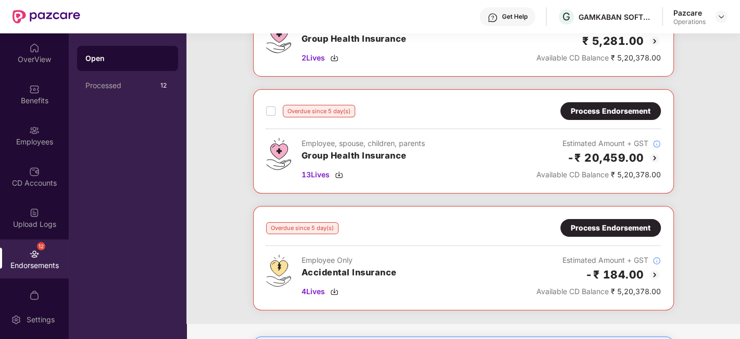
click at [619, 110] on div "Process Endorsement" at bounding box center [611, 110] width 80 height 11
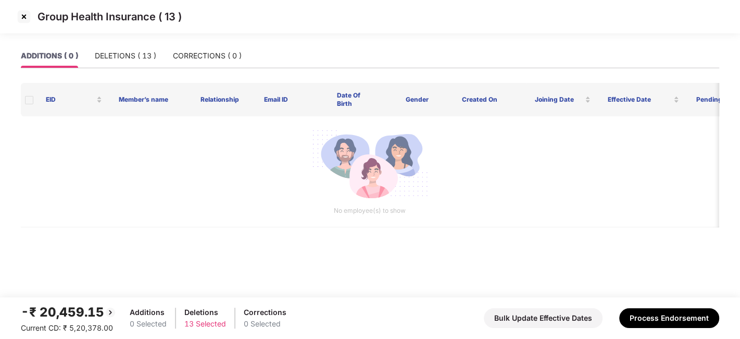
click at [21, 16] on img at bounding box center [24, 16] width 17 height 17
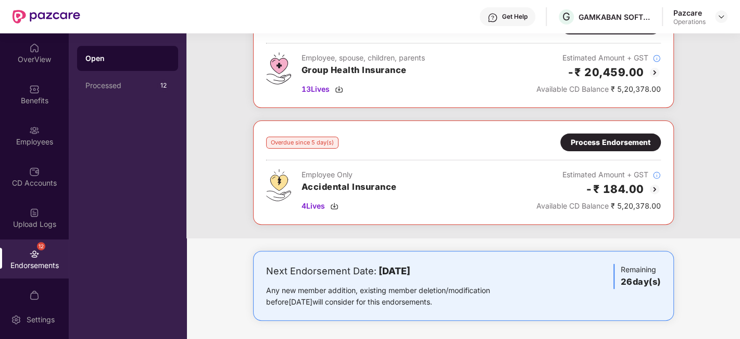
scroll to position [0, 0]
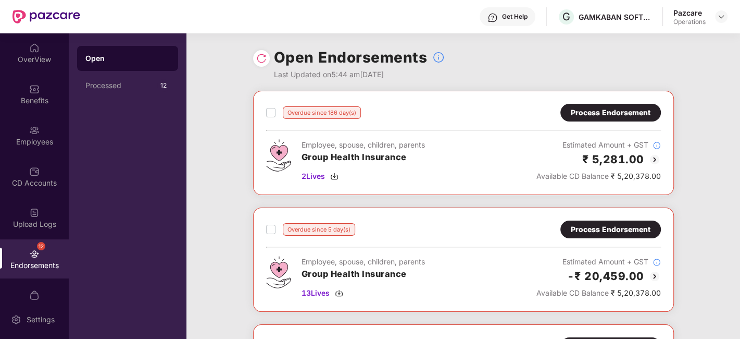
click at [603, 114] on div "Process Endorsement" at bounding box center [611, 112] width 80 height 11
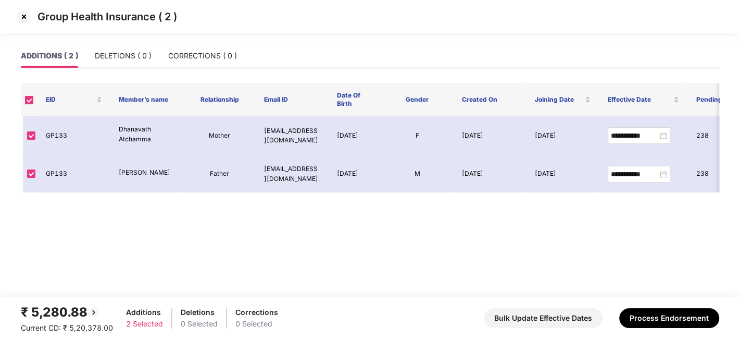
click at [28, 17] on img at bounding box center [24, 16] width 17 height 17
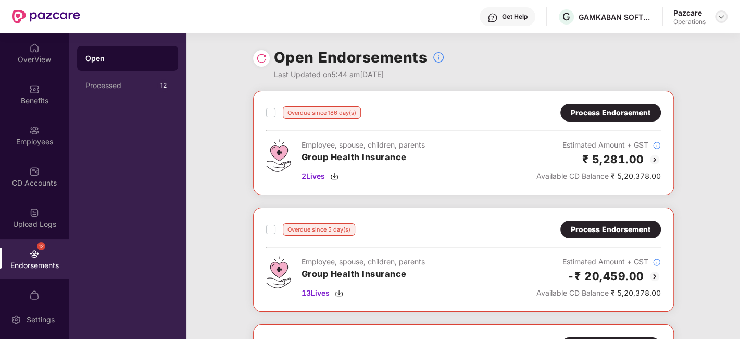
click at [716, 16] on div at bounding box center [721, 16] width 12 height 12
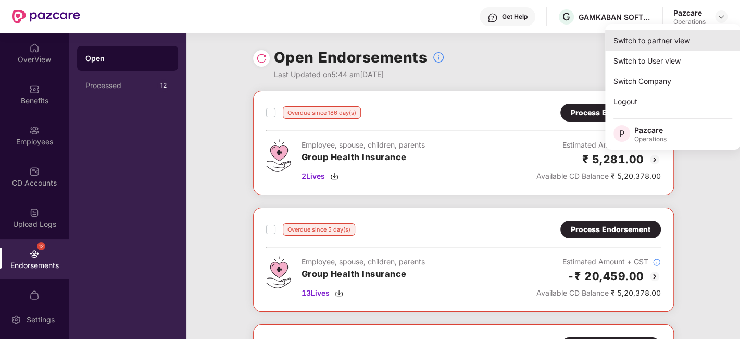
click at [647, 39] on div "Switch to partner view" at bounding box center [672, 40] width 135 height 20
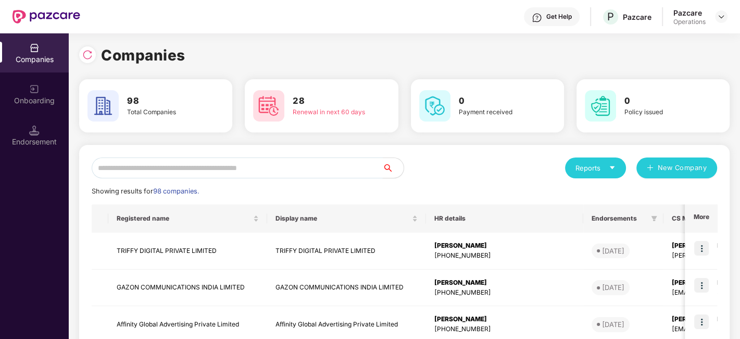
click at [326, 166] on input "text" at bounding box center [237, 167] width 291 height 21
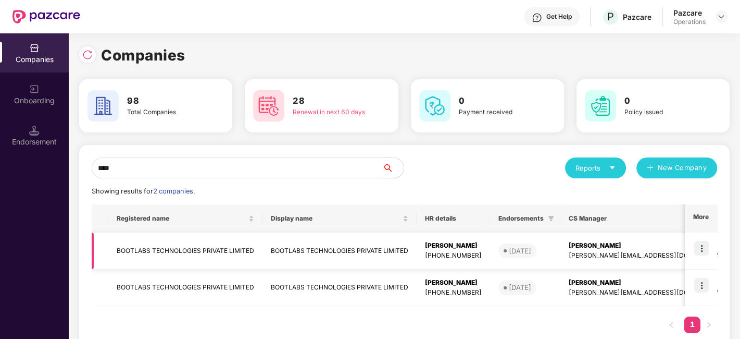
scroll to position [0, 219]
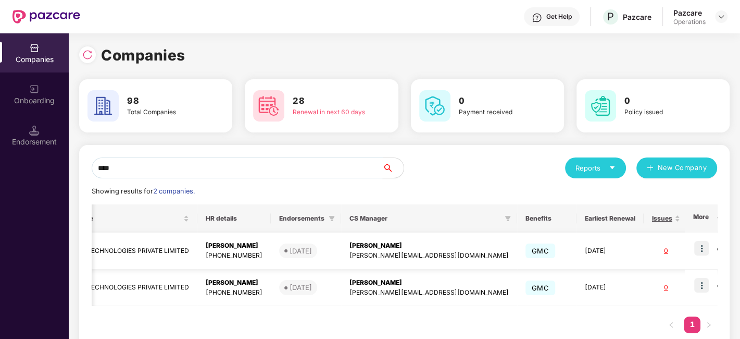
type input "****"
click at [701, 246] on img at bounding box center [701, 248] width 15 height 15
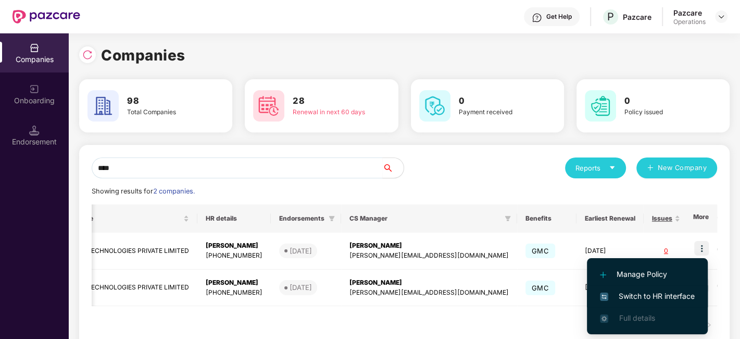
click at [647, 297] on span "Switch to HR interface" at bounding box center [647, 295] width 95 height 11
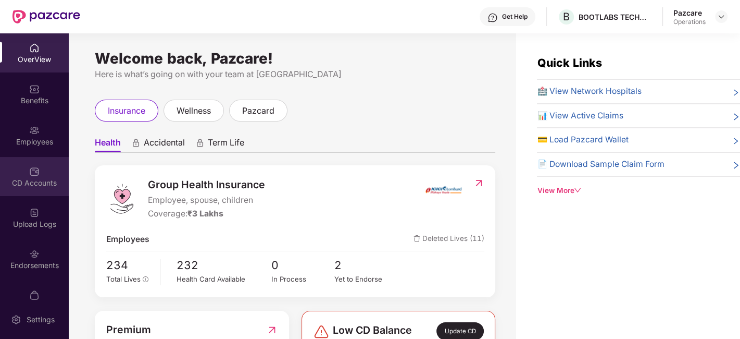
scroll to position [62, 0]
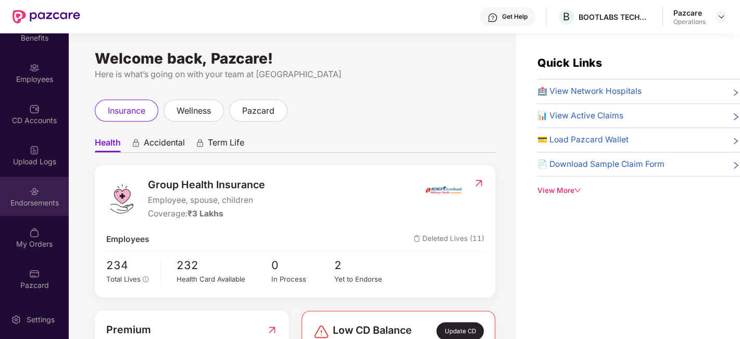
click at [30, 199] on div "Endorsements" at bounding box center [34, 202] width 69 height 10
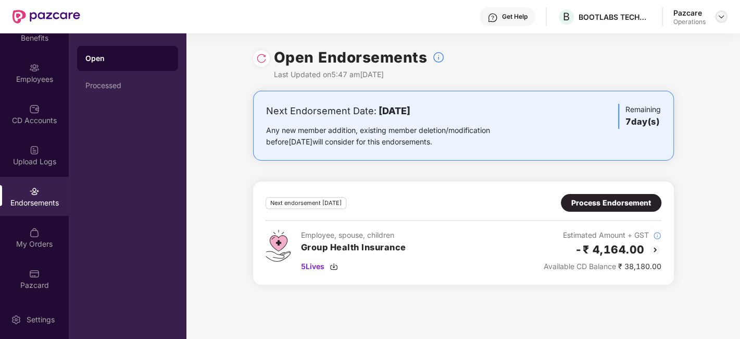
click at [719, 11] on div at bounding box center [721, 16] width 12 height 12
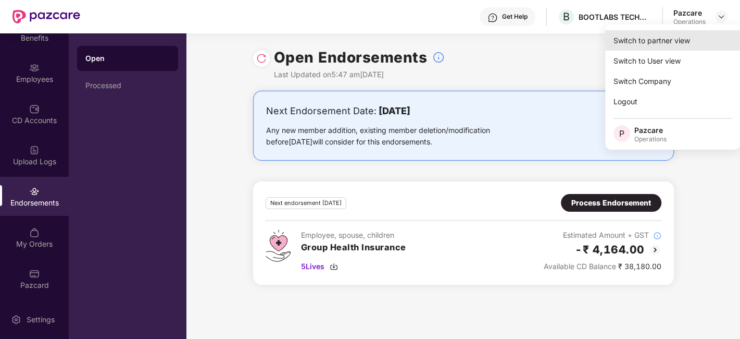
click at [665, 39] on div "Switch to partner view" at bounding box center [672, 40] width 135 height 20
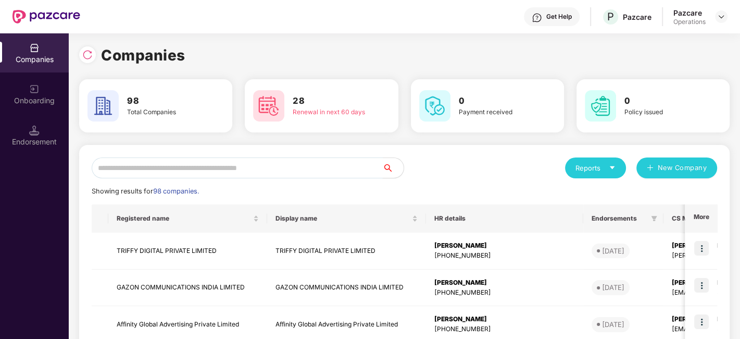
click at [275, 174] on input "text" at bounding box center [237, 167] width 291 height 21
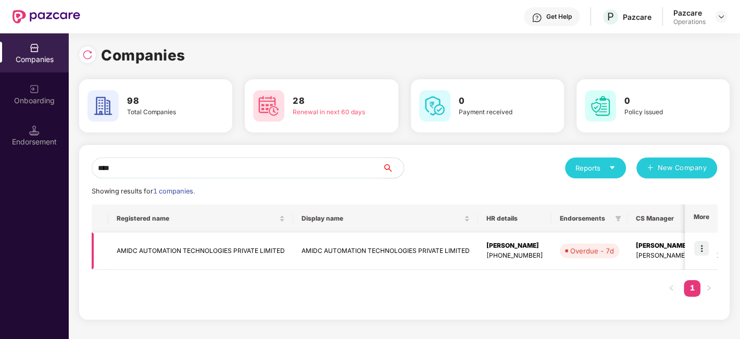
type input "****"
click at [702, 246] on img at bounding box center [701, 248] width 15 height 15
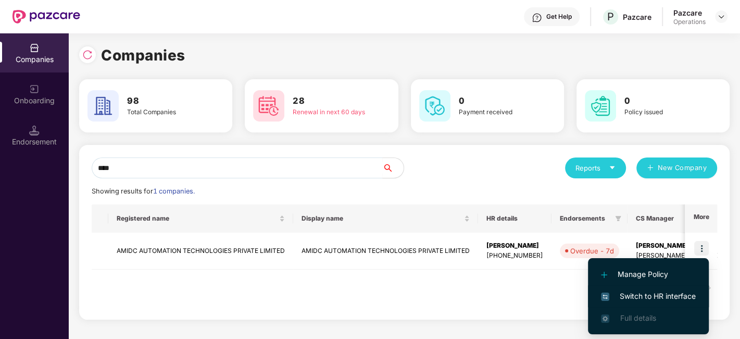
click at [637, 292] on span "Switch to HR interface" at bounding box center [648, 295] width 95 height 11
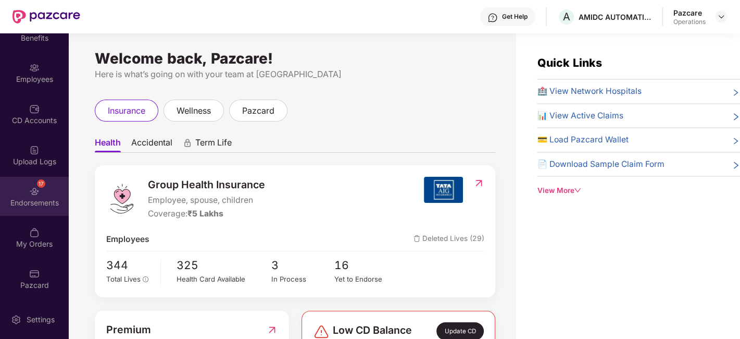
click at [25, 193] on div "17 Endorsements" at bounding box center [34, 196] width 69 height 39
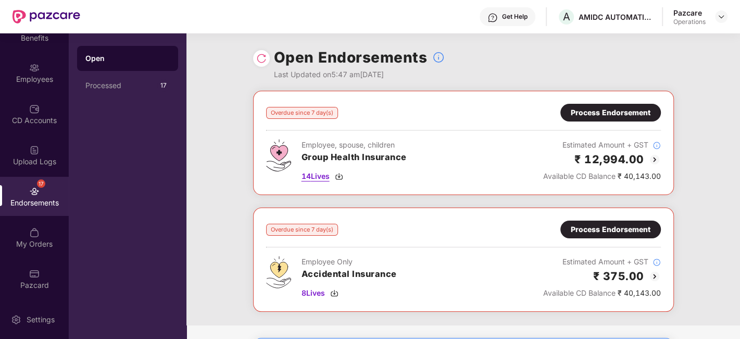
click at [319, 176] on span "14 Lives" at bounding box center [316, 175] width 28 height 11
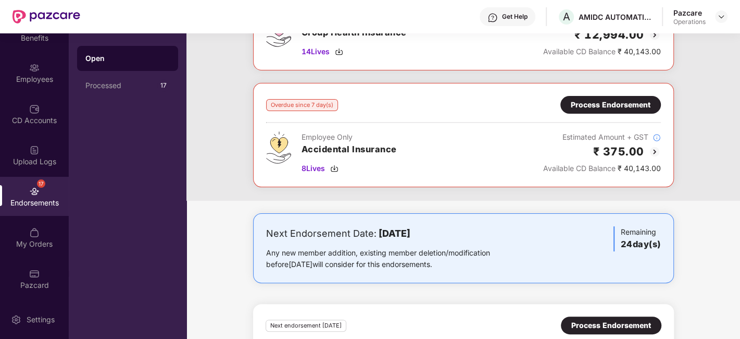
scroll to position [123, 0]
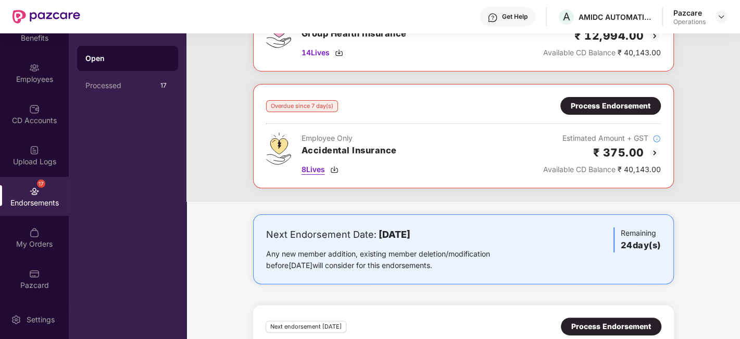
click at [315, 171] on span "8 Lives" at bounding box center [313, 169] width 23 height 11
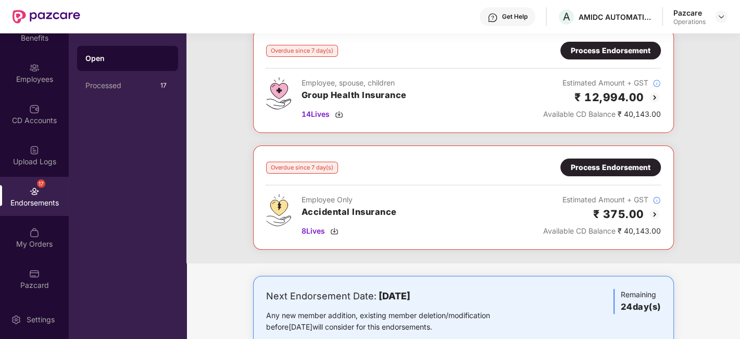
scroll to position [0, 0]
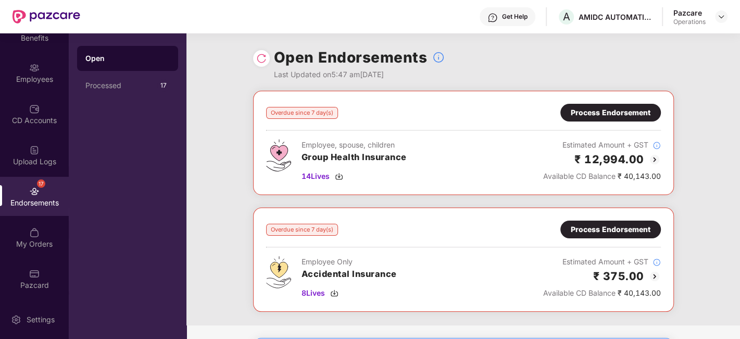
click at [574, 108] on div "Process Endorsement" at bounding box center [611, 112] width 80 height 11
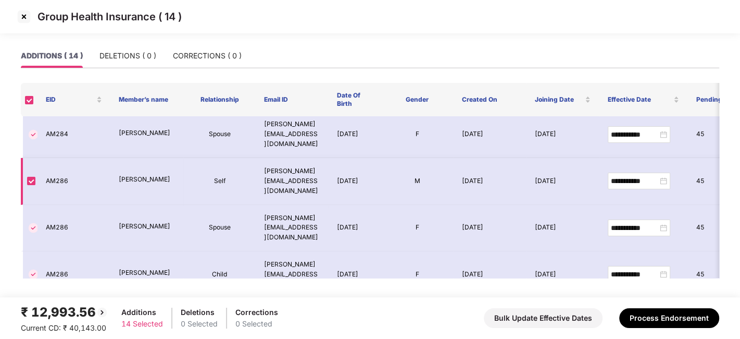
scroll to position [159, 0]
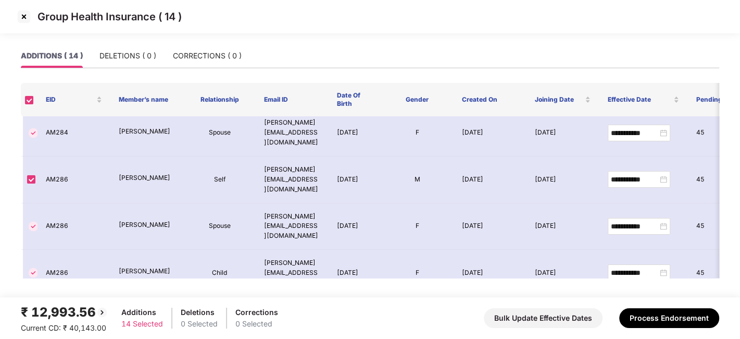
click at [22, 19] on img at bounding box center [24, 16] width 17 height 17
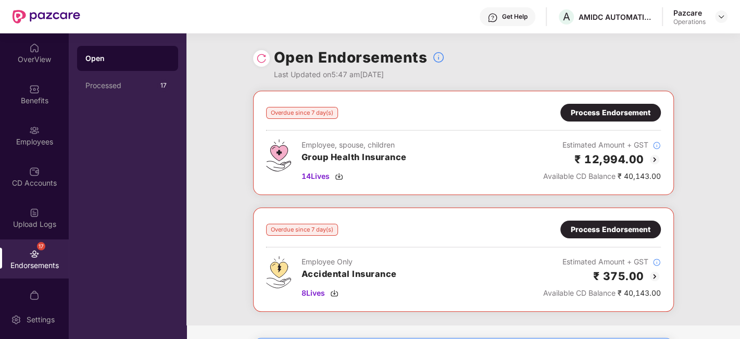
scroll to position [0, 0]
click at [614, 111] on div "Process Endorsement" at bounding box center [611, 112] width 80 height 11
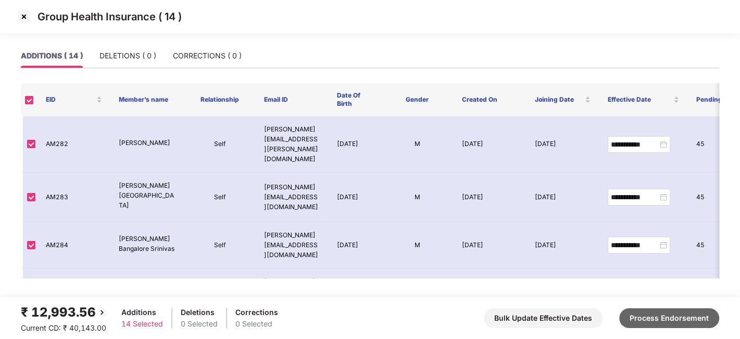
click at [639, 315] on button "Process Endorsement" at bounding box center [669, 318] width 100 height 20
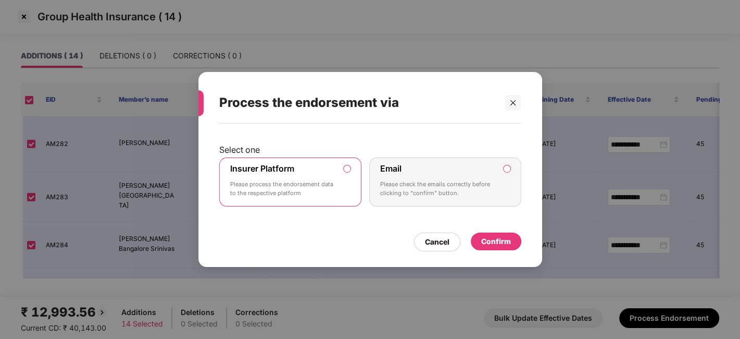
click at [491, 239] on div "Confirm" at bounding box center [496, 240] width 30 height 11
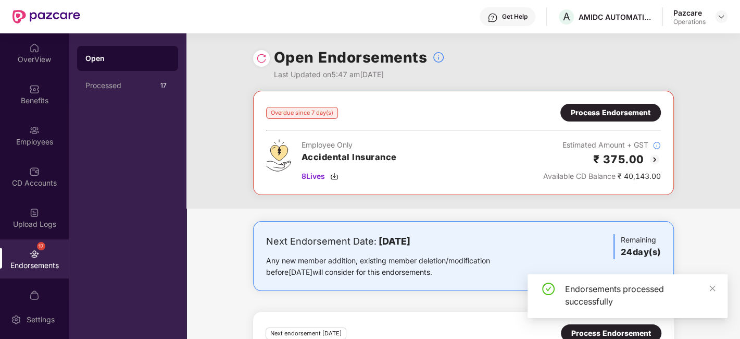
click at [594, 111] on div "Process Endorsement" at bounding box center [611, 112] width 80 height 11
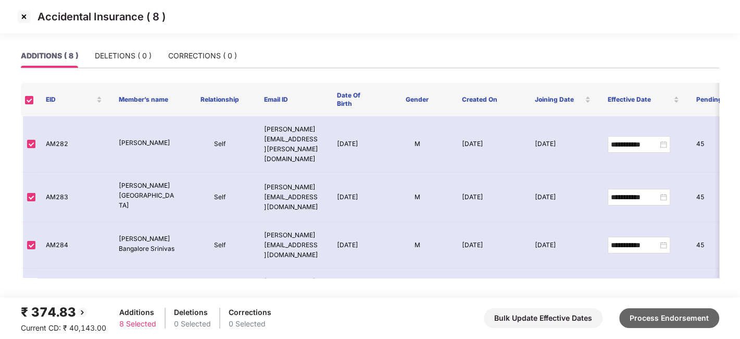
click at [644, 315] on button "Process Endorsement" at bounding box center [669, 318] width 100 height 20
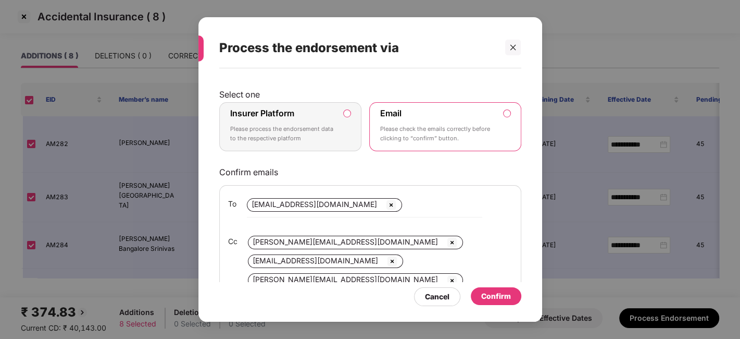
click at [333, 122] on div "Insurer Platform Please process the endorsement data to the respective platform" at bounding box center [283, 126] width 106 height 37
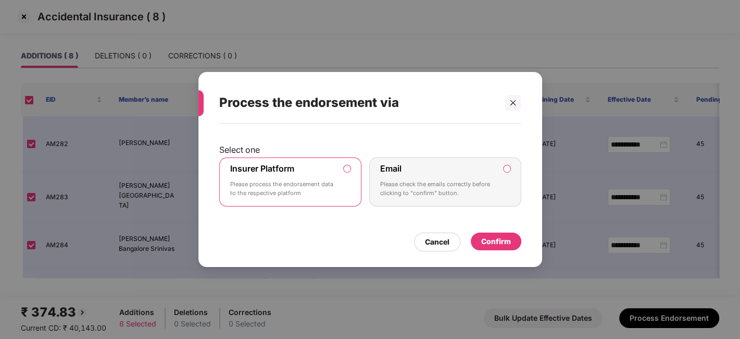
click at [491, 239] on div "Confirm" at bounding box center [496, 240] width 30 height 11
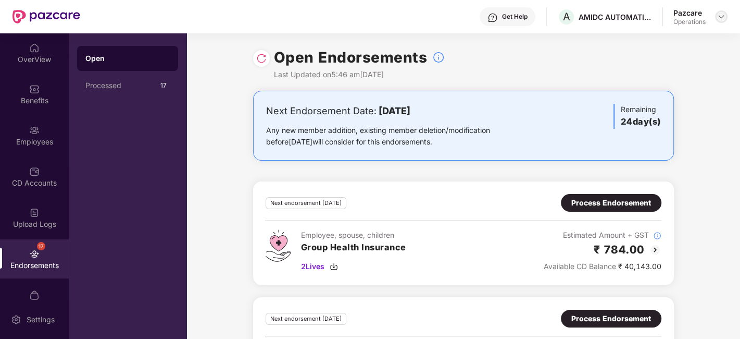
click at [720, 15] on img at bounding box center [721, 16] width 8 height 8
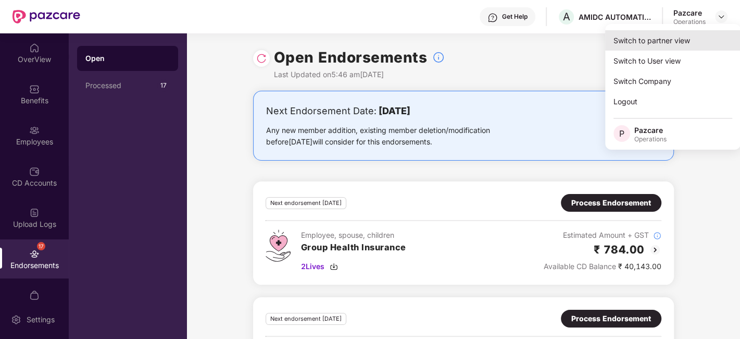
click at [641, 39] on div "Switch to partner view" at bounding box center [672, 40] width 135 height 20
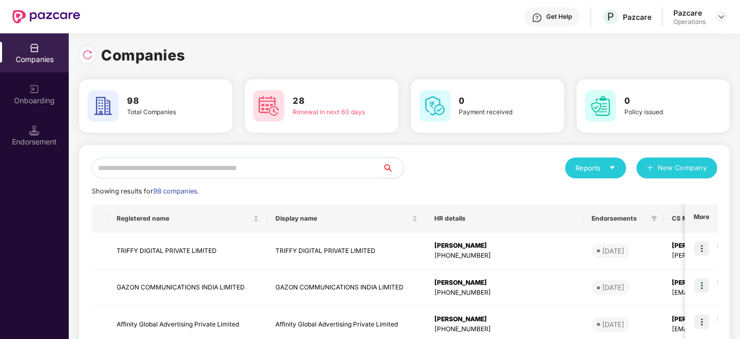
click at [140, 159] on input "text" at bounding box center [237, 167] width 291 height 21
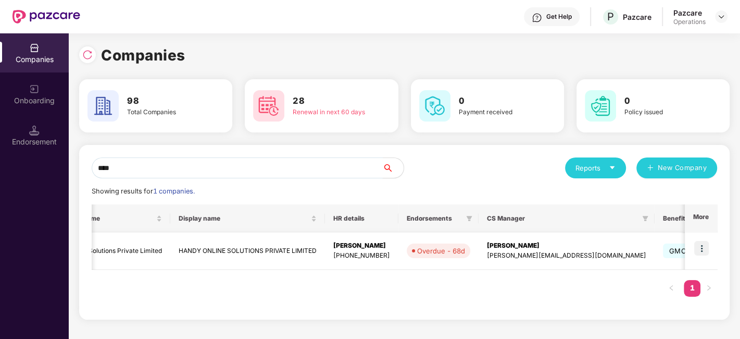
scroll to position [0, 24]
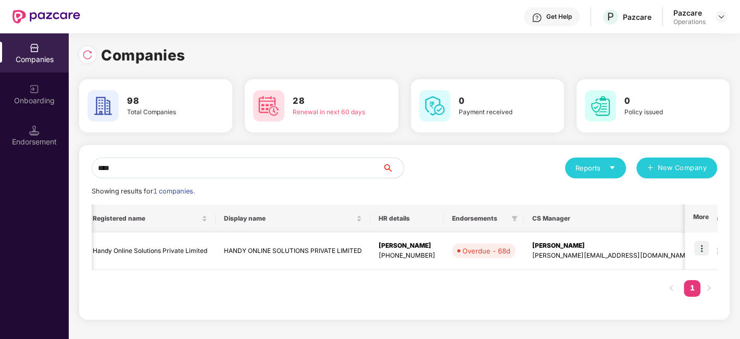
type input "****"
click at [698, 249] on img at bounding box center [701, 248] width 15 height 15
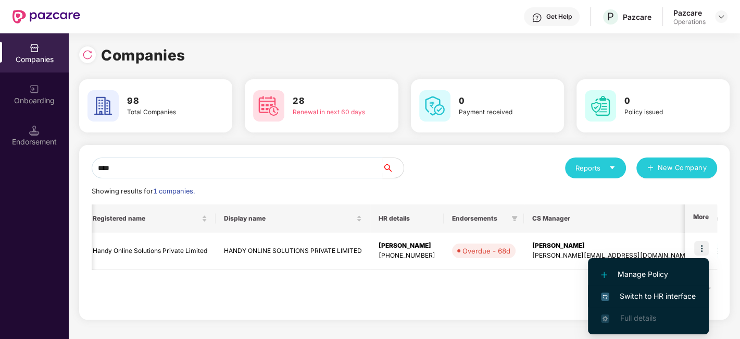
click at [644, 295] on span "Switch to HR interface" at bounding box center [648, 295] width 95 height 11
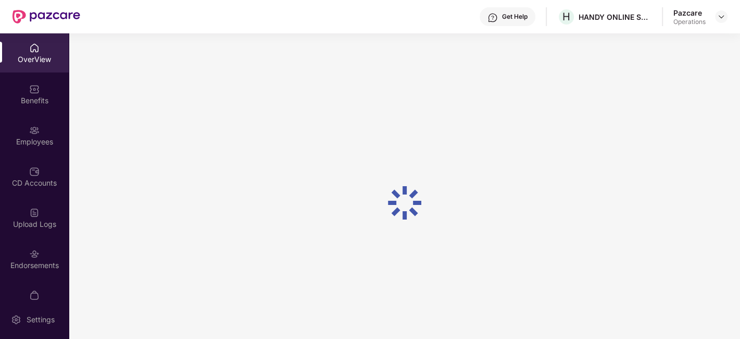
scroll to position [21, 0]
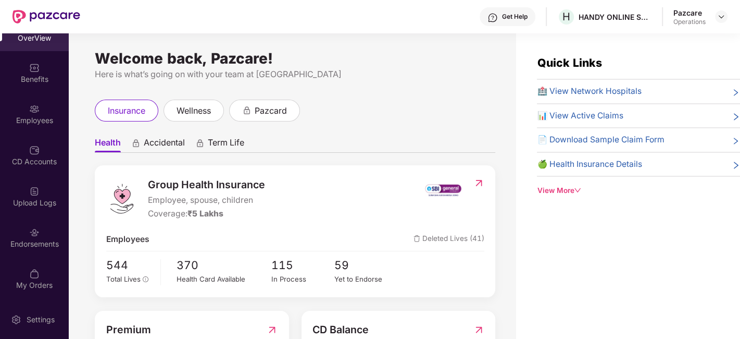
click at [20, 233] on div "Endorsements" at bounding box center [34, 237] width 69 height 39
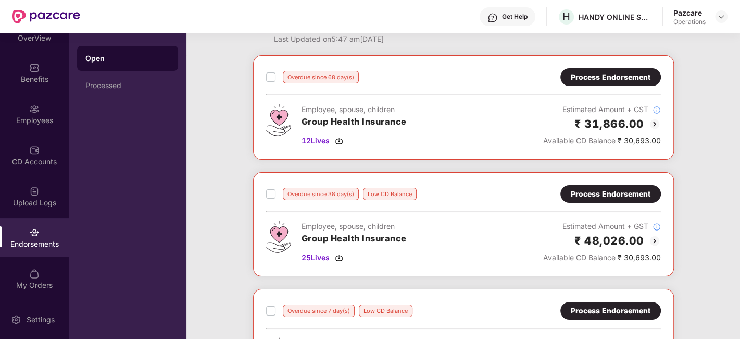
scroll to position [36, 0]
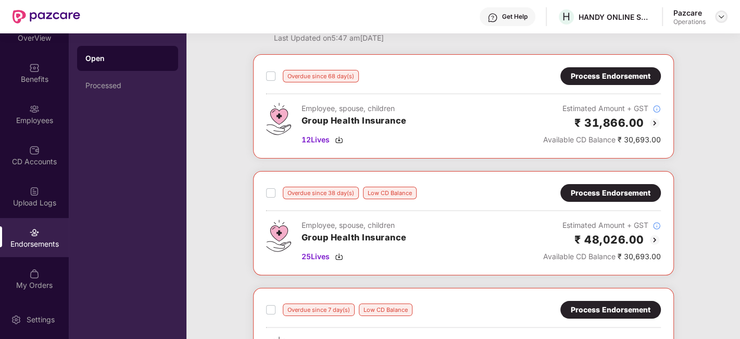
click at [724, 19] on img at bounding box center [721, 16] width 8 height 8
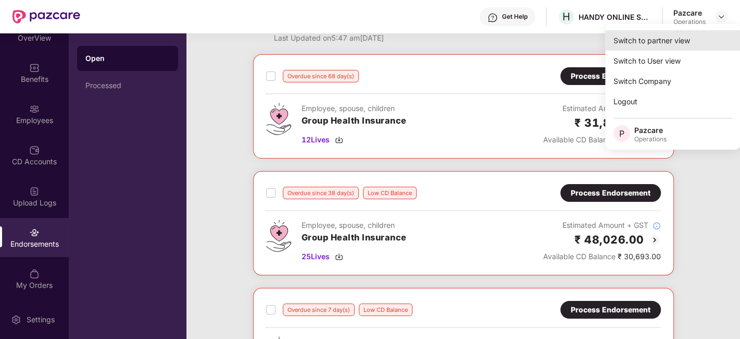
click at [650, 37] on div "Switch to partner view" at bounding box center [672, 40] width 135 height 20
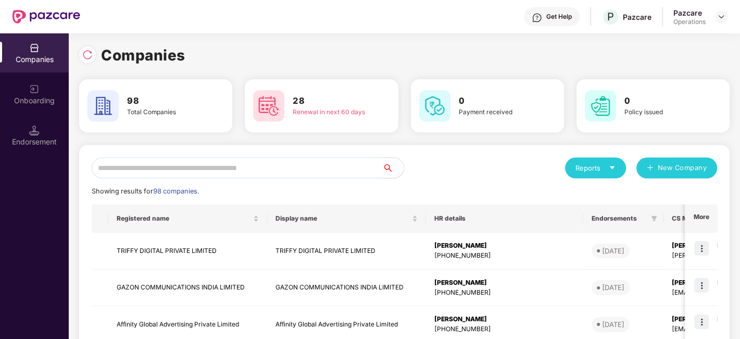
click at [226, 173] on input "text" at bounding box center [237, 167] width 291 height 21
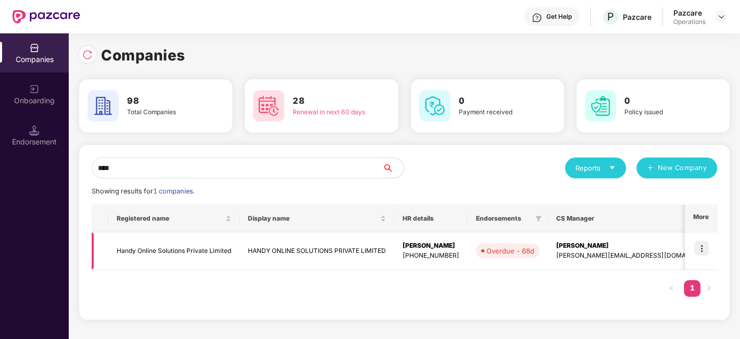
type input "****"
click at [156, 252] on td "Handy Online Solutions Private Limited" at bounding box center [173, 250] width 131 height 37
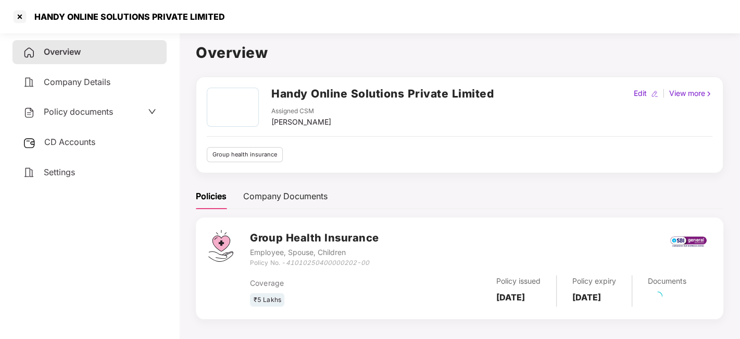
click at [69, 139] on span "CD Accounts" at bounding box center [69, 141] width 51 height 10
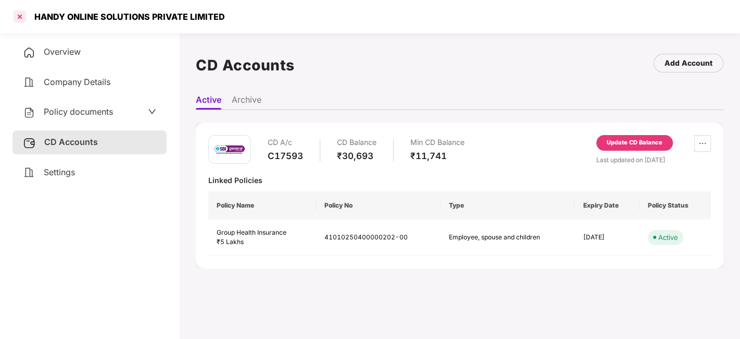
click at [27, 12] on div at bounding box center [19, 16] width 17 height 17
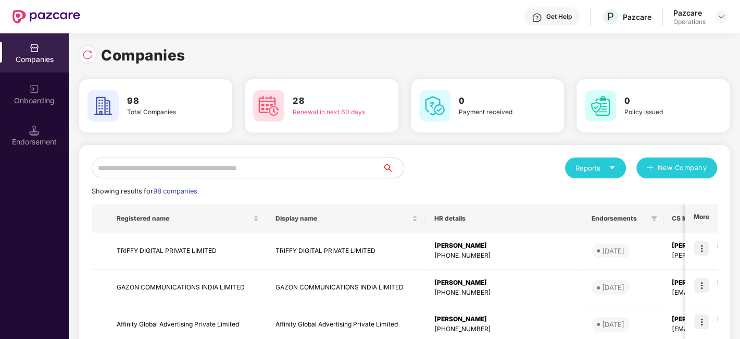
click at [323, 166] on input "text" at bounding box center [237, 167] width 291 height 21
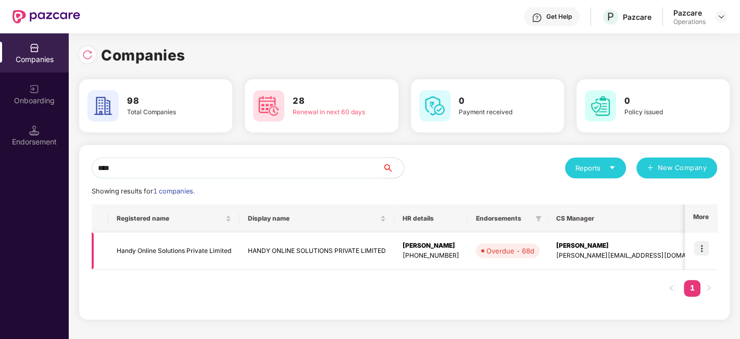
type input "****"
click at [702, 245] on img at bounding box center [701, 248] width 15 height 15
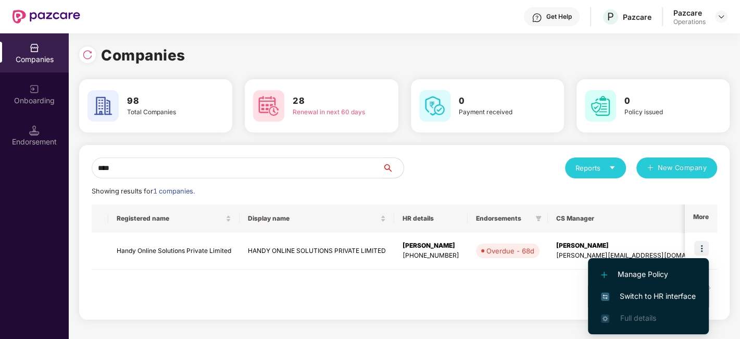
click at [640, 292] on span "Switch to HR interface" at bounding box center [648, 295] width 95 height 11
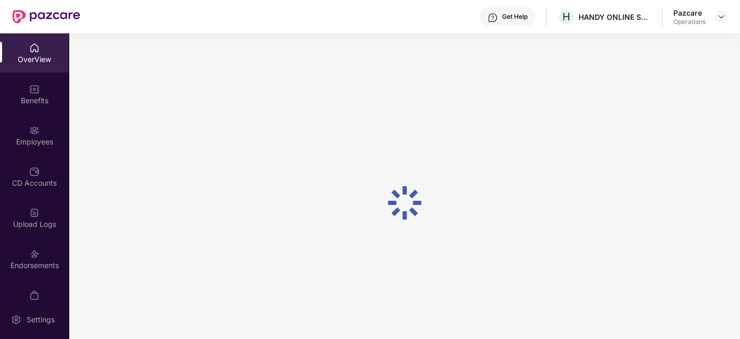
scroll to position [21, 0]
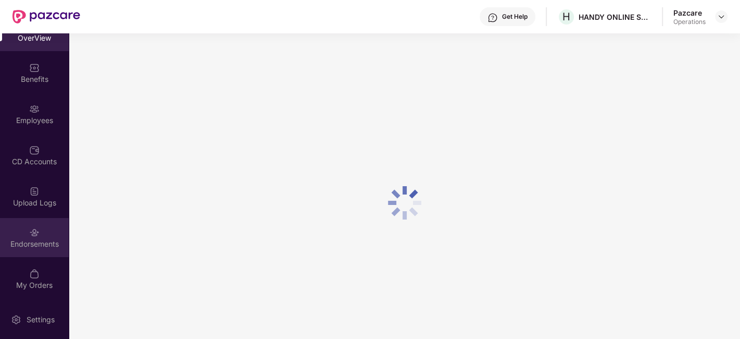
click at [16, 230] on div "Endorsements" at bounding box center [34, 237] width 69 height 39
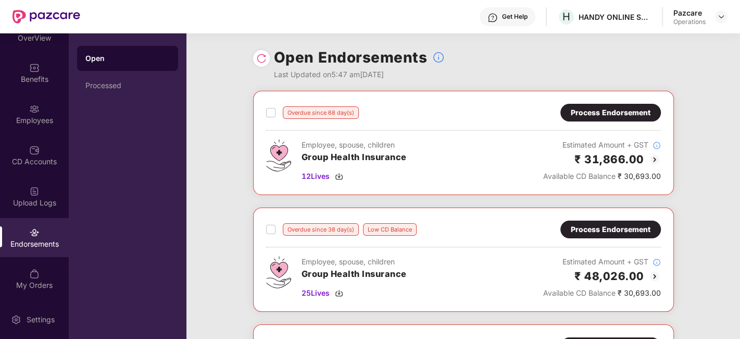
click at [599, 106] on div "Process Endorsement" at bounding box center [610, 113] width 101 height 18
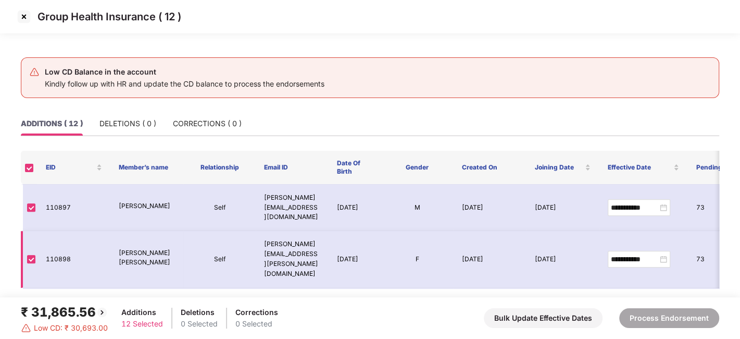
scroll to position [0, 0]
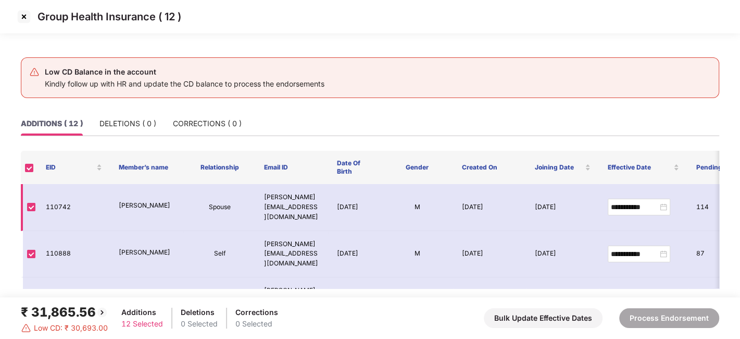
click at [56, 198] on td "110742" at bounding box center [73, 207] width 73 height 47
copy td "110742"
click at [56, 198] on td "110742" at bounding box center [73, 207] width 73 height 47
click at [60, 234] on td "110888" at bounding box center [73, 254] width 73 height 47
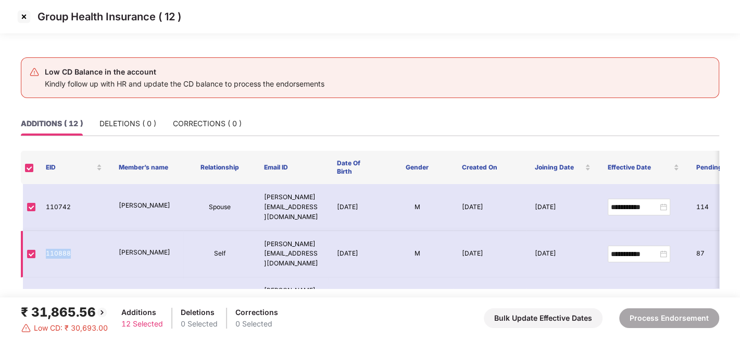
copy td "110888"
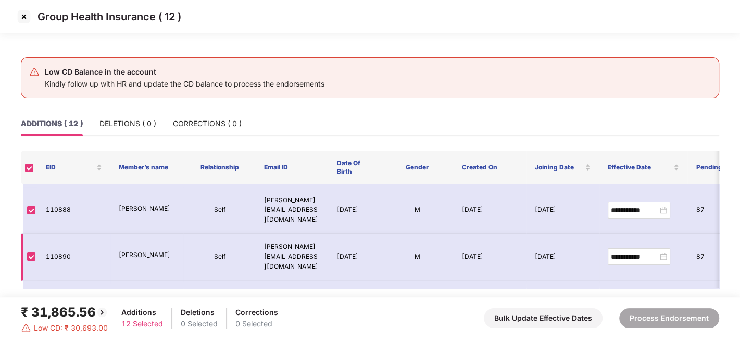
click at [47, 236] on td "110890" at bounding box center [73, 256] width 73 height 47
click at [53, 233] on td "110890" at bounding box center [73, 256] width 73 height 47
copy td "110890"
click at [53, 233] on td "110890" at bounding box center [73, 256] width 73 height 47
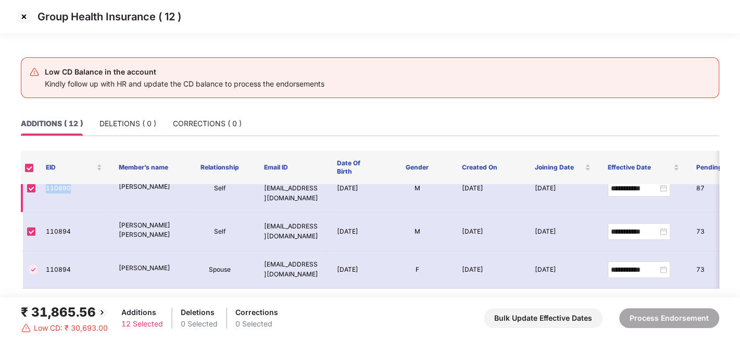
scroll to position [114, 0]
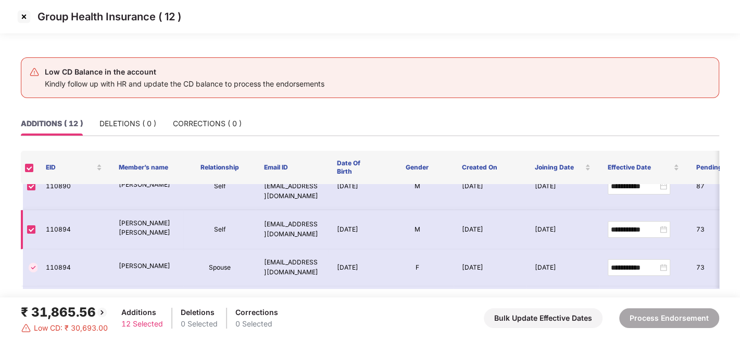
click at [56, 210] on td "110894" at bounding box center [73, 230] width 73 height 40
copy td "110894"
click at [56, 210] on td "110894" at bounding box center [73, 230] width 73 height 40
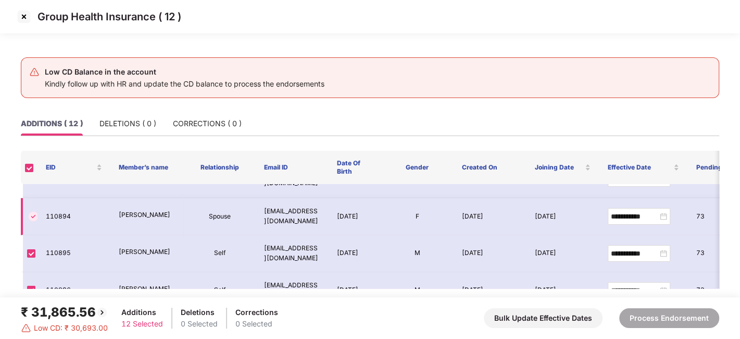
scroll to position [167, 0]
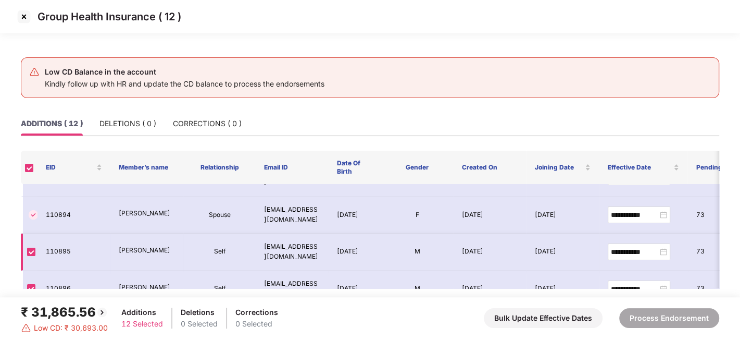
click at [53, 233] on td "110895" at bounding box center [73, 251] width 73 height 37
copy td "110895"
click at [53, 233] on td "110895" at bounding box center [73, 251] width 73 height 37
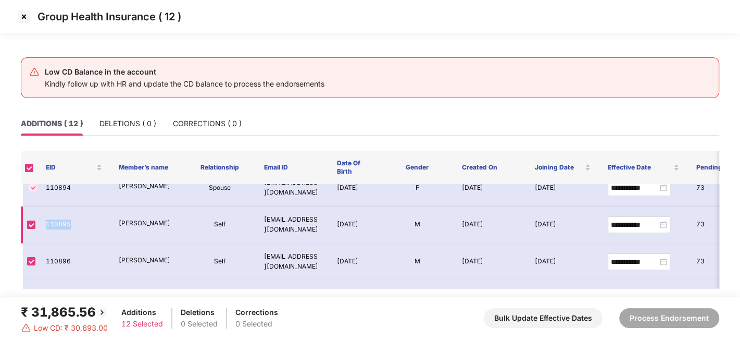
scroll to position [198, 0]
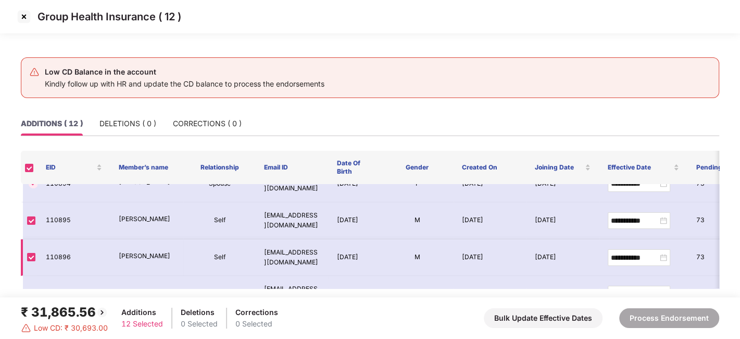
click at [57, 239] on td "110896" at bounding box center [73, 257] width 73 height 37
copy td "110896"
click at [57, 239] on td "110896" at bounding box center [73, 257] width 73 height 37
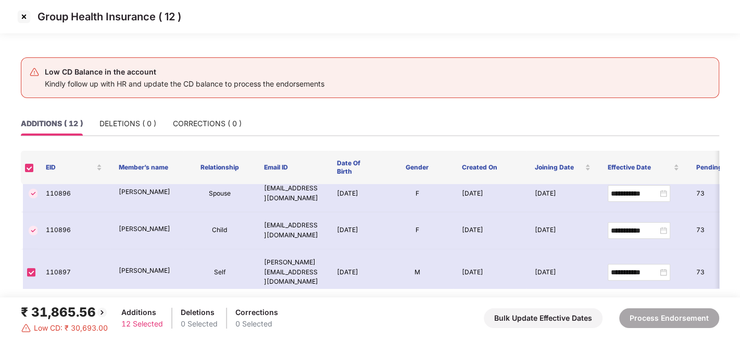
scroll to position [301, 0]
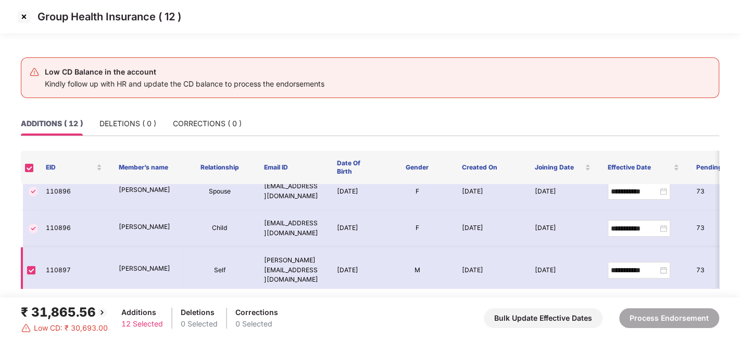
click at [56, 247] on td "110897" at bounding box center [73, 270] width 73 height 47
copy td "110897"
click at [56, 247] on td "110897" at bounding box center [73, 270] width 73 height 47
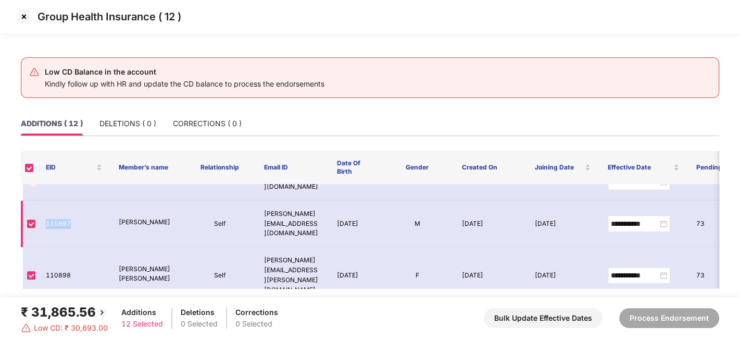
scroll to position [351, 0]
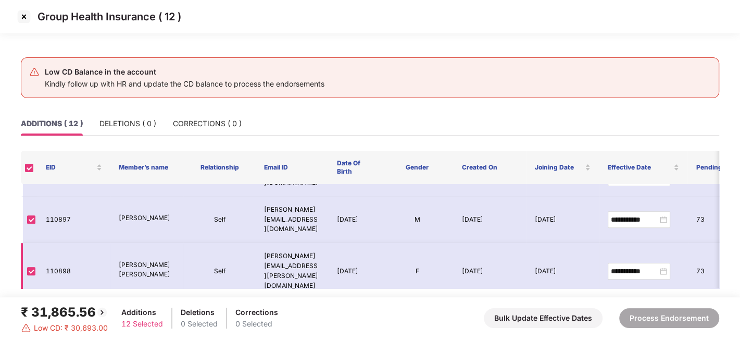
click at [63, 243] on td "110898" at bounding box center [73, 271] width 73 height 56
copy td "110898"
click at [63, 243] on td "110898" at bounding box center [73, 271] width 73 height 56
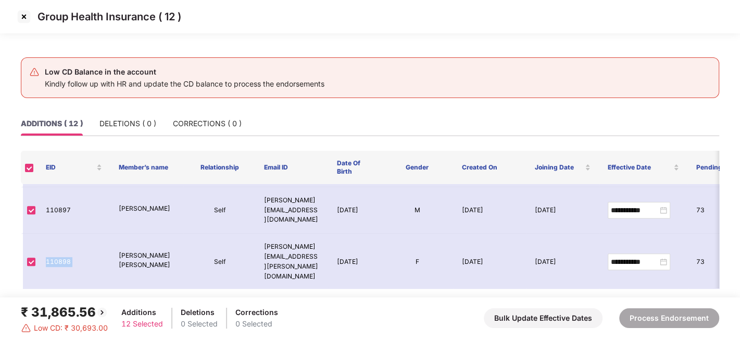
scroll to position [363, 0]
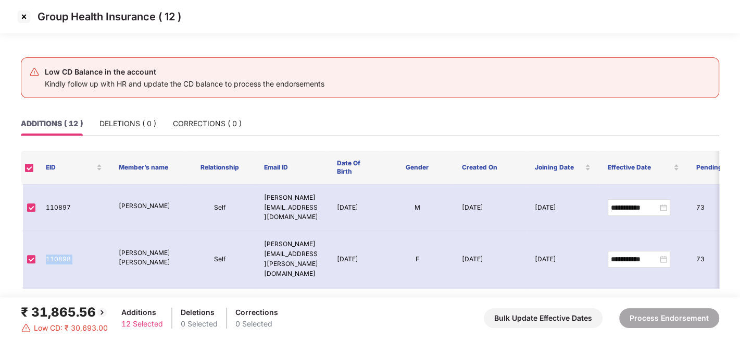
click at [22, 17] on img at bounding box center [24, 16] width 17 height 17
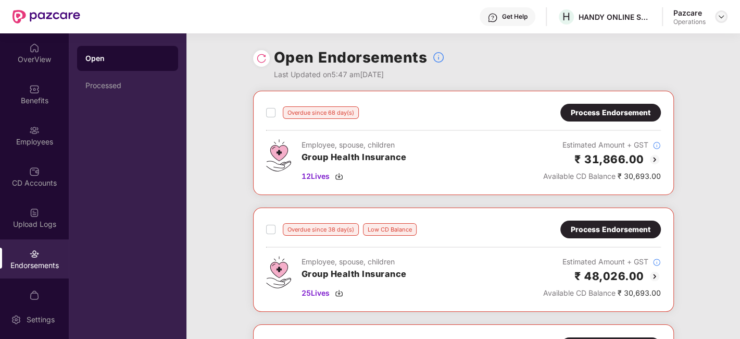
click at [719, 18] on img at bounding box center [721, 16] width 8 height 8
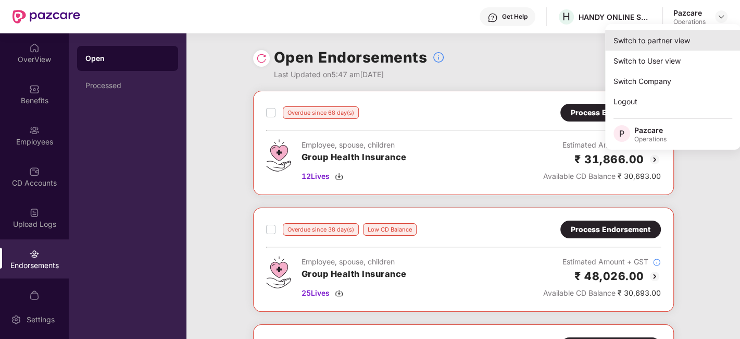
click at [644, 42] on div "Switch to partner view" at bounding box center [672, 40] width 135 height 20
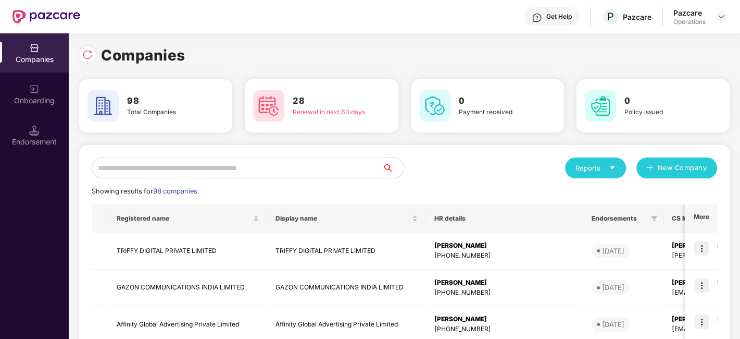
click at [301, 164] on input "text" at bounding box center [237, 167] width 291 height 21
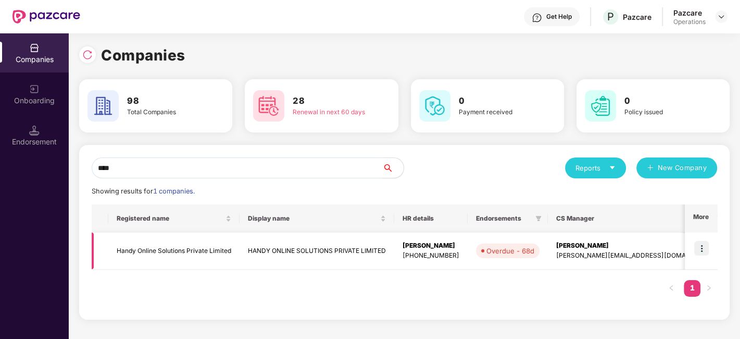
type input "****"
click at [198, 244] on td "Handy Online Solutions Private Limited" at bounding box center [173, 250] width 131 height 37
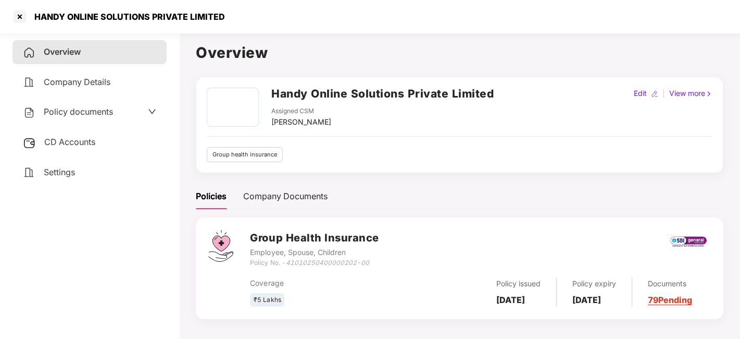
click at [64, 139] on span "CD Accounts" at bounding box center [69, 141] width 51 height 10
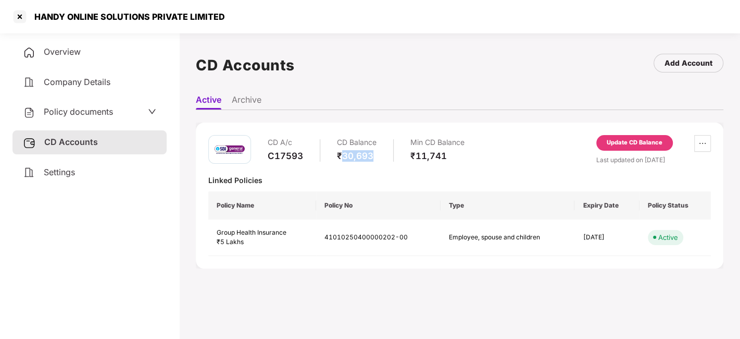
drag, startPoint x: 344, startPoint y: 156, endPoint x: 373, endPoint y: 155, distance: 29.2
click at [373, 155] on div "₹30,693" at bounding box center [357, 155] width 40 height 11
click at [615, 141] on div "Update CD Balance" at bounding box center [635, 142] width 56 height 9
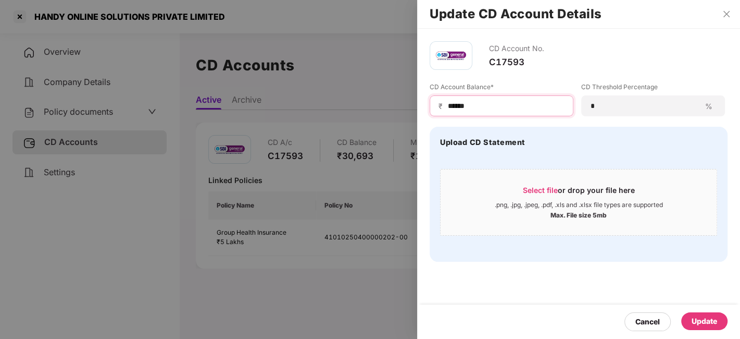
click at [486, 106] on input "******" at bounding box center [506, 106] width 118 height 11
type input "******"
click at [704, 321] on div "Update" at bounding box center [705, 320] width 26 height 11
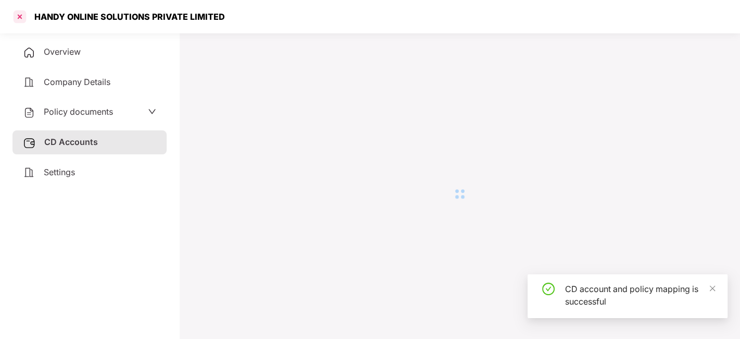
click at [18, 17] on div at bounding box center [19, 16] width 17 height 17
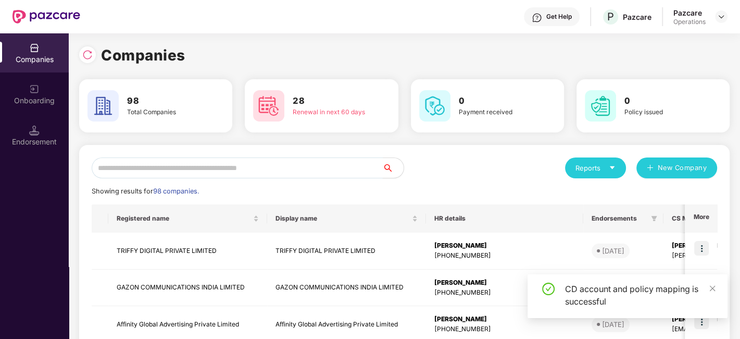
click at [211, 162] on input "text" at bounding box center [237, 167] width 291 height 21
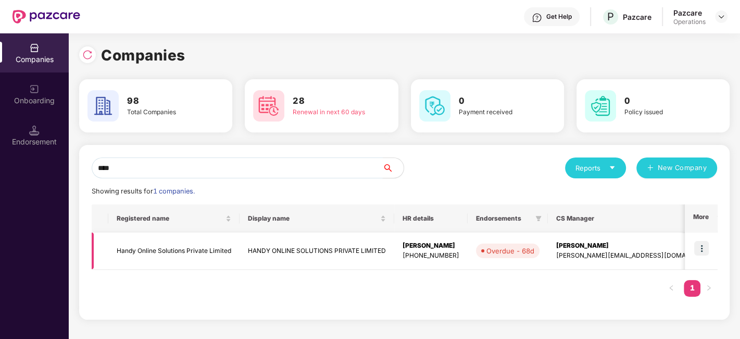
type input "****"
click at [703, 246] on img at bounding box center [701, 248] width 15 height 15
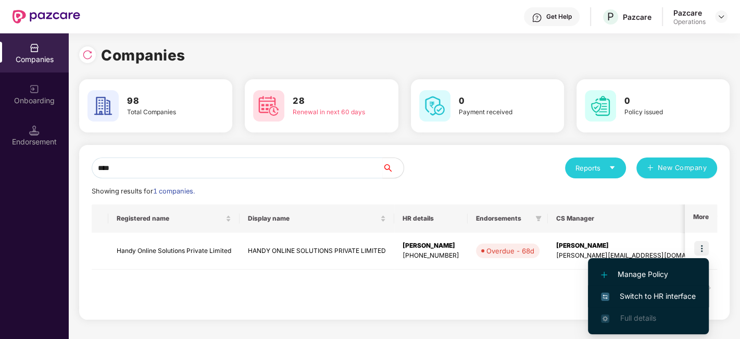
click at [647, 297] on span "Switch to HR interface" at bounding box center [648, 295] width 95 height 11
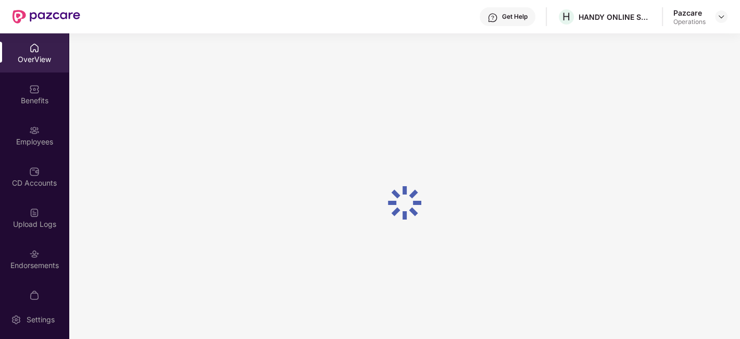
scroll to position [21, 0]
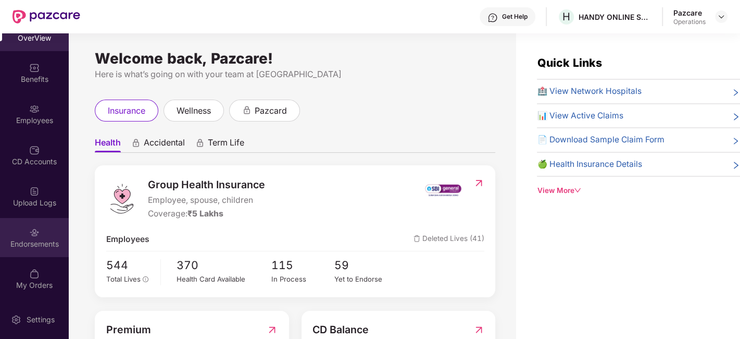
click at [33, 233] on img at bounding box center [34, 232] width 10 height 10
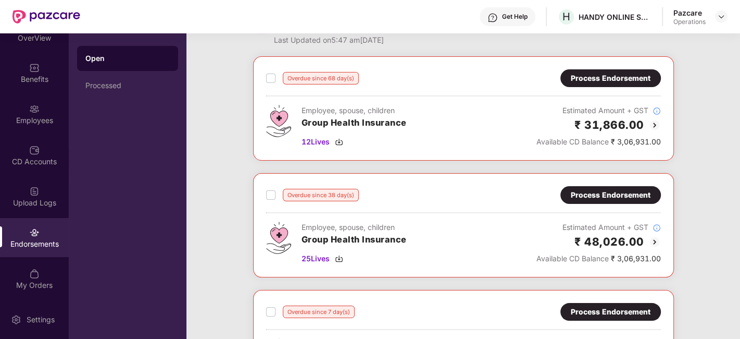
scroll to position [32, 0]
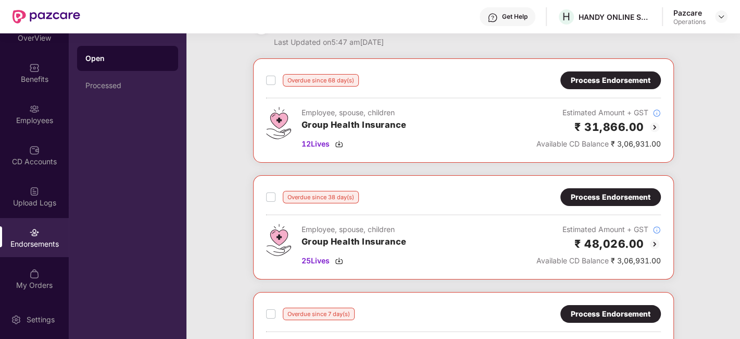
click at [594, 195] on div "Process Endorsement" at bounding box center [611, 196] width 80 height 11
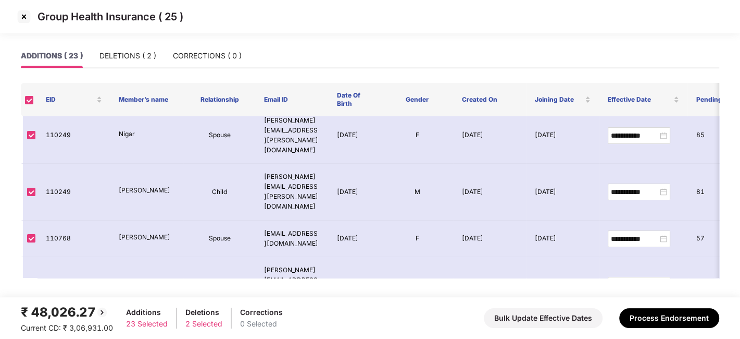
scroll to position [0, 0]
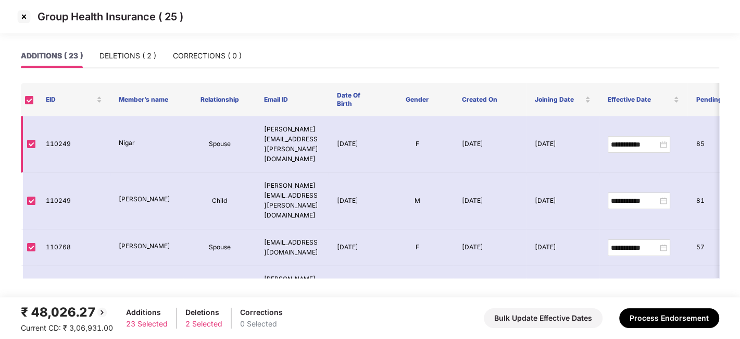
click at [58, 134] on td "110249" at bounding box center [73, 144] width 73 height 56
click at [59, 229] on td "110768" at bounding box center [73, 247] width 73 height 37
click at [46, 130] on td "110249" at bounding box center [73, 144] width 73 height 56
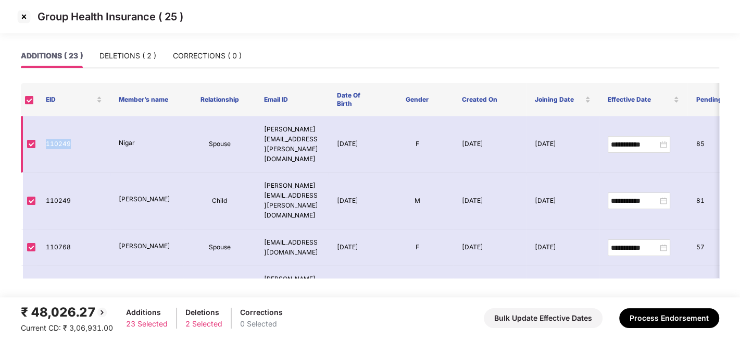
click at [46, 130] on td "110249" at bounding box center [73, 144] width 73 height 56
click at [52, 229] on td "110768" at bounding box center [73, 247] width 73 height 37
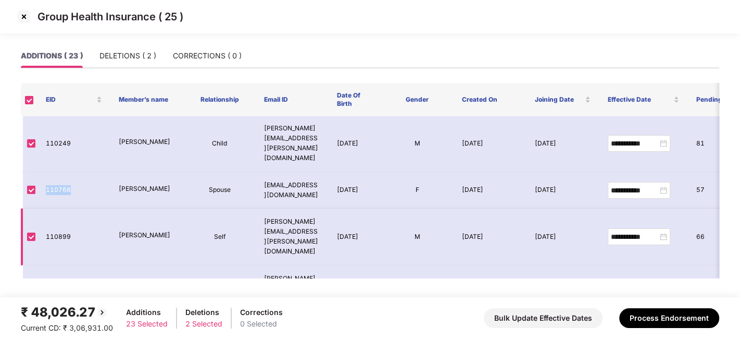
scroll to position [58, 0]
click at [56, 208] on td "110899" at bounding box center [73, 236] width 73 height 56
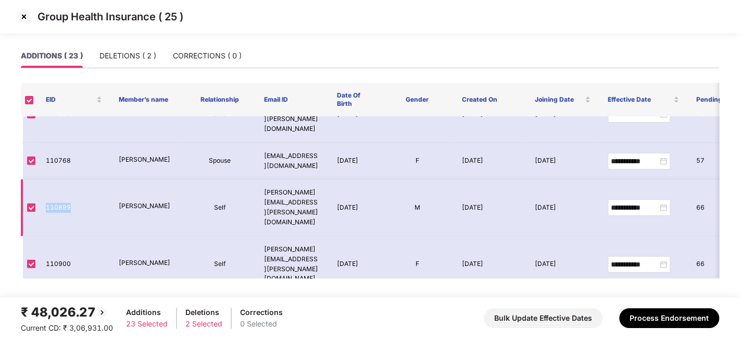
scroll to position [91, 0]
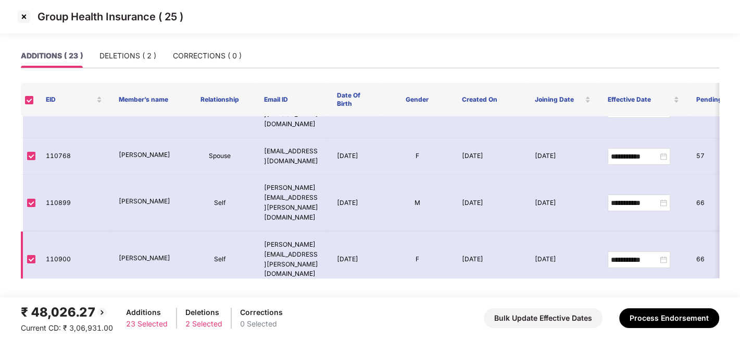
click at [65, 231] on td "110900" at bounding box center [73, 259] width 73 height 56
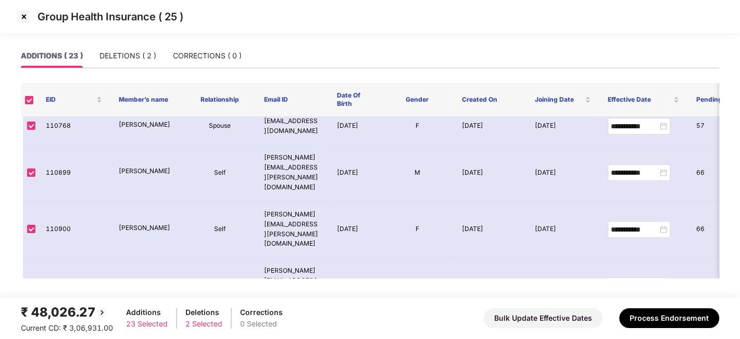
click at [58, 314] on td "110901" at bounding box center [73, 337] width 73 height 47
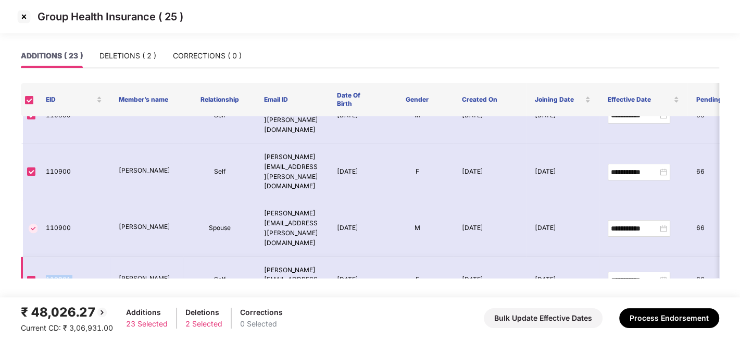
scroll to position [181, 0]
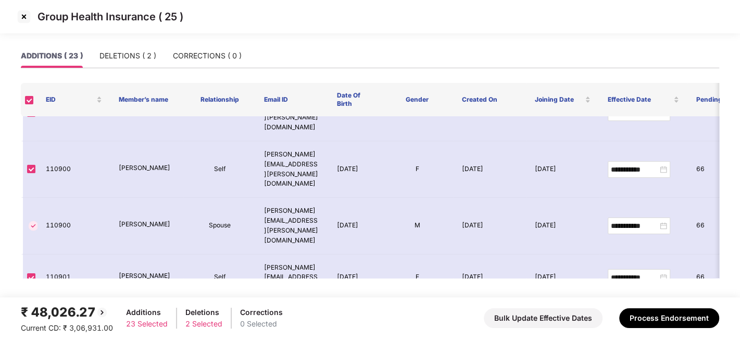
click at [58, 301] on td "110902" at bounding box center [73, 324] width 73 height 47
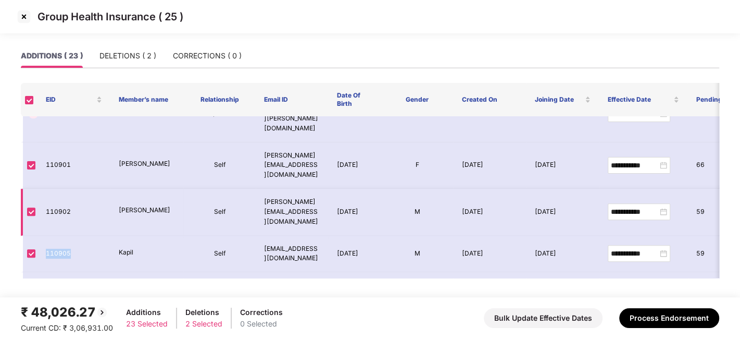
scroll to position [294, 0]
click at [59, 271] on td "110906" at bounding box center [73, 294] width 73 height 47
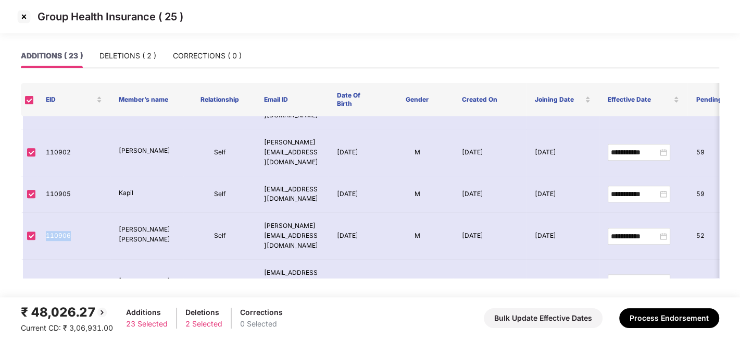
scroll to position [354, 0]
click at [57, 258] on td "110907" at bounding box center [73, 281] width 73 height 47
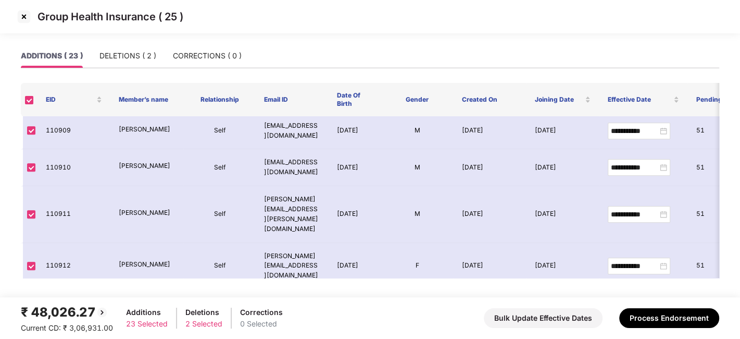
scroll to position [604, 0]
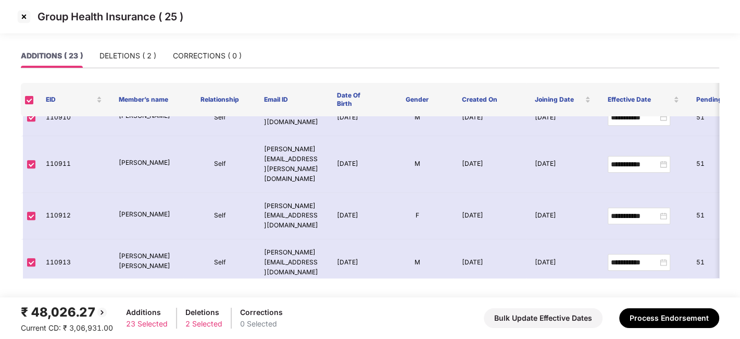
scroll to position [700, 0]
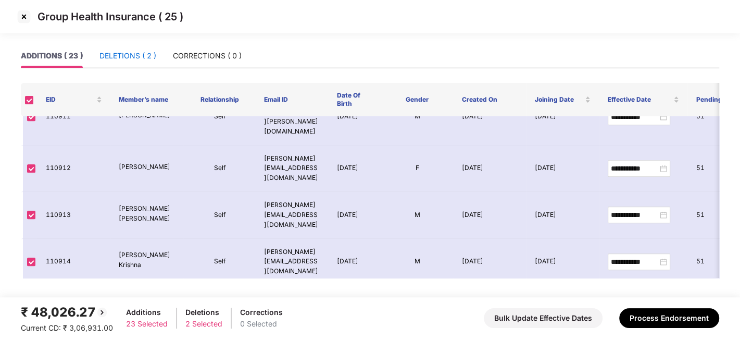
click at [108, 58] on div "DELETIONS ( 2 )" at bounding box center [127, 55] width 57 height 11
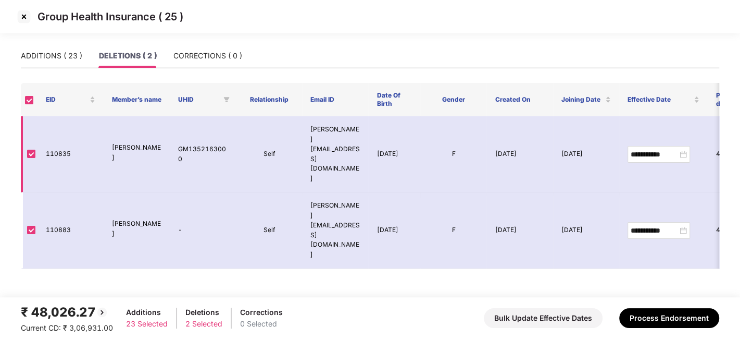
click at [62, 140] on td "110835" at bounding box center [70, 154] width 66 height 76
click at [62, 192] on td "110883" at bounding box center [70, 230] width 66 height 76
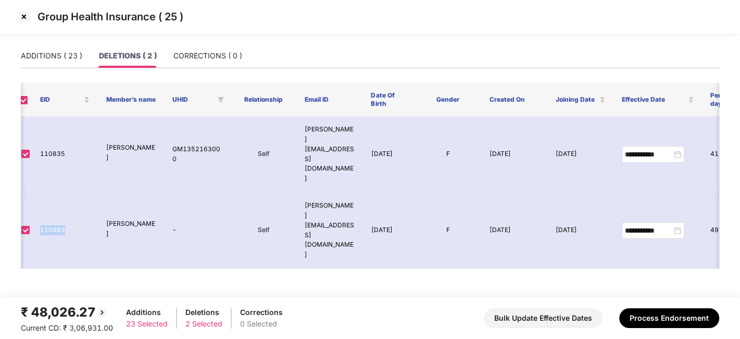
click at [20, 17] on img at bounding box center [24, 16] width 17 height 17
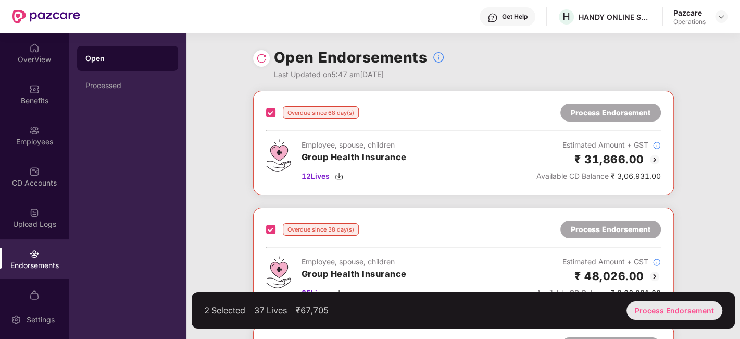
click at [650, 306] on div "Process Endorsement" at bounding box center [675, 310] width 96 height 18
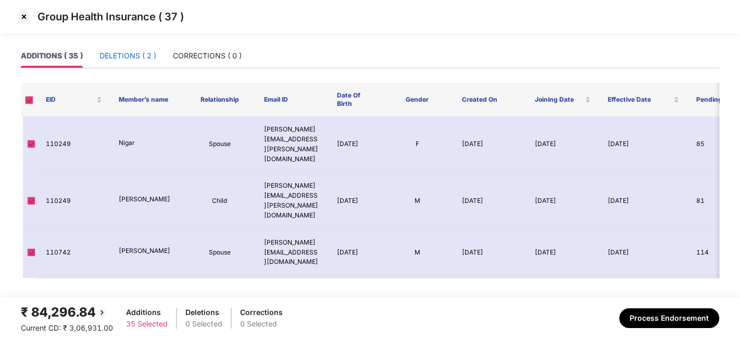
click at [115, 57] on div "DELETIONS ( 2 )" at bounding box center [127, 55] width 57 height 11
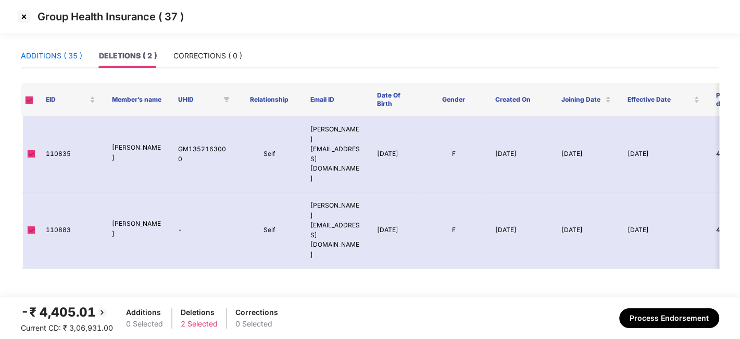
click at [55, 55] on div "ADDITIONS ( 35 )" at bounding box center [51, 55] width 61 height 11
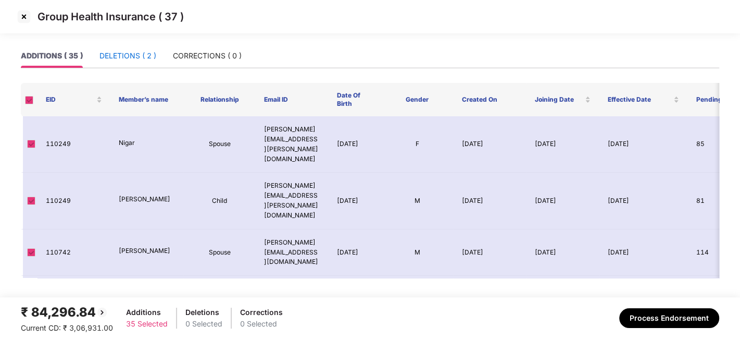
click at [115, 55] on div "DELETIONS ( 2 )" at bounding box center [127, 55] width 57 height 11
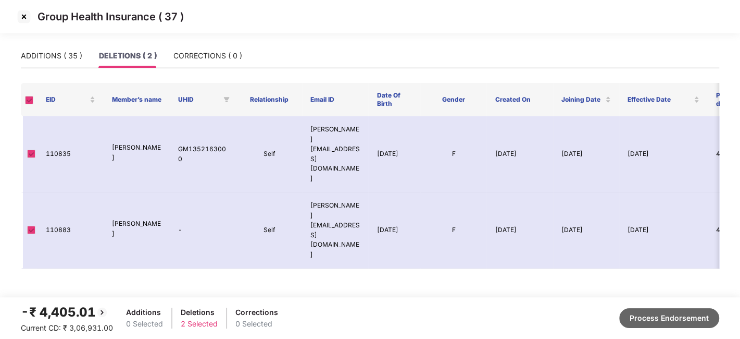
click at [666, 313] on button "Process Endorsement" at bounding box center [669, 318] width 100 height 20
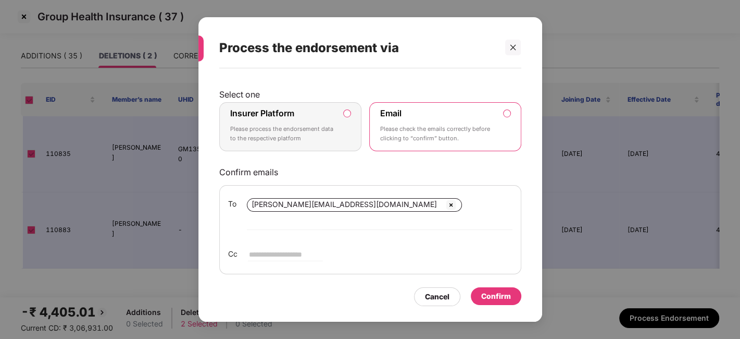
click at [329, 122] on div "Insurer Platform Please process the endorsement data to the respective platform" at bounding box center [283, 126] width 106 height 37
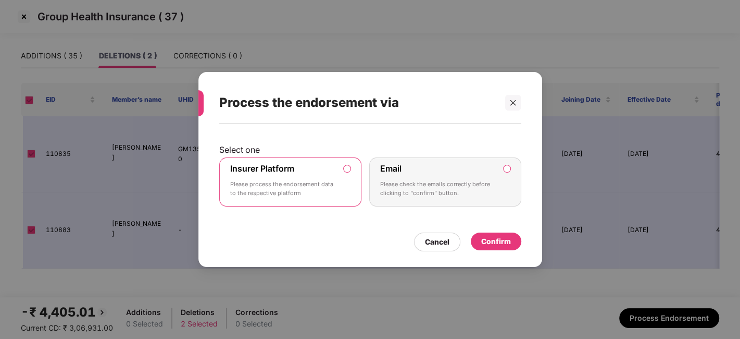
click at [487, 240] on div "Confirm" at bounding box center [496, 240] width 30 height 11
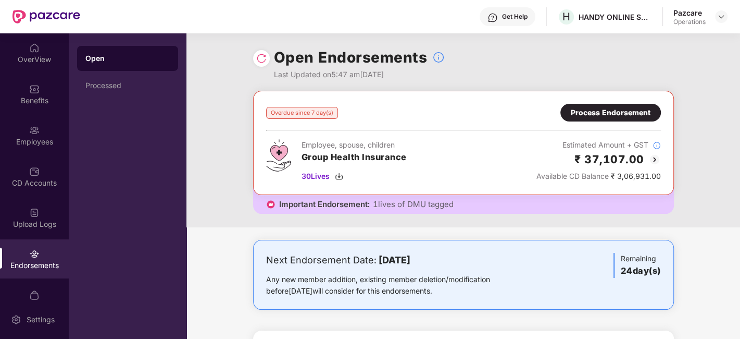
click at [596, 112] on div "Process Endorsement" at bounding box center [611, 112] width 80 height 11
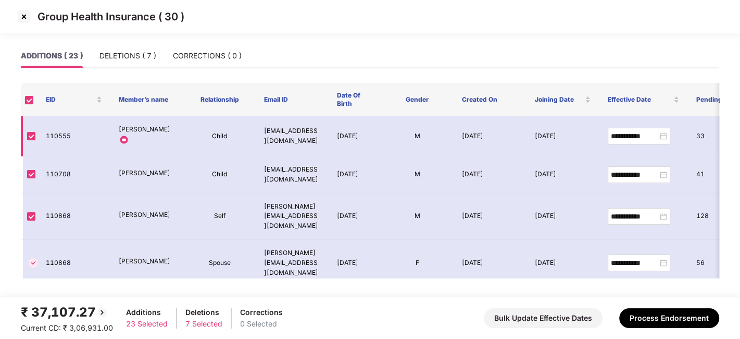
click at [59, 131] on td "110555" at bounding box center [73, 136] width 73 height 40
click at [97, 98] on div "EID" at bounding box center [74, 100] width 56 height 10
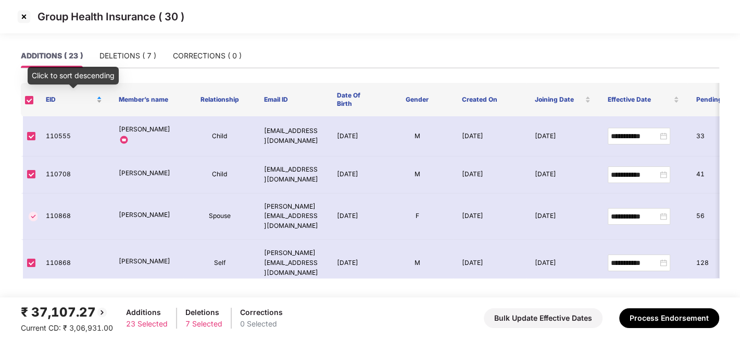
click at [97, 98] on div "EID" at bounding box center [74, 100] width 56 height 10
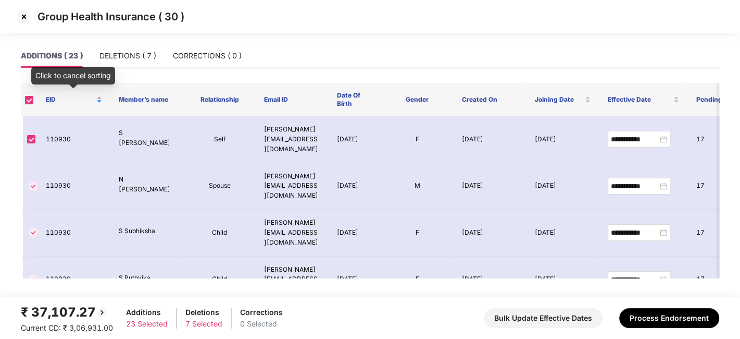
click at [97, 98] on div "EID" at bounding box center [74, 100] width 56 height 10
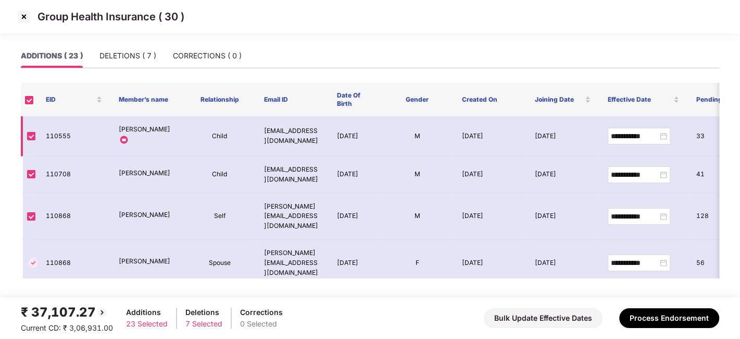
click at [50, 137] on td "110555" at bounding box center [73, 136] width 73 height 40
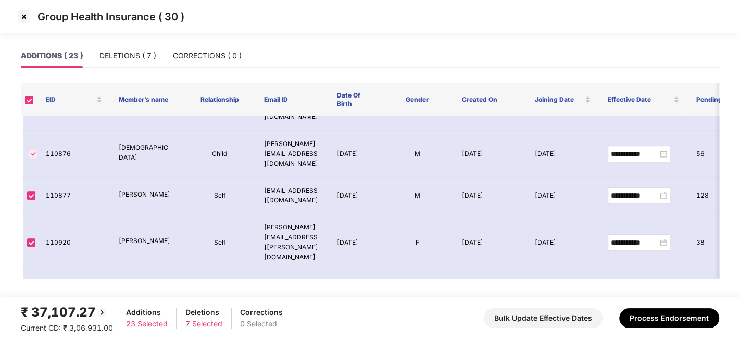
scroll to position [373, 0]
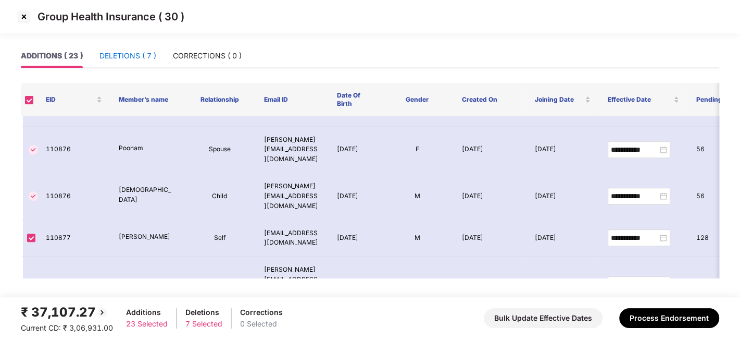
click at [122, 55] on div "DELETIONS ( 7 )" at bounding box center [127, 55] width 57 height 11
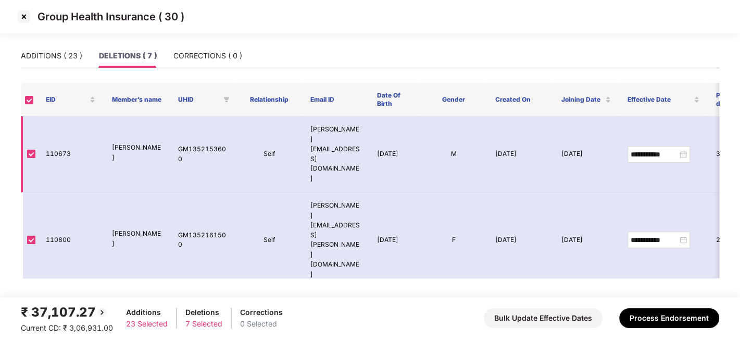
scroll to position [1, 0]
click at [24, 18] on img at bounding box center [24, 16] width 17 height 17
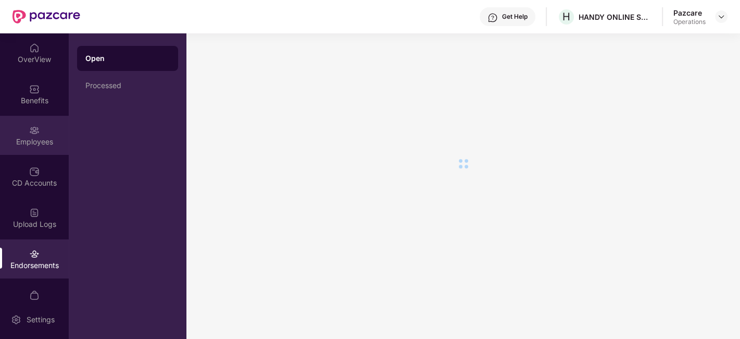
click at [37, 130] on img at bounding box center [34, 130] width 10 height 10
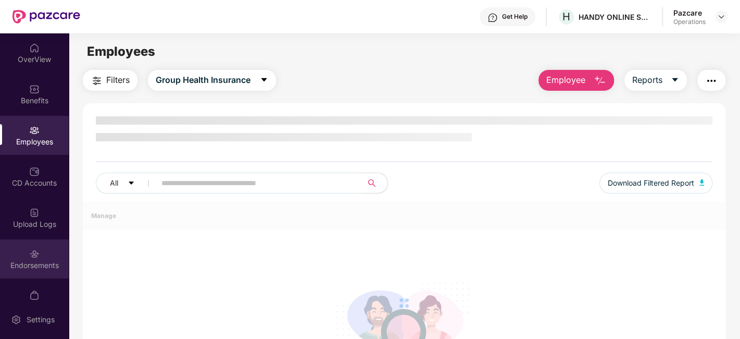
click at [26, 262] on div "Endorsements" at bounding box center [34, 265] width 69 height 10
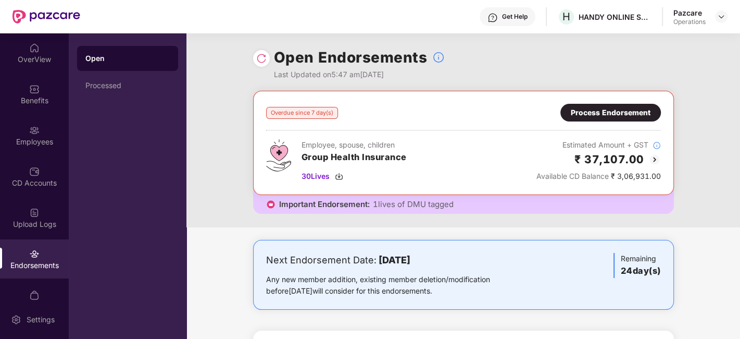
click at [589, 108] on div "Process Endorsement" at bounding box center [611, 112] width 80 height 11
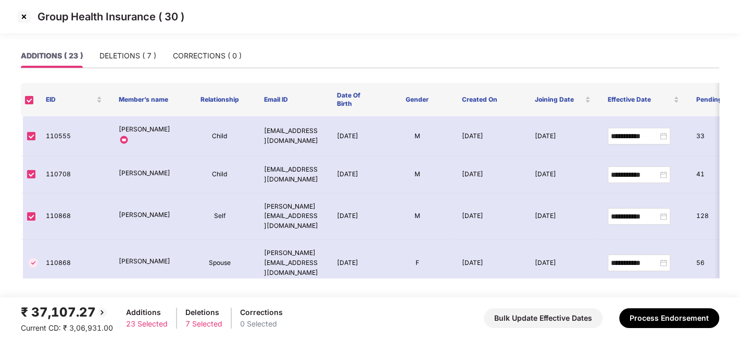
click at [24, 15] on img at bounding box center [24, 16] width 17 height 17
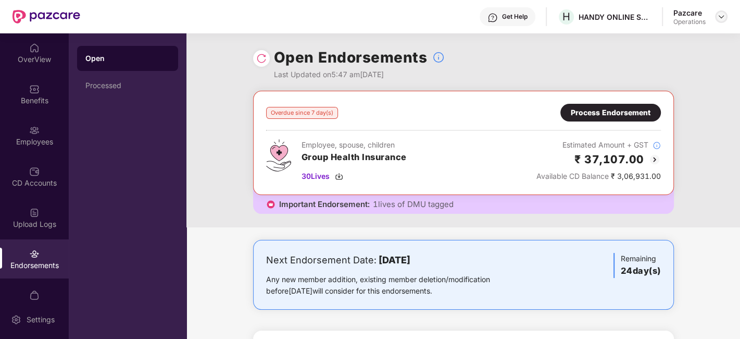
click at [721, 16] on img at bounding box center [721, 16] width 8 height 8
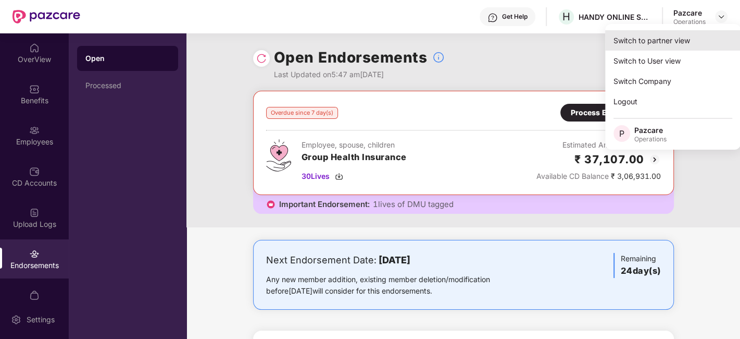
click at [665, 40] on div "Switch to partner view" at bounding box center [672, 40] width 135 height 20
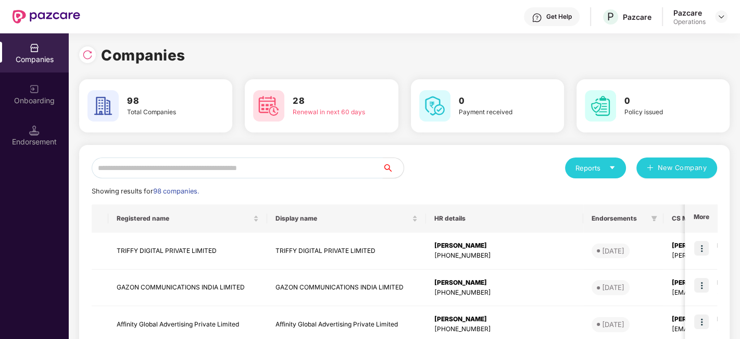
click at [337, 162] on input "text" at bounding box center [237, 167] width 291 height 21
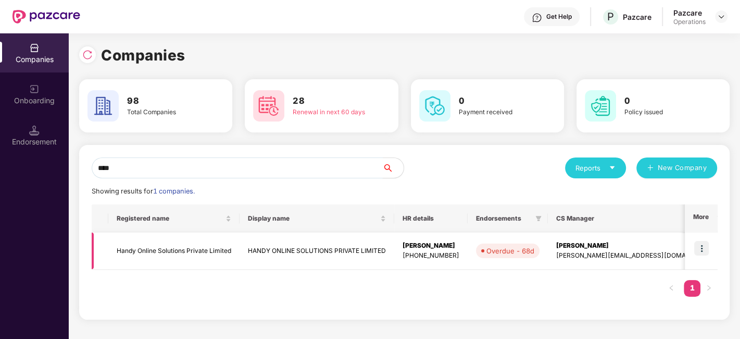
type input "****"
click at [339, 245] on td "HANDY ONLINE SOLUTIONS PRIVATE LIMITED" at bounding box center [317, 250] width 155 height 37
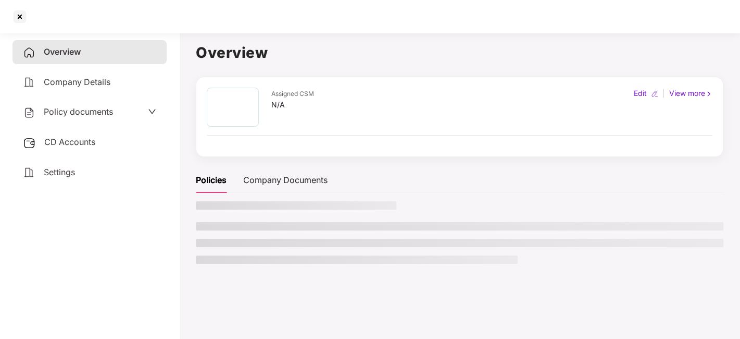
click at [72, 108] on span "Policy documents" at bounding box center [78, 111] width 69 height 10
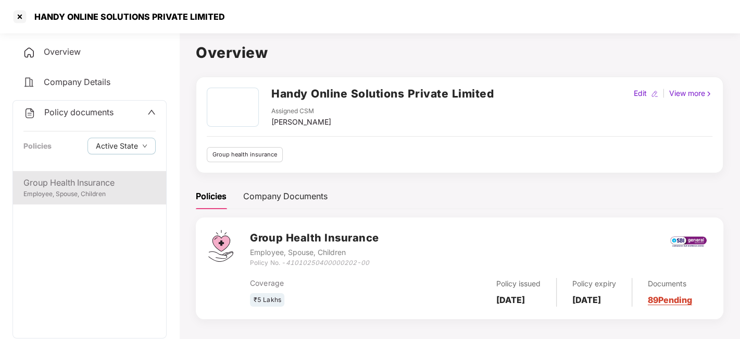
click at [74, 177] on div "Group Health Insurance" at bounding box center [89, 182] width 132 height 13
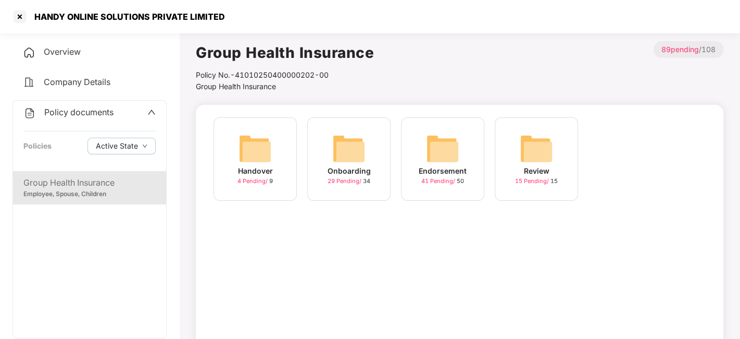
click at [360, 162] on img at bounding box center [348, 148] width 33 height 33
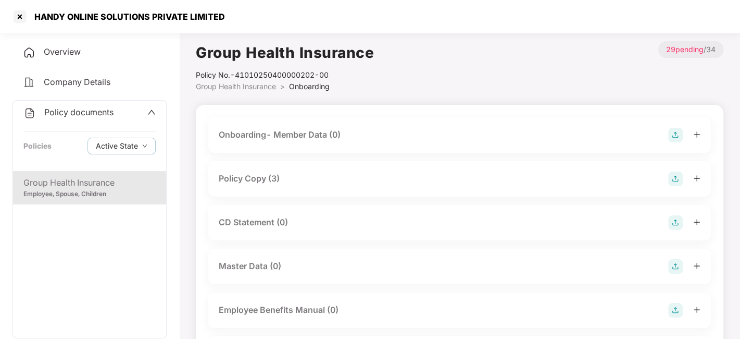
click at [260, 89] on span "Group Health Insurance" at bounding box center [236, 86] width 80 height 9
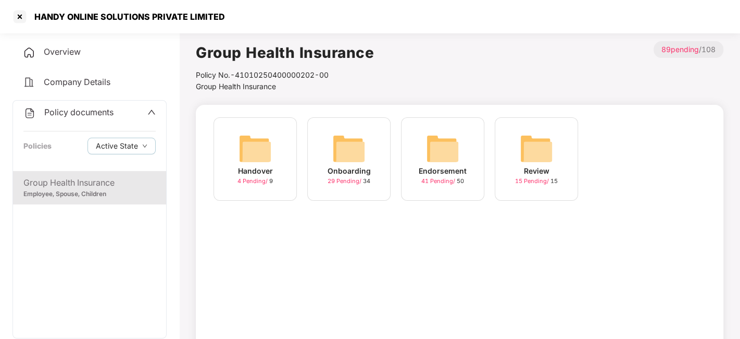
click at [415, 161] on div "Endorsement 41 Pending / 50" at bounding box center [442, 158] width 83 height 83
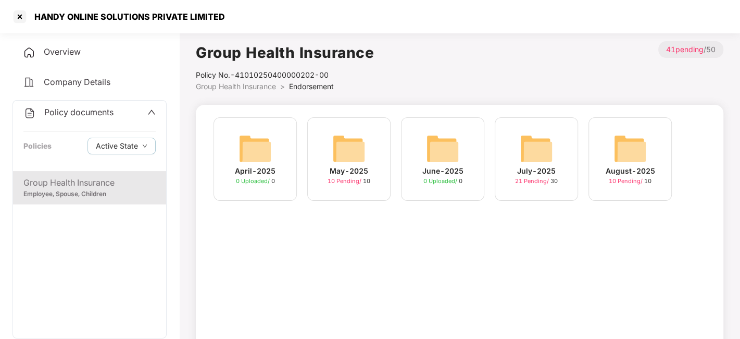
click at [515, 160] on div "July-2025 21 Pending / 30" at bounding box center [536, 158] width 83 height 83
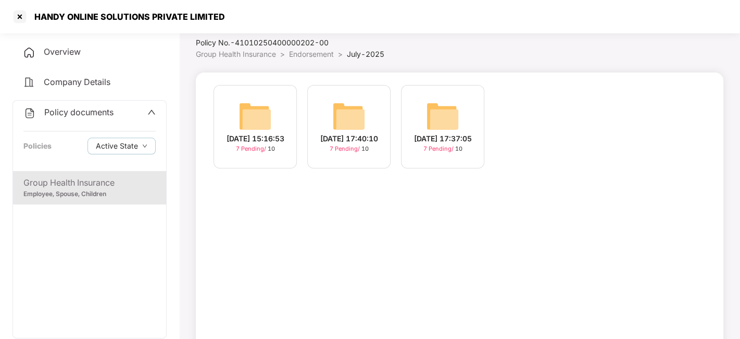
scroll to position [33, 0]
click at [241, 106] on img at bounding box center [255, 115] width 33 height 33
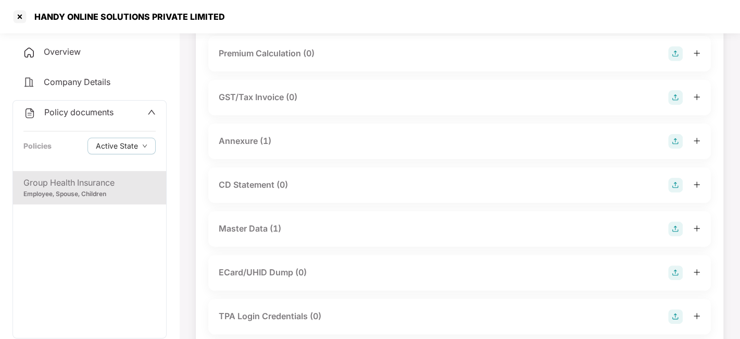
scroll to position [126, 0]
click at [353, 228] on div "Master Data (1)" at bounding box center [460, 228] width 482 height 15
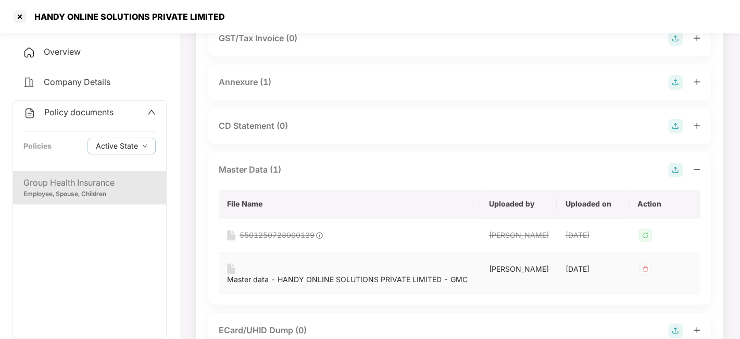
scroll to position [238, 0]
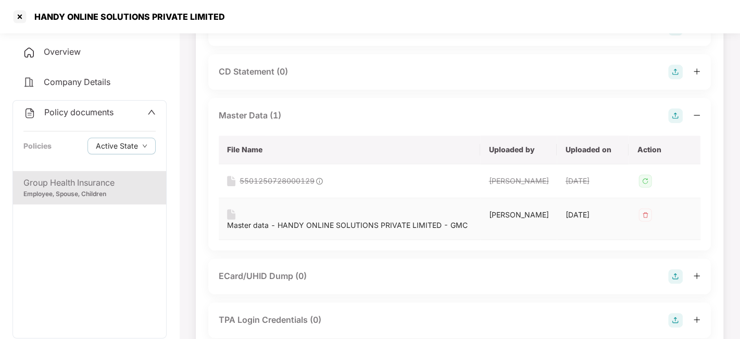
click at [643, 223] on img at bounding box center [645, 214] width 17 height 17
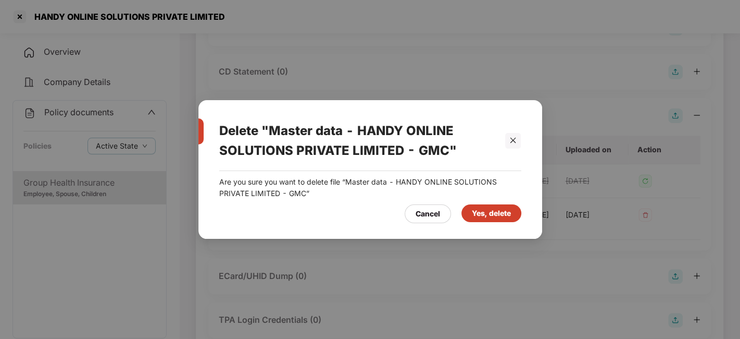
click at [482, 219] on div "Yes, delete" at bounding box center [491, 212] width 39 height 11
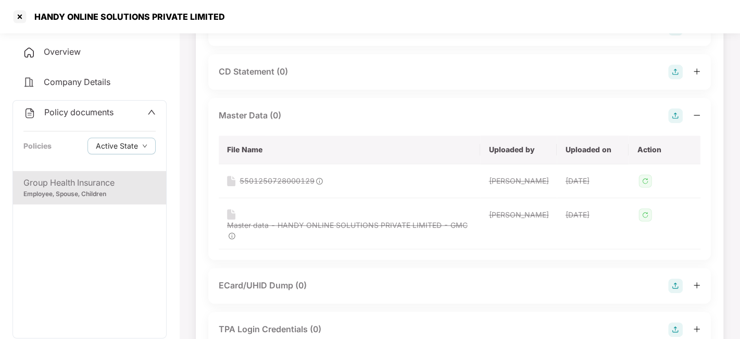
click at [676, 118] on img at bounding box center [675, 115] width 15 height 15
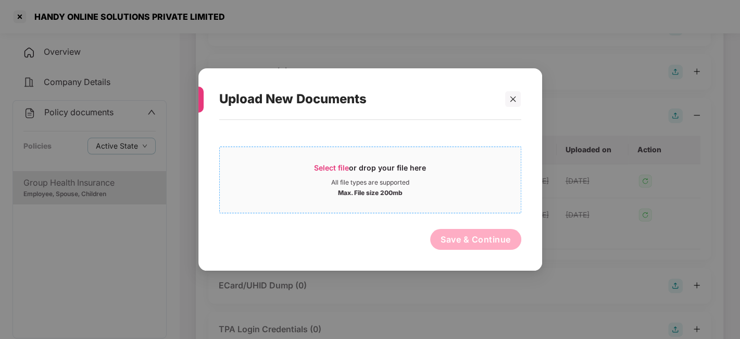
click at [430, 188] on div "Max. File size 200mb" at bounding box center [370, 191] width 301 height 10
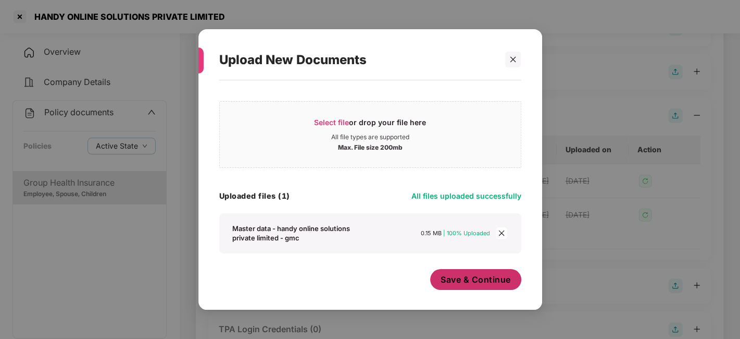
scroll to position [6, 0]
click at [468, 280] on span "Save & Continue" at bounding box center [476, 278] width 70 height 11
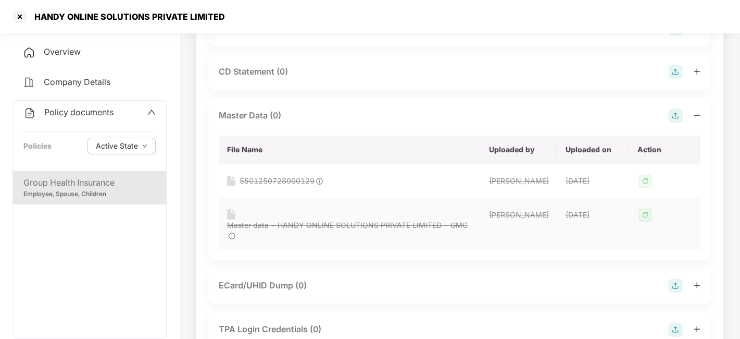
scroll to position [0, 0]
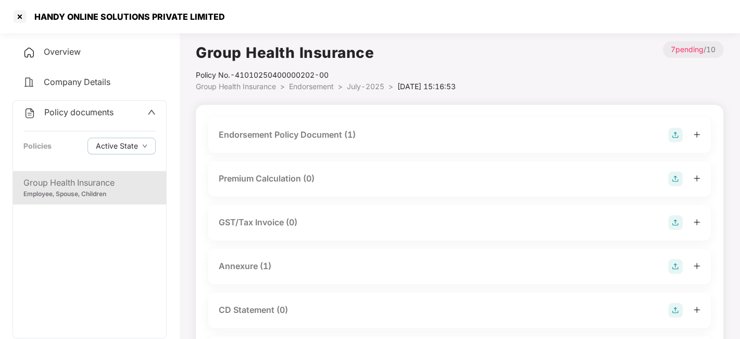
click at [356, 86] on span "July-2025" at bounding box center [365, 86] width 37 height 9
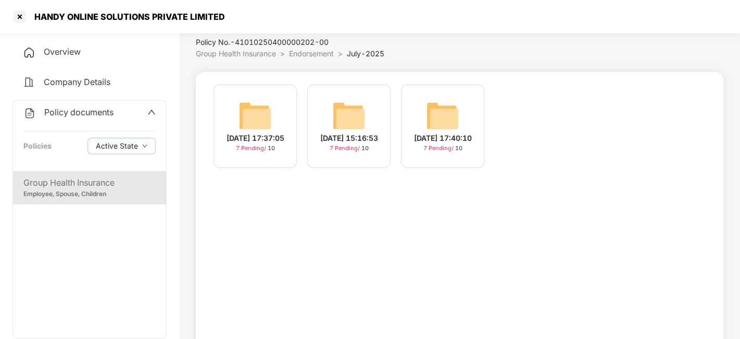
click at [245, 116] on img at bounding box center [255, 115] width 33 height 33
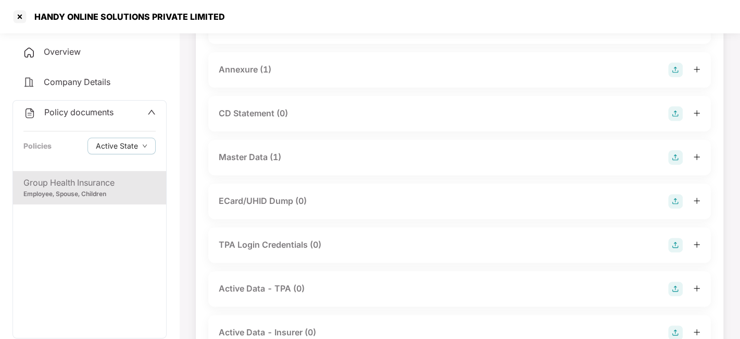
scroll to position [194, 0]
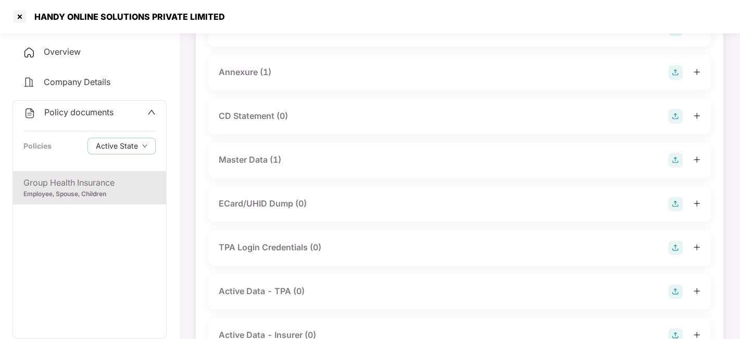
click at [461, 159] on div "Master Data (1)" at bounding box center [460, 160] width 482 height 15
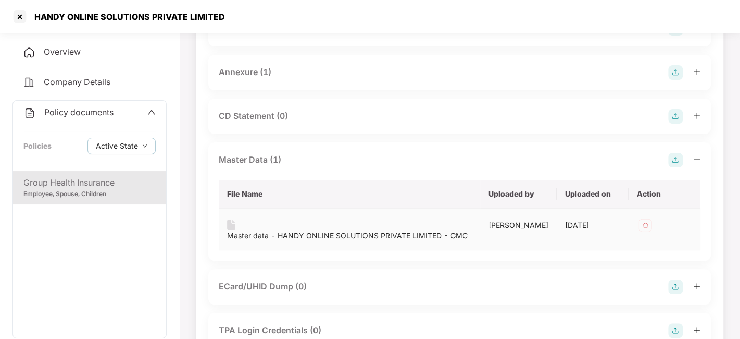
click at [644, 224] on img at bounding box center [645, 225] width 17 height 17
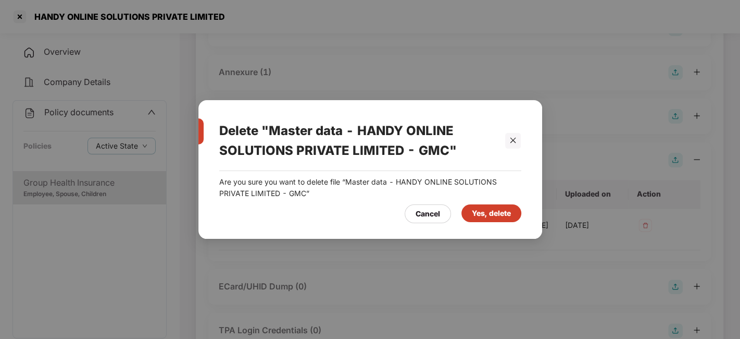
click at [503, 214] on div "Yes, delete" at bounding box center [491, 212] width 39 height 11
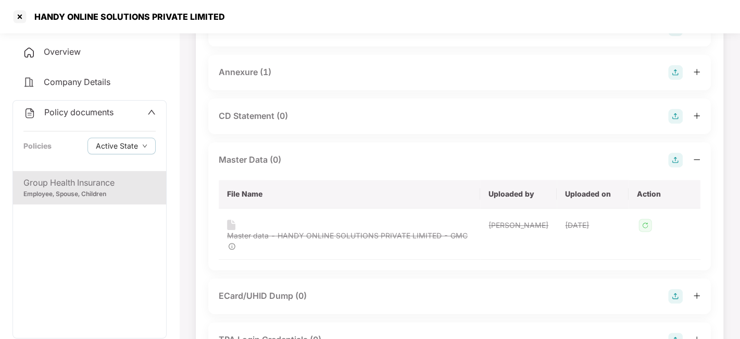
click at [674, 161] on img at bounding box center [675, 160] width 15 height 15
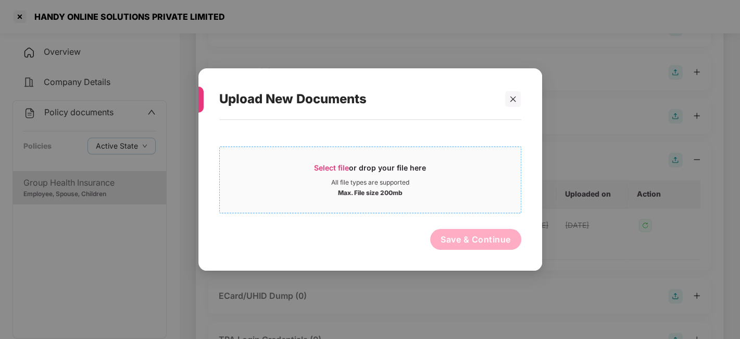
click at [357, 185] on div "All file types are supported" at bounding box center [370, 182] width 78 height 8
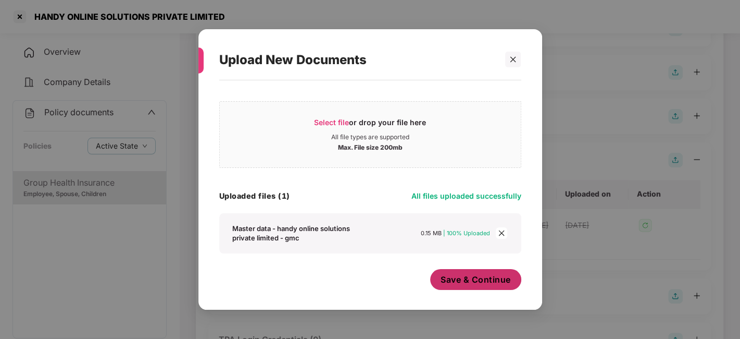
scroll to position [6, 0]
click at [468, 273] on span "Save & Continue" at bounding box center [476, 278] width 70 height 11
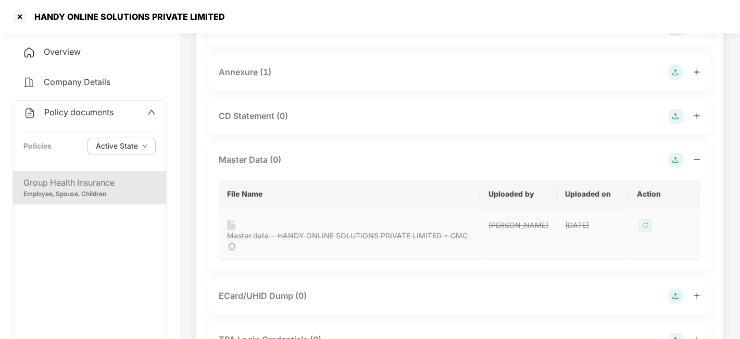
scroll to position [0, 0]
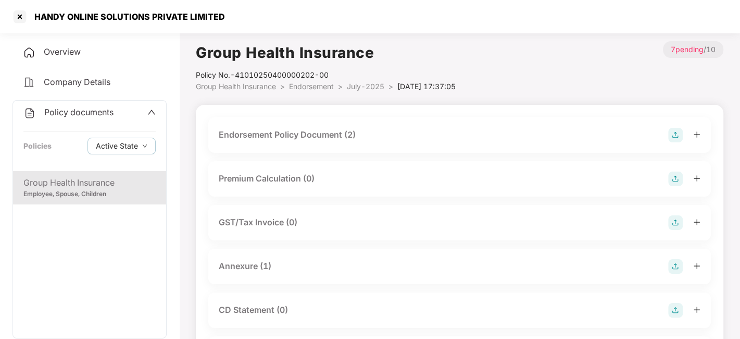
click at [367, 90] on span "July-2025" at bounding box center [365, 86] width 37 height 9
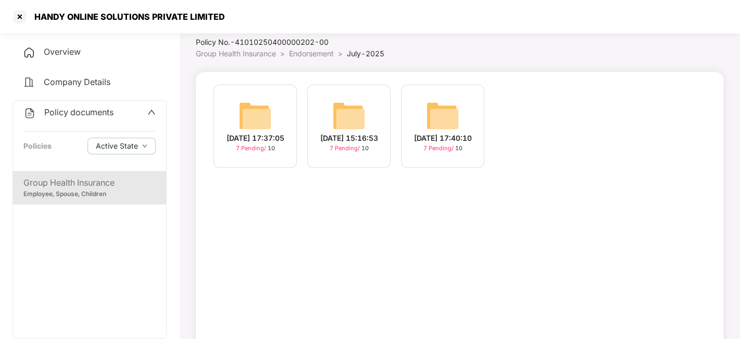
click at [255, 108] on img at bounding box center [255, 115] width 33 height 33
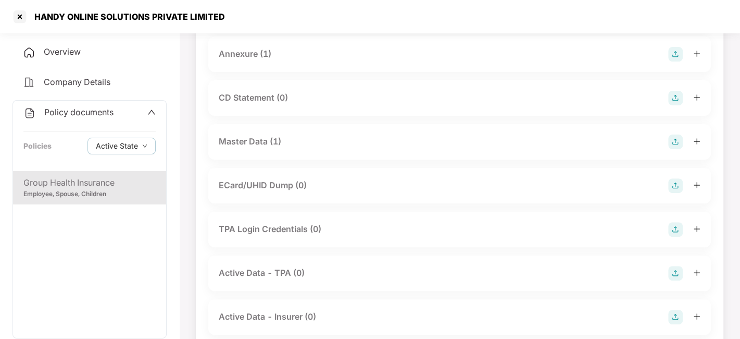
scroll to position [213, 0]
click at [443, 141] on div "Master Data (1)" at bounding box center [460, 140] width 482 height 15
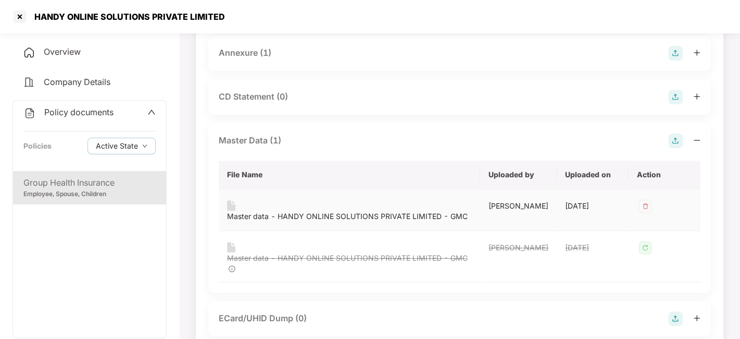
scroll to position [0, 0]
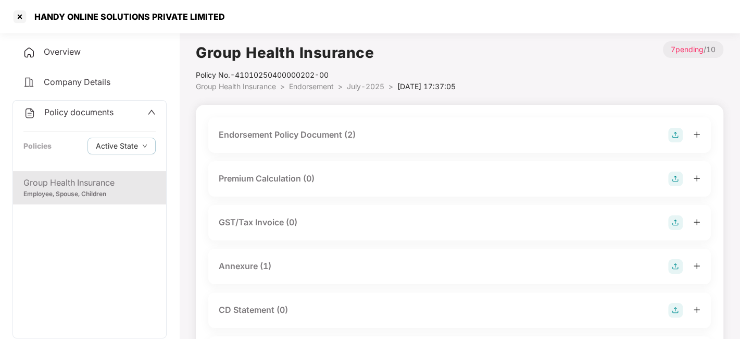
click at [370, 87] on span "July-2025" at bounding box center [365, 86] width 37 height 9
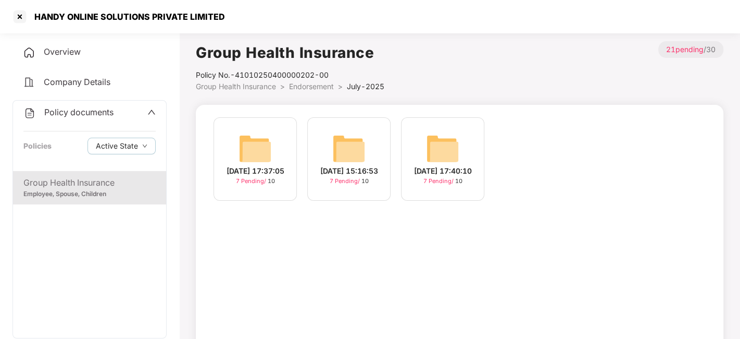
scroll to position [33, 0]
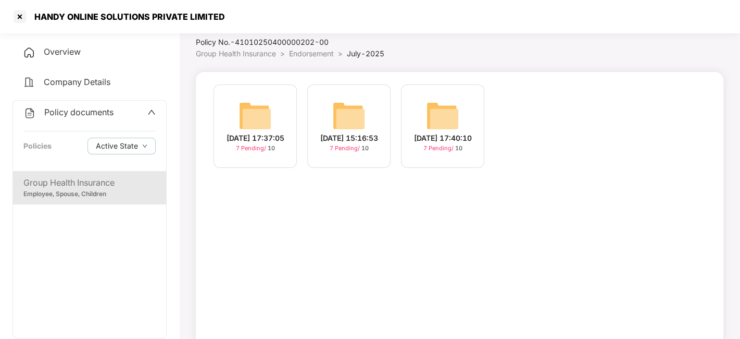
click at [336, 114] on img at bounding box center [348, 115] width 33 height 33
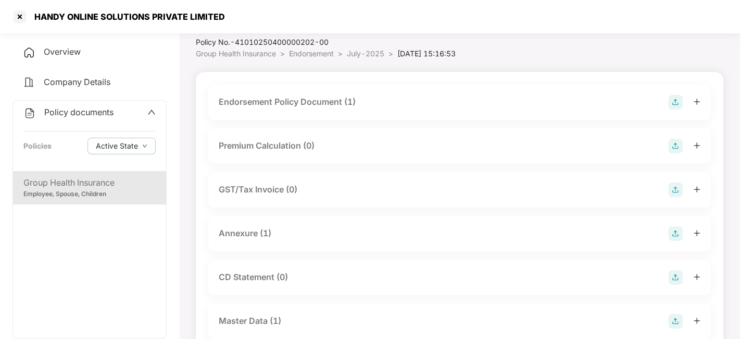
scroll to position [241, 0]
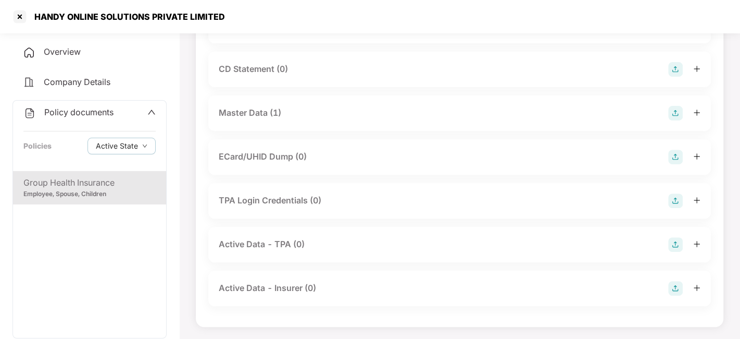
click at [323, 112] on div "Master Data (1)" at bounding box center [460, 113] width 482 height 15
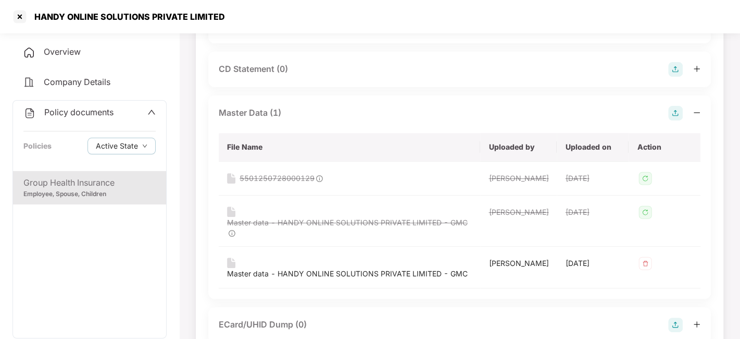
scroll to position [0, 0]
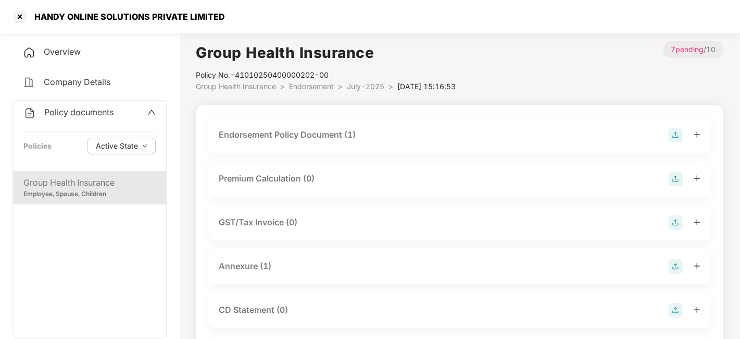
click at [359, 87] on span "July-2025" at bounding box center [365, 86] width 37 height 9
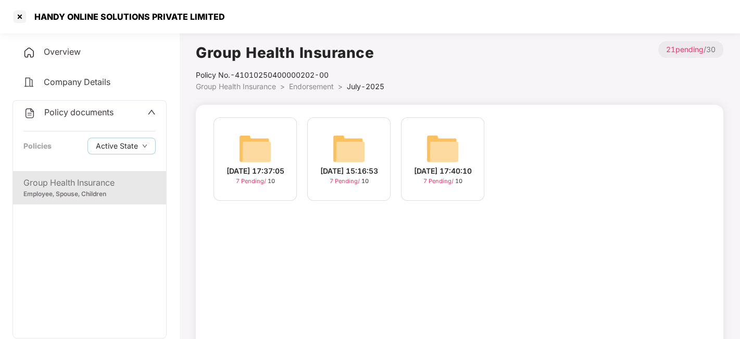
scroll to position [33, 0]
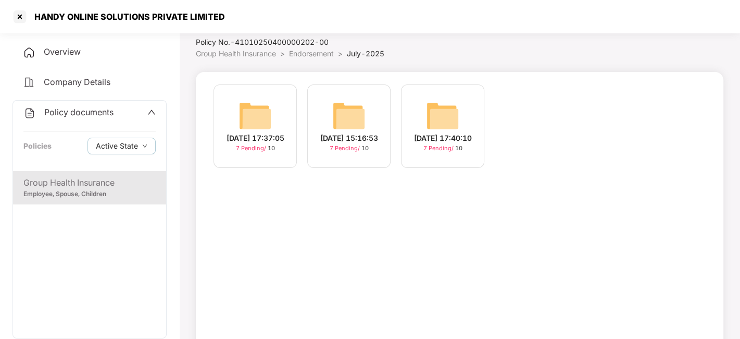
click at [418, 106] on div "15-Jul-2025 17:40:10 7 Pending / 10" at bounding box center [442, 125] width 83 height 83
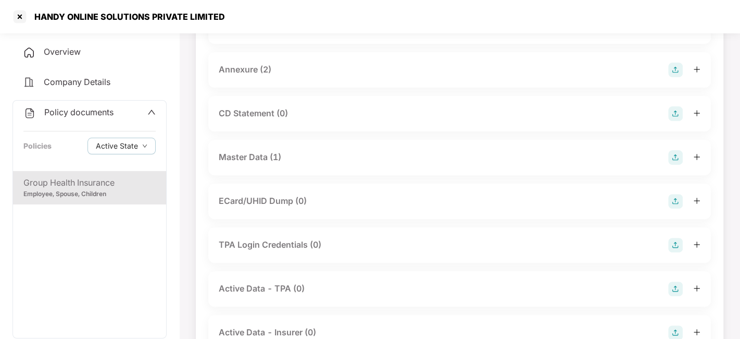
scroll to position [231, 0]
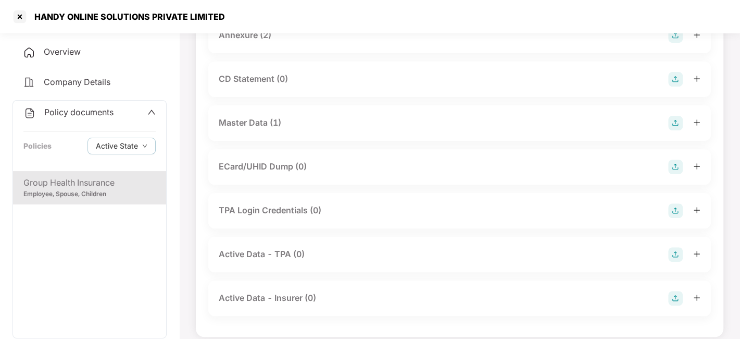
click at [348, 121] on div "Master Data (1)" at bounding box center [460, 123] width 482 height 15
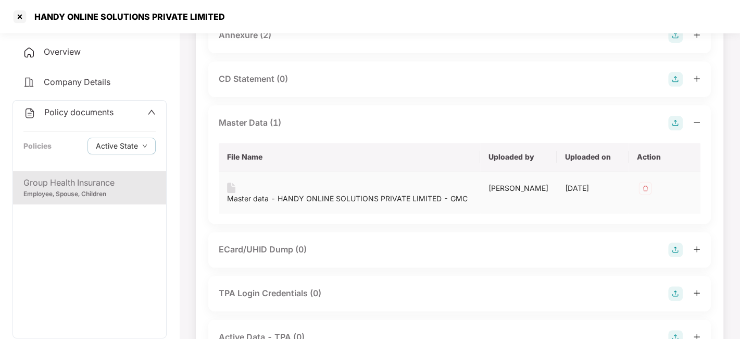
click at [645, 190] on img at bounding box center [645, 188] width 17 height 17
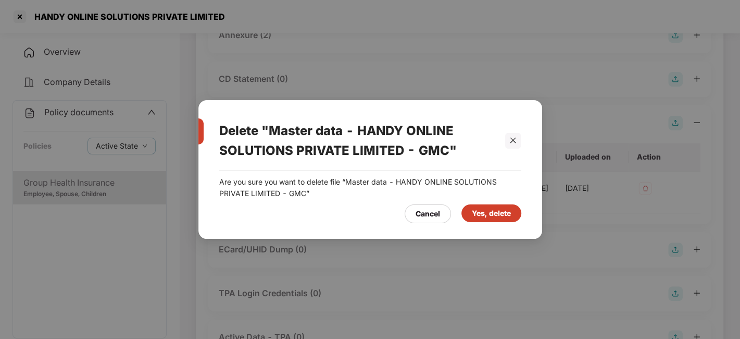
click at [493, 214] on div "Yes, delete" at bounding box center [491, 212] width 39 height 11
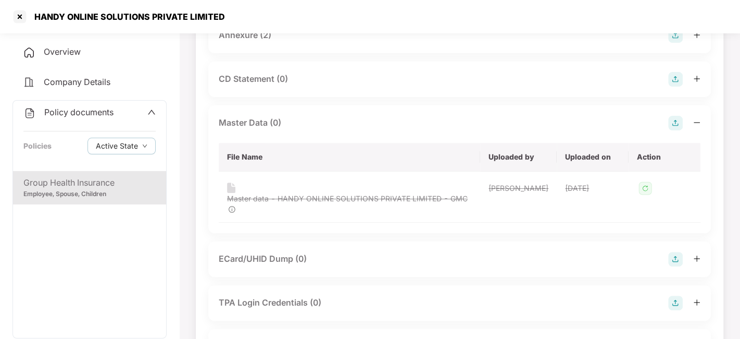
click at [679, 119] on img at bounding box center [675, 123] width 15 height 15
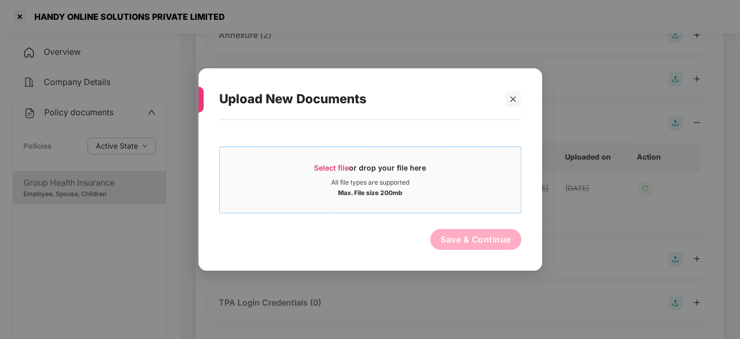
click at [468, 192] on div "Max. File size 200mb" at bounding box center [370, 191] width 301 height 10
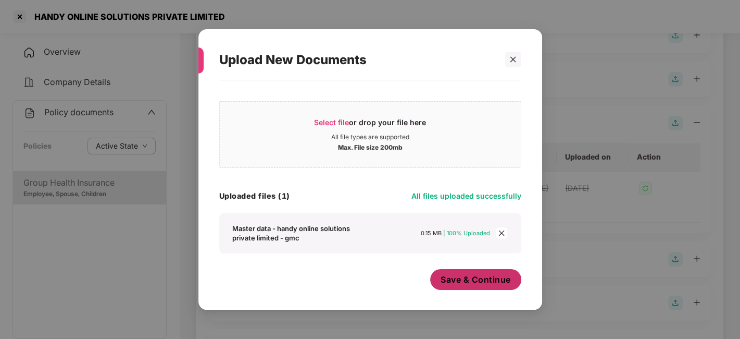
click at [449, 277] on span "Save & Continue" at bounding box center [476, 278] width 70 height 11
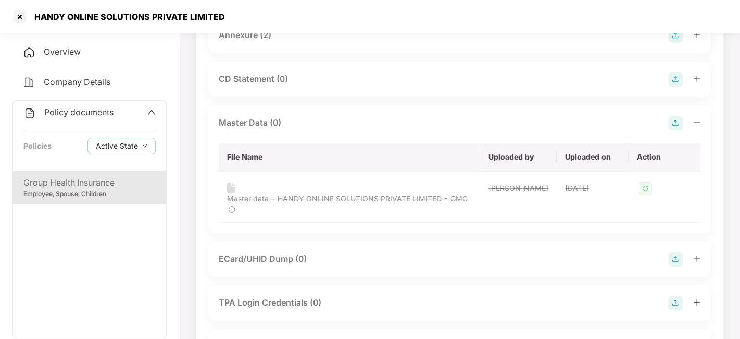
scroll to position [0, 0]
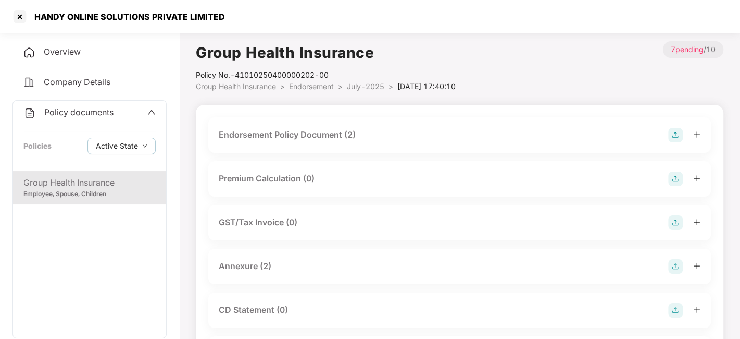
click at [367, 84] on span "July-2025" at bounding box center [365, 86] width 37 height 9
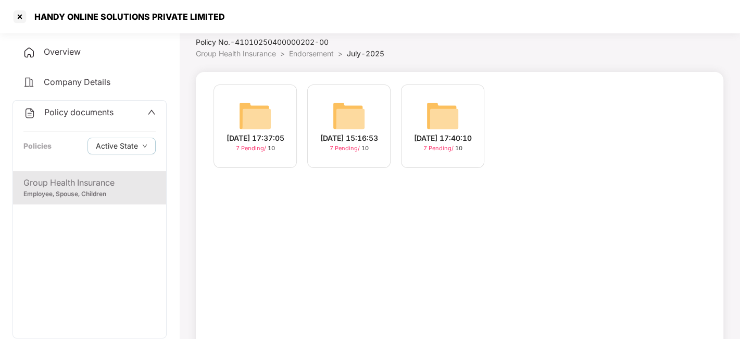
click at [314, 53] on span "Endorsement" at bounding box center [311, 53] width 45 height 9
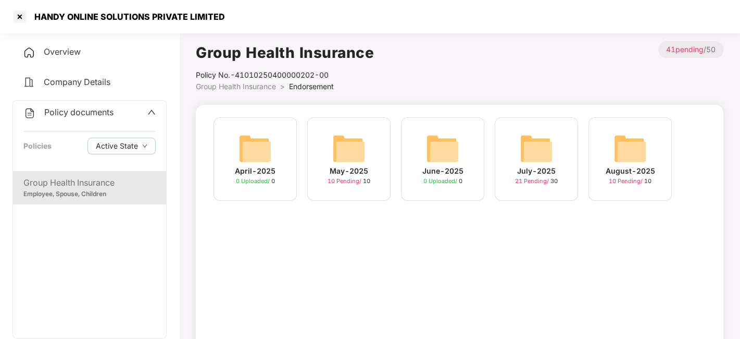
click at [624, 149] on img at bounding box center [630, 148] width 33 height 33
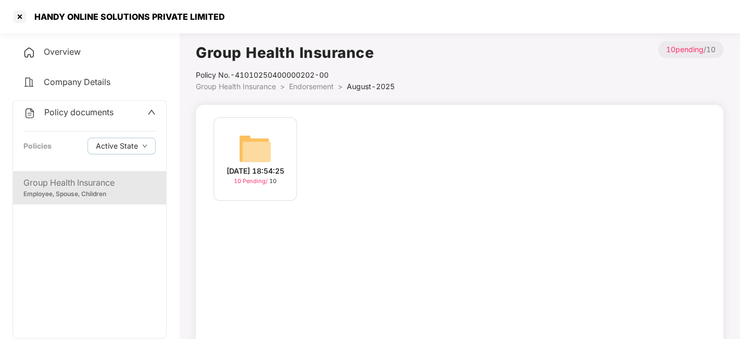
click at [369, 162] on div "20-Aug-2025 18:54:25 10 Pending / 10" at bounding box center [459, 164] width 503 height 94
click at [257, 137] on img at bounding box center [255, 148] width 33 height 33
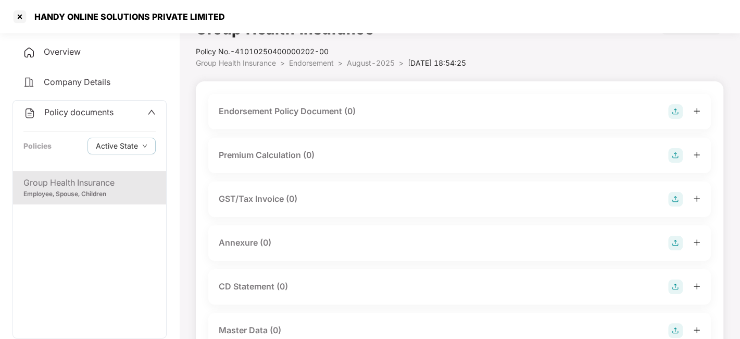
scroll to position [28, 0]
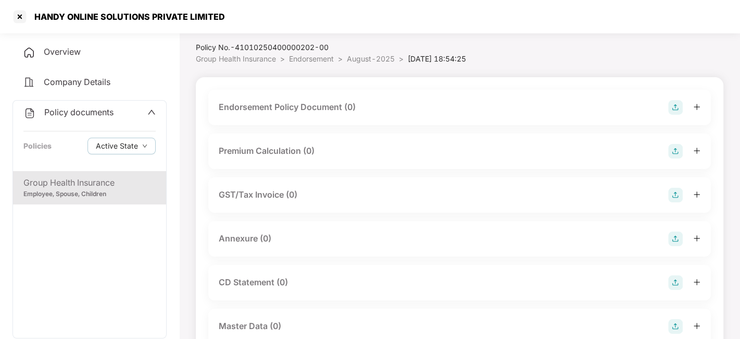
click at [674, 105] on img at bounding box center [675, 107] width 15 height 15
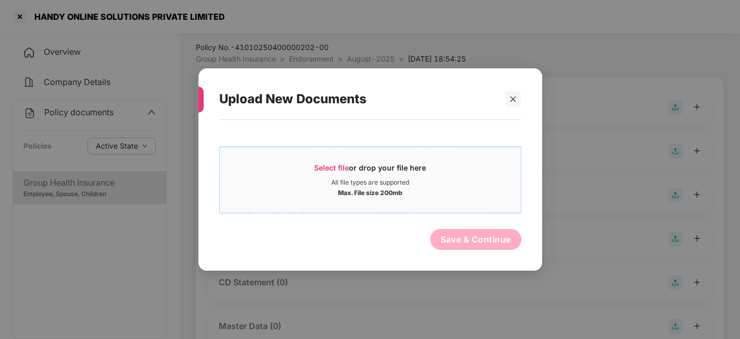
click at [457, 160] on span "Select file or drop your file here All file types are supported Max. File size …" at bounding box center [370, 180] width 301 height 50
click at [508, 97] on div at bounding box center [513, 99] width 16 height 16
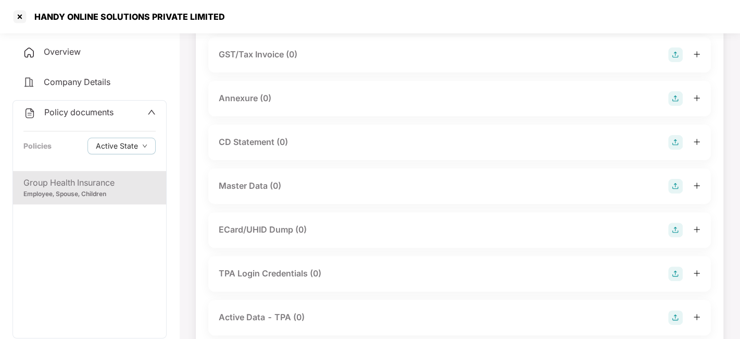
scroll to position [168, 0]
click at [678, 188] on img at bounding box center [675, 185] width 15 height 15
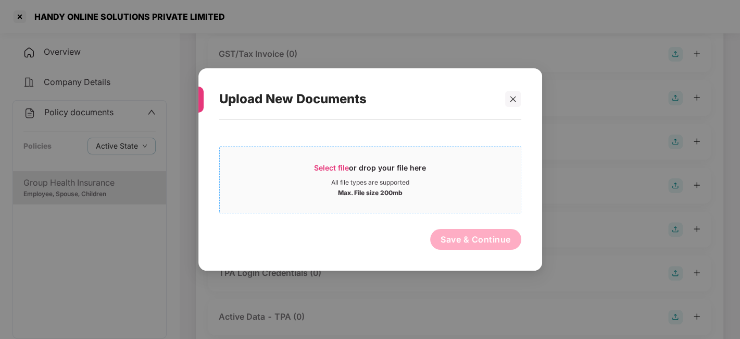
click at [464, 173] on div "Select file or drop your file here" at bounding box center [370, 170] width 301 height 16
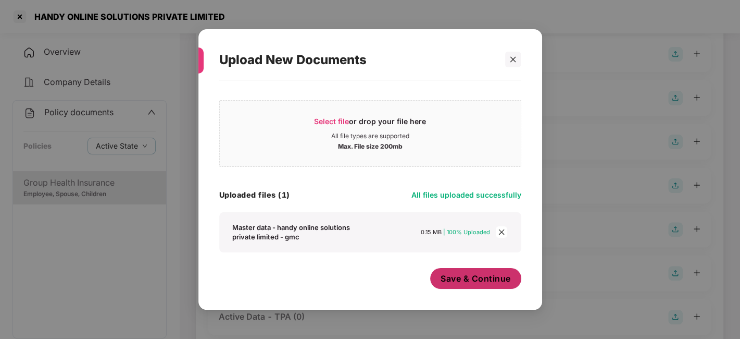
click at [456, 277] on span "Save & Continue" at bounding box center [476, 277] width 70 height 11
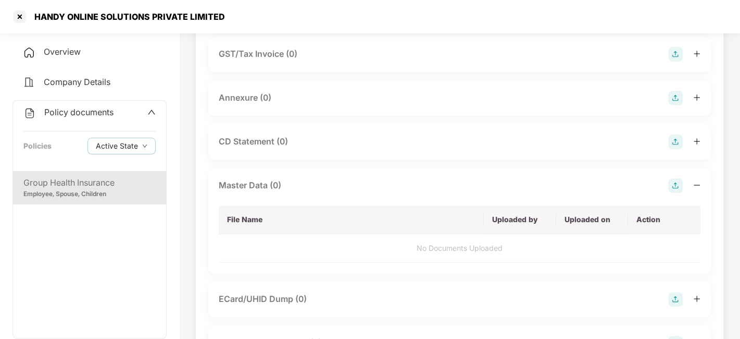
scroll to position [0, 0]
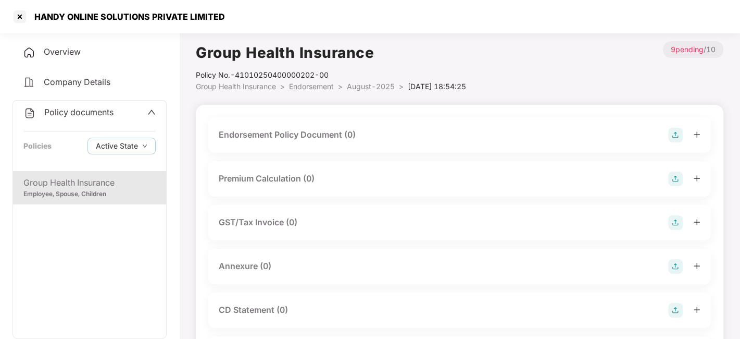
click at [674, 135] on img at bounding box center [675, 135] width 15 height 15
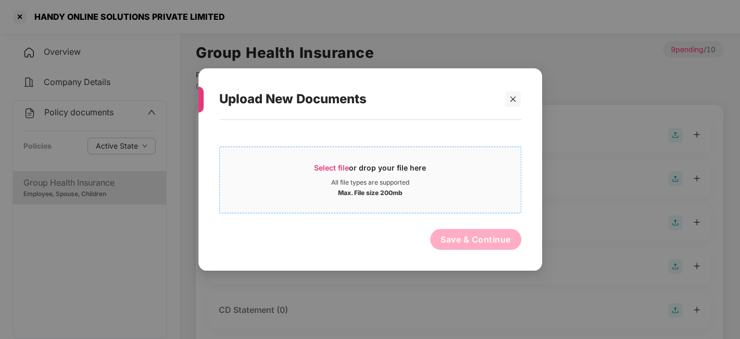
click at [436, 191] on div "Max. File size 200mb" at bounding box center [370, 191] width 301 height 10
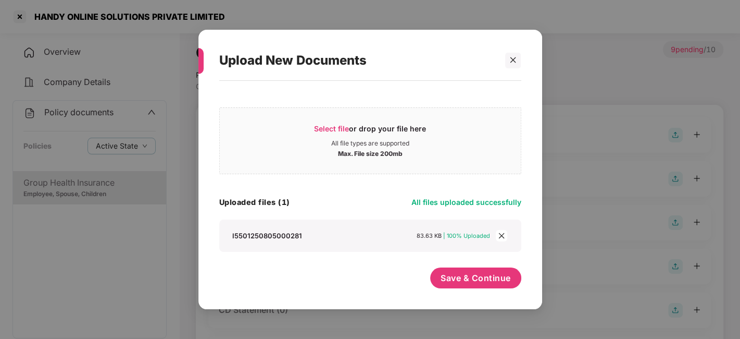
click at [501, 235] on icon "close" at bounding box center [501, 235] width 7 height 7
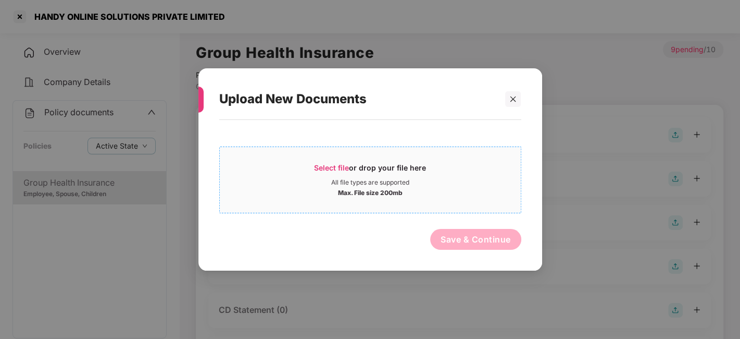
click at [290, 155] on span "Select file or drop your file here All file types are supported Max. File size …" at bounding box center [370, 180] width 301 height 50
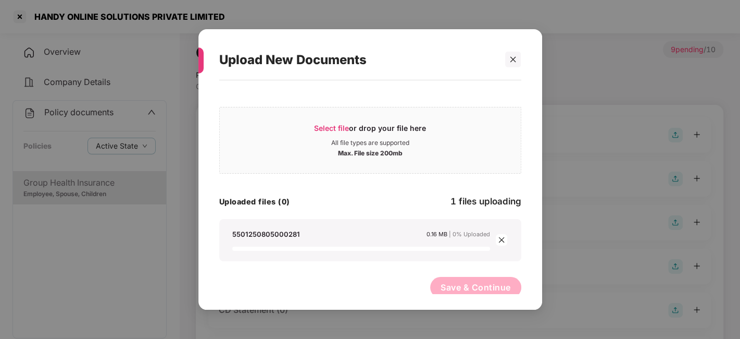
scroll to position [8, 0]
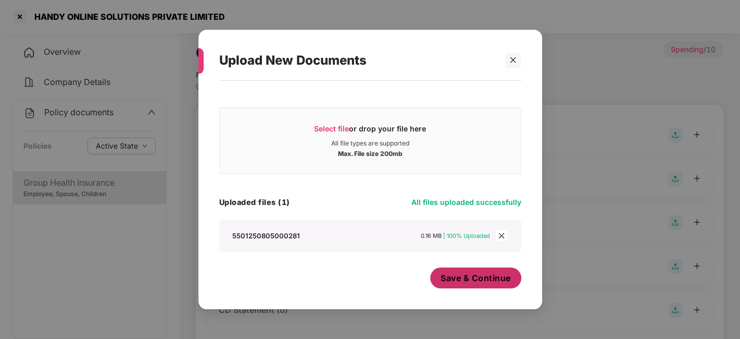
click at [478, 281] on button "Save & Continue" at bounding box center [475, 277] width 91 height 21
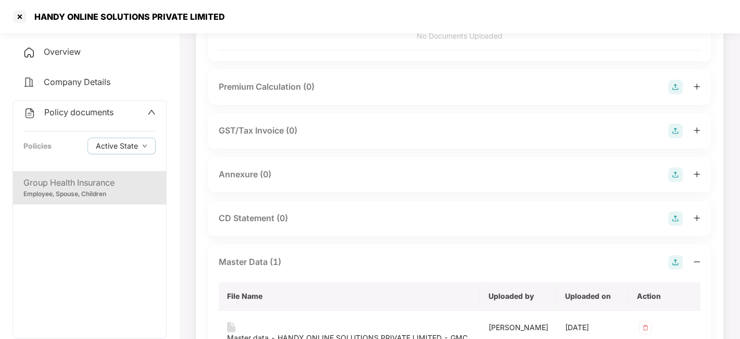
scroll to position [162, 0]
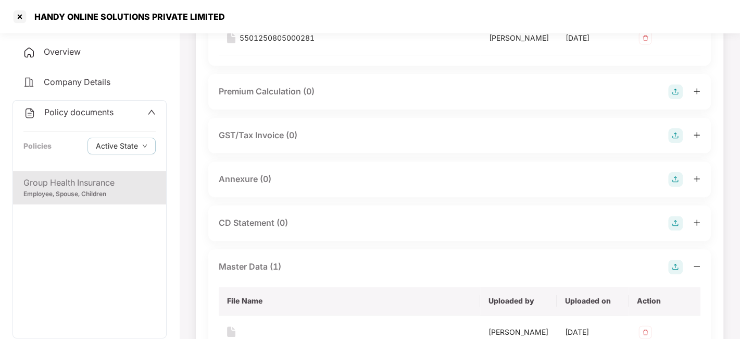
click at [672, 180] on img at bounding box center [675, 179] width 15 height 15
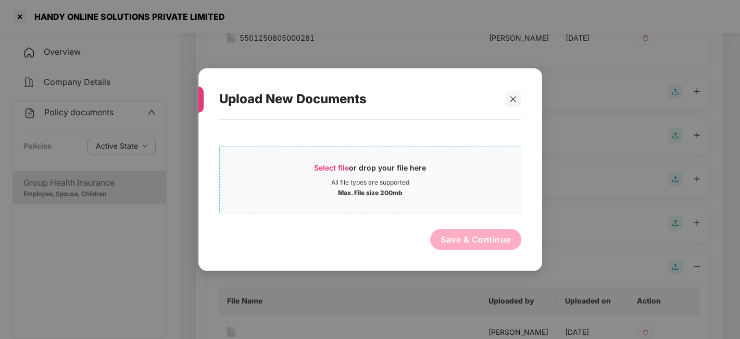
click at [464, 166] on div "Select file or drop your file here" at bounding box center [370, 170] width 301 height 16
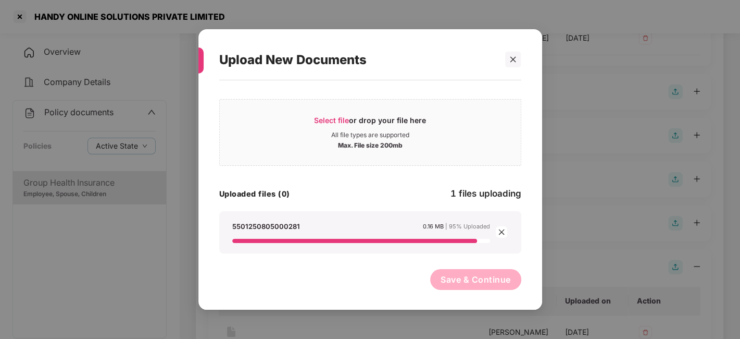
scroll to position [0, 0]
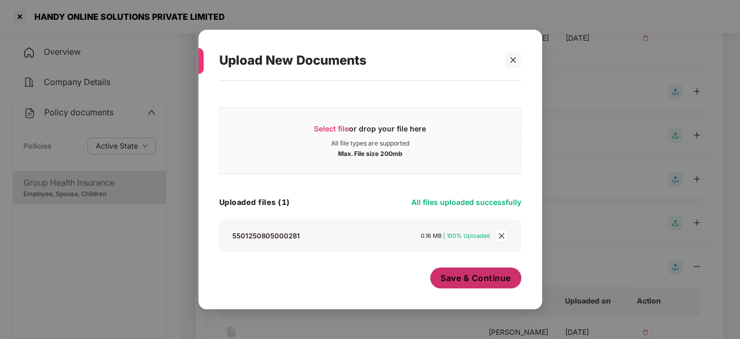
click at [451, 283] on span "Save & Continue" at bounding box center [476, 277] width 70 height 11
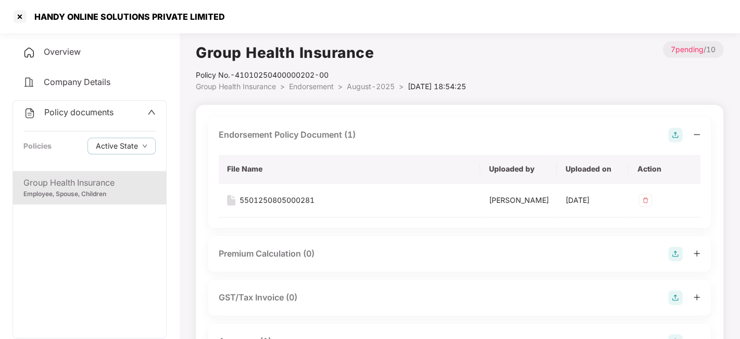
click at [362, 86] on span "August-2025" at bounding box center [371, 86] width 48 height 9
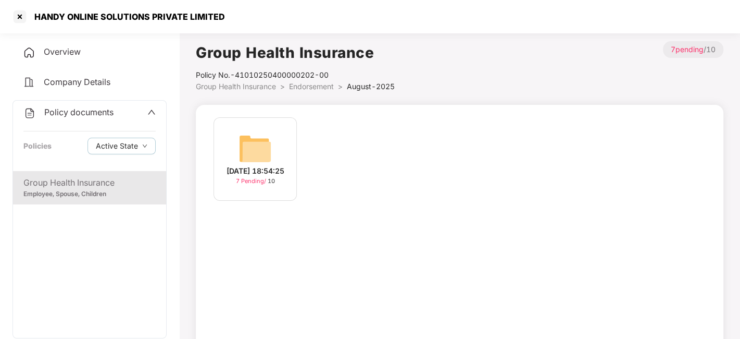
click at [307, 87] on span "Endorsement" at bounding box center [311, 86] width 45 height 9
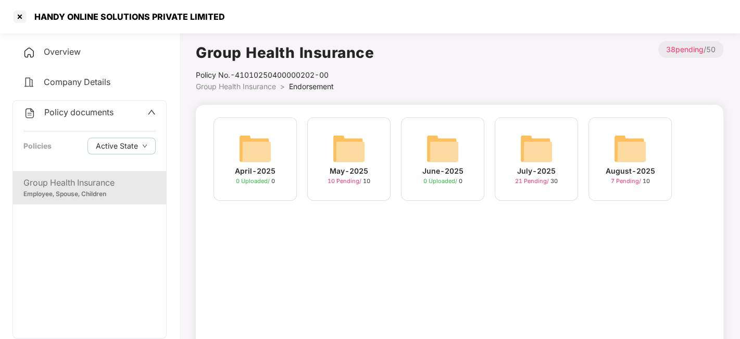
click at [66, 113] on span "Policy documents" at bounding box center [78, 112] width 69 height 10
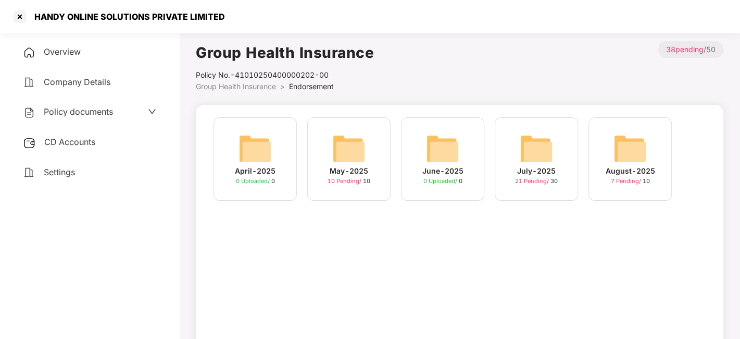
click at [66, 149] on div "CD Accounts" at bounding box center [89, 142] width 154 height 24
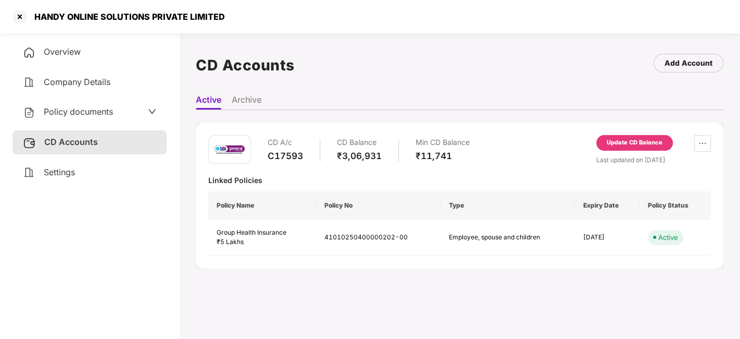
click at [640, 142] on div "Update CD Balance" at bounding box center [635, 142] width 56 height 9
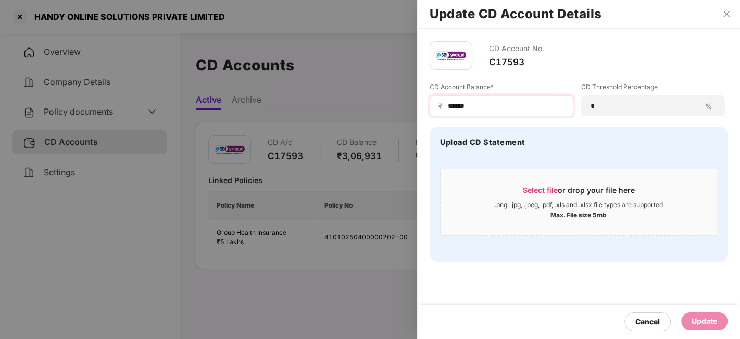
click at [486, 114] on div "₹ ******" at bounding box center [502, 105] width 144 height 21
click at [485, 112] on div "₹ ******" at bounding box center [502, 105] width 144 height 21
click at [473, 104] on input "******" at bounding box center [506, 106] width 118 height 11
type input "*****"
click at [515, 270] on div "CD Account No. C17593 CD Account Balance* ₹ ***** CD Threshold Percentage * % U…" at bounding box center [578, 151] width 323 height 245
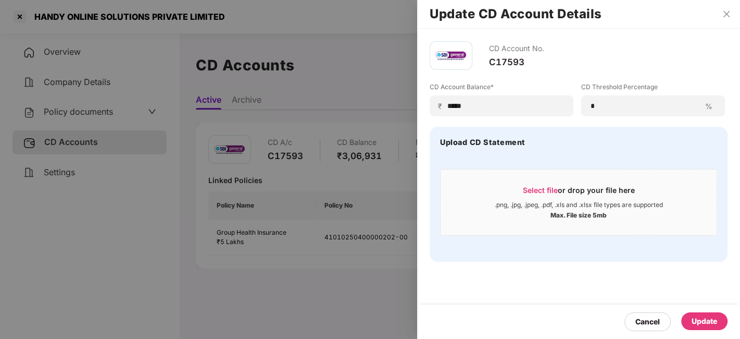
click at [702, 319] on div "Update" at bounding box center [705, 320] width 26 height 11
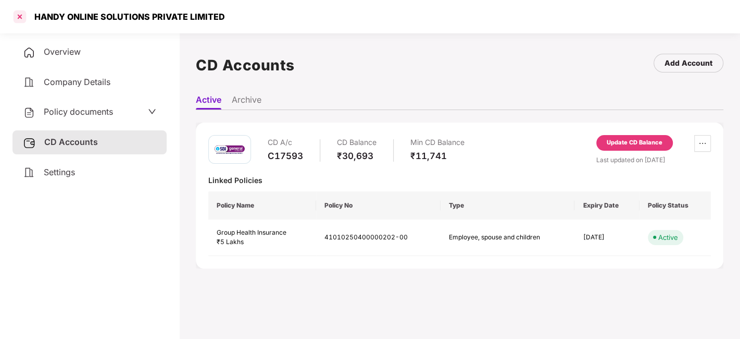
click at [19, 17] on div at bounding box center [19, 16] width 17 height 17
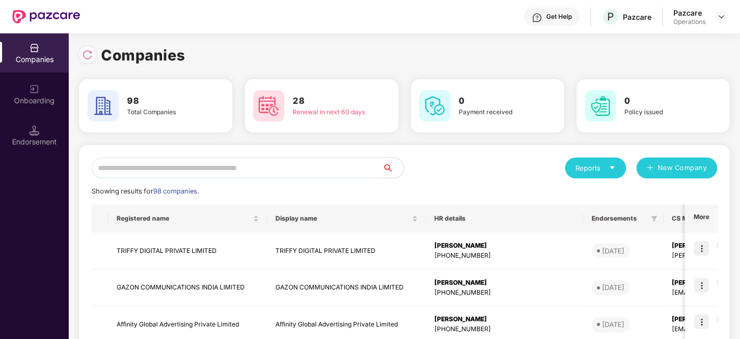
click at [170, 165] on input "text" at bounding box center [237, 167] width 291 height 21
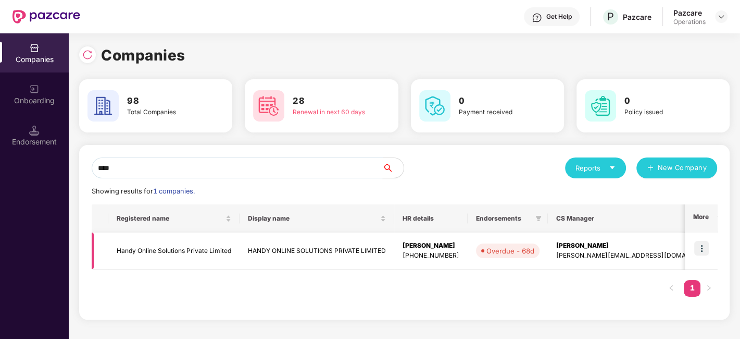
type input "****"
click at [701, 251] on img at bounding box center [701, 248] width 15 height 15
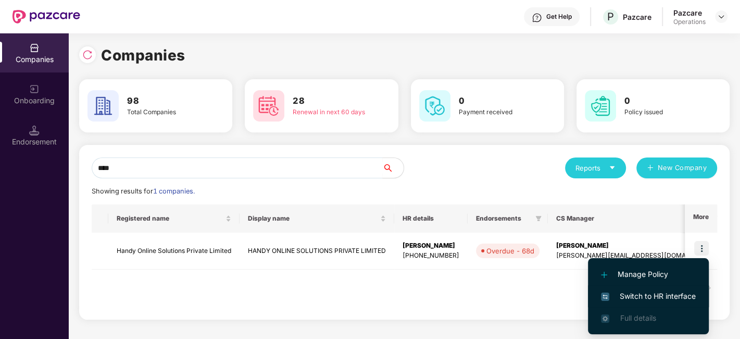
click at [635, 294] on span "Switch to HR interface" at bounding box center [648, 295] width 95 height 11
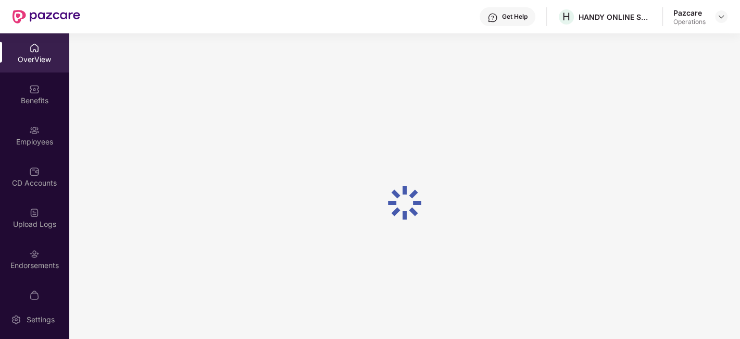
scroll to position [21, 0]
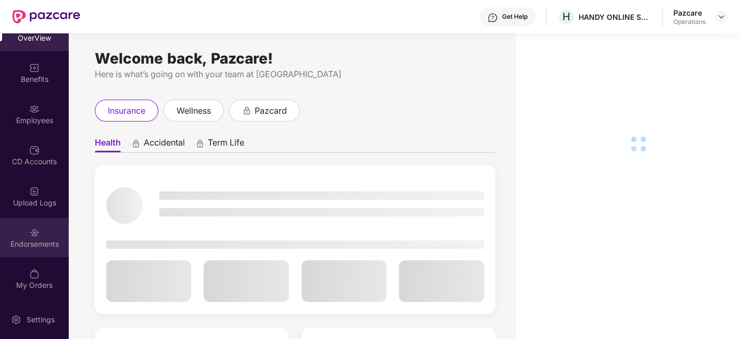
click at [29, 233] on img at bounding box center [34, 232] width 10 height 10
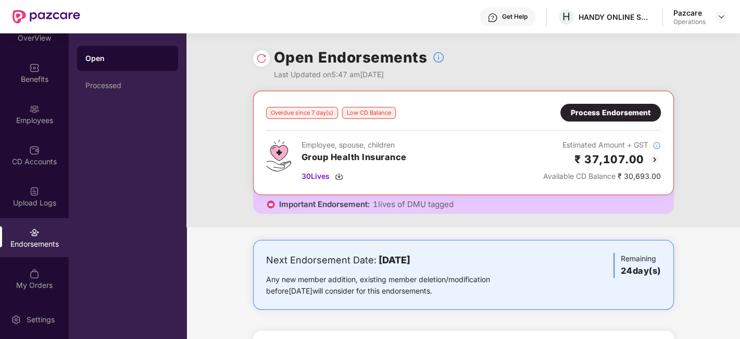
click at [587, 111] on div "Process Endorsement" at bounding box center [611, 112] width 80 height 11
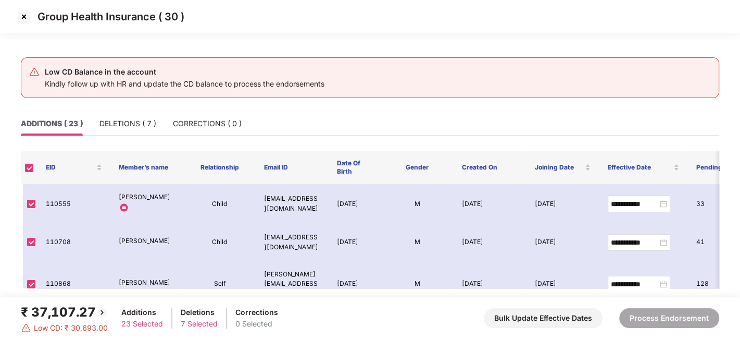
click at [24, 17] on img at bounding box center [24, 16] width 17 height 17
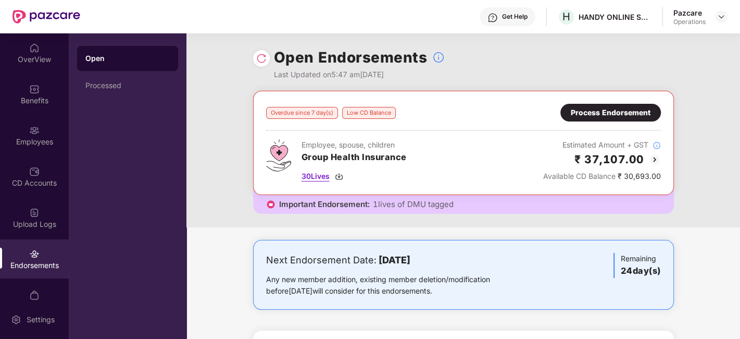
click at [339, 173] on img at bounding box center [339, 176] width 8 height 8
